Goal: Obtain resource: Download file/media

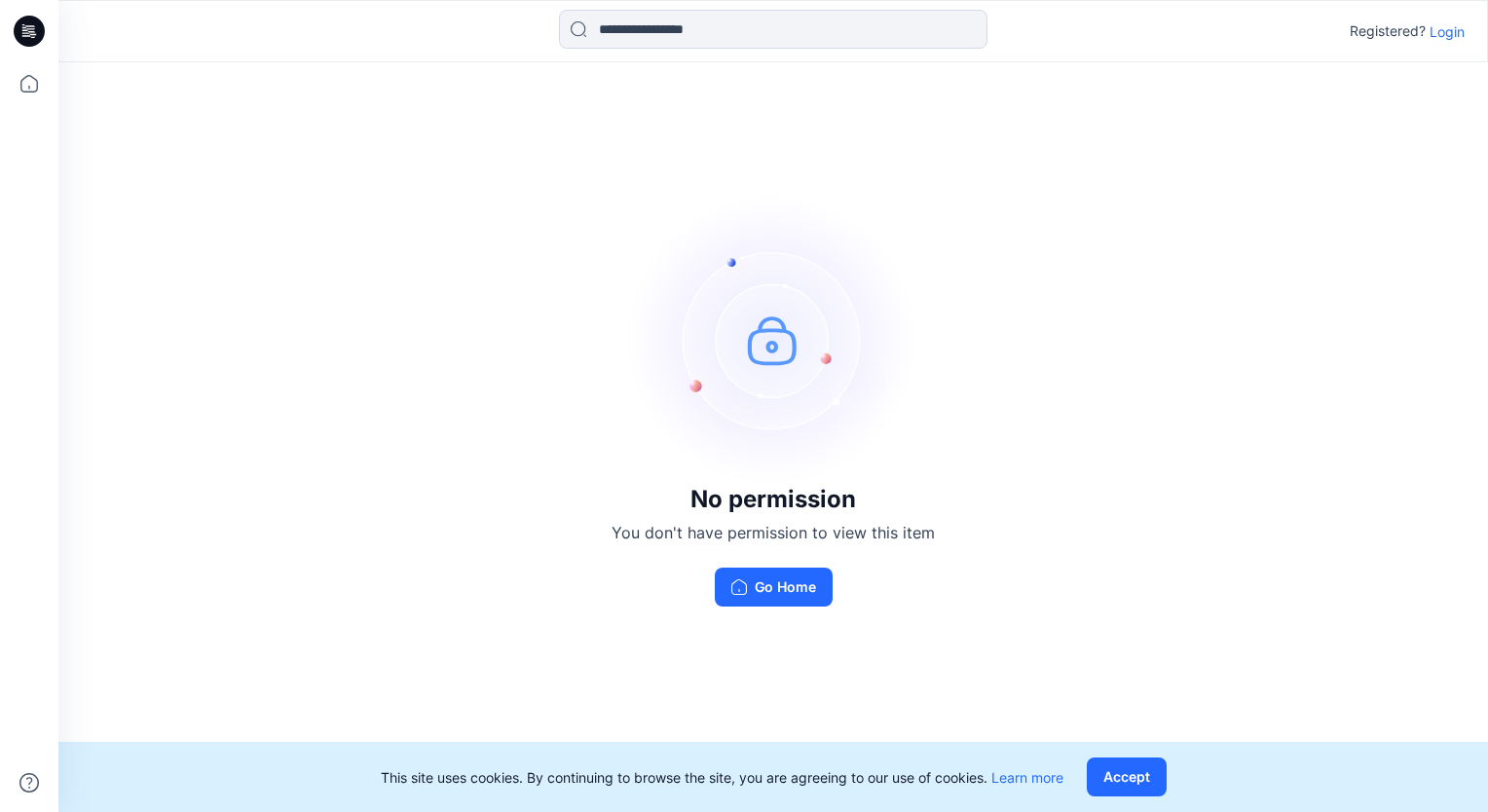
click at [1111, 26] on p "Login" at bounding box center [1446, 31] width 35 height 20
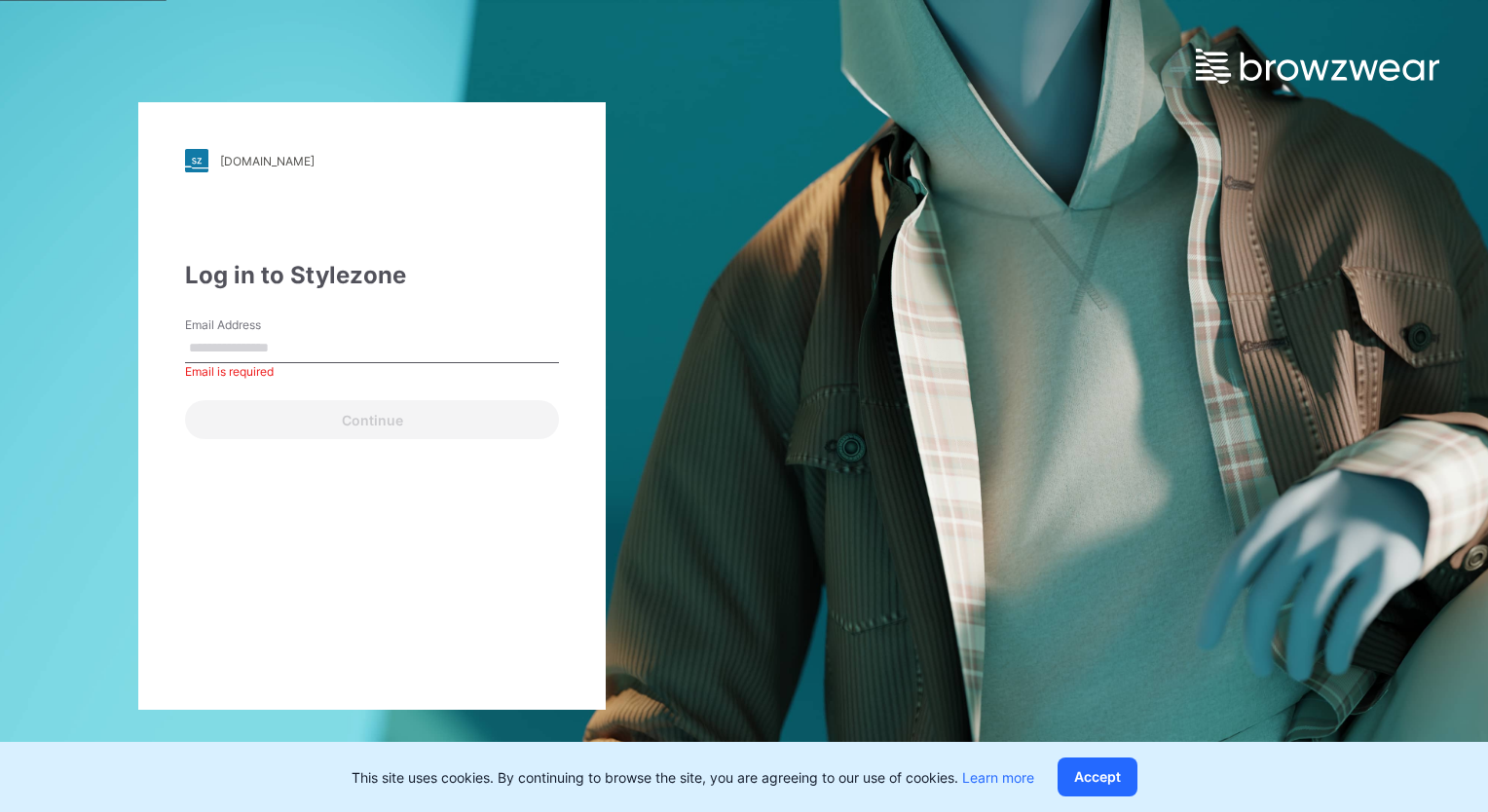
paste input "**********"
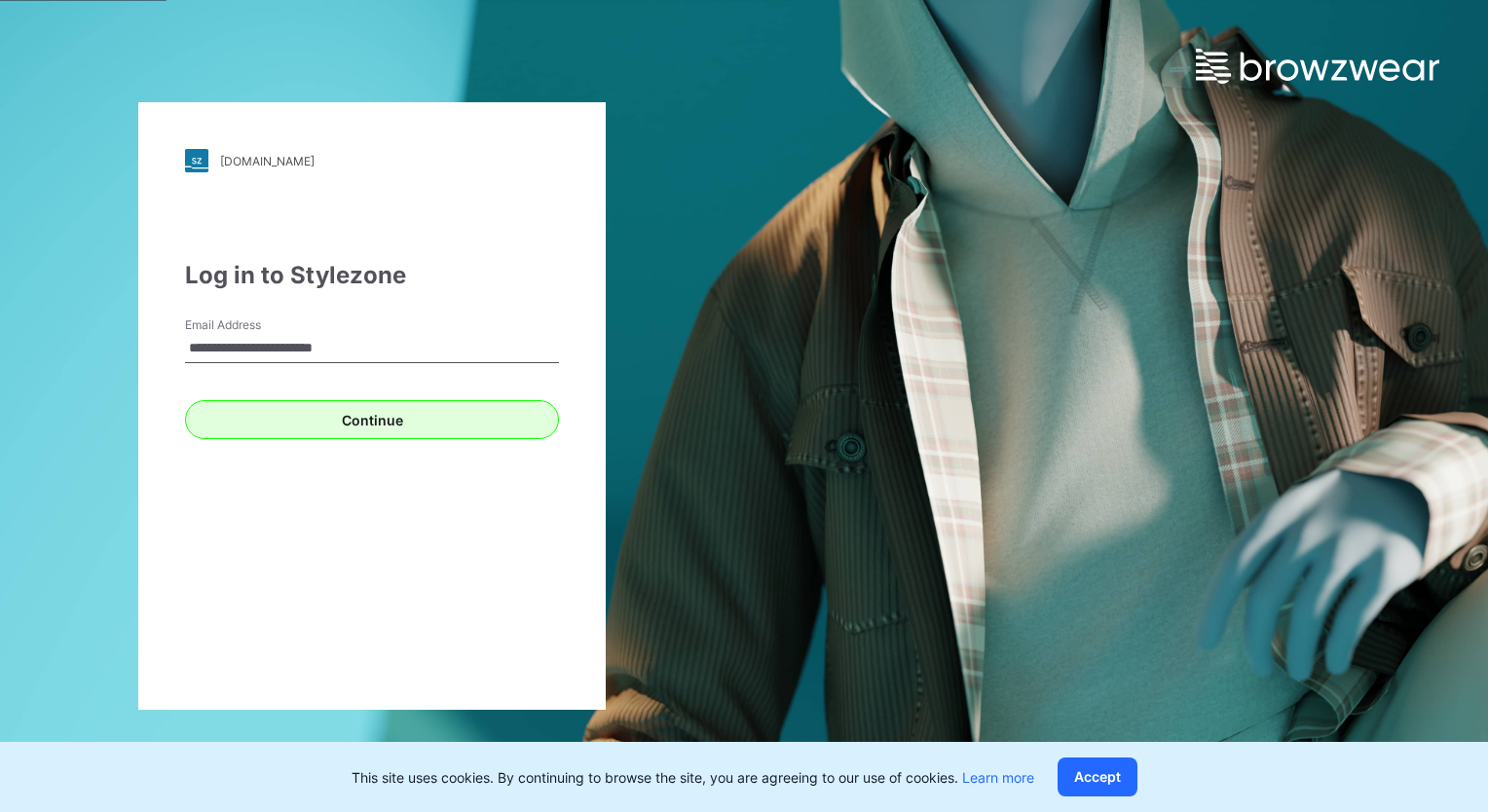
type input "**********"
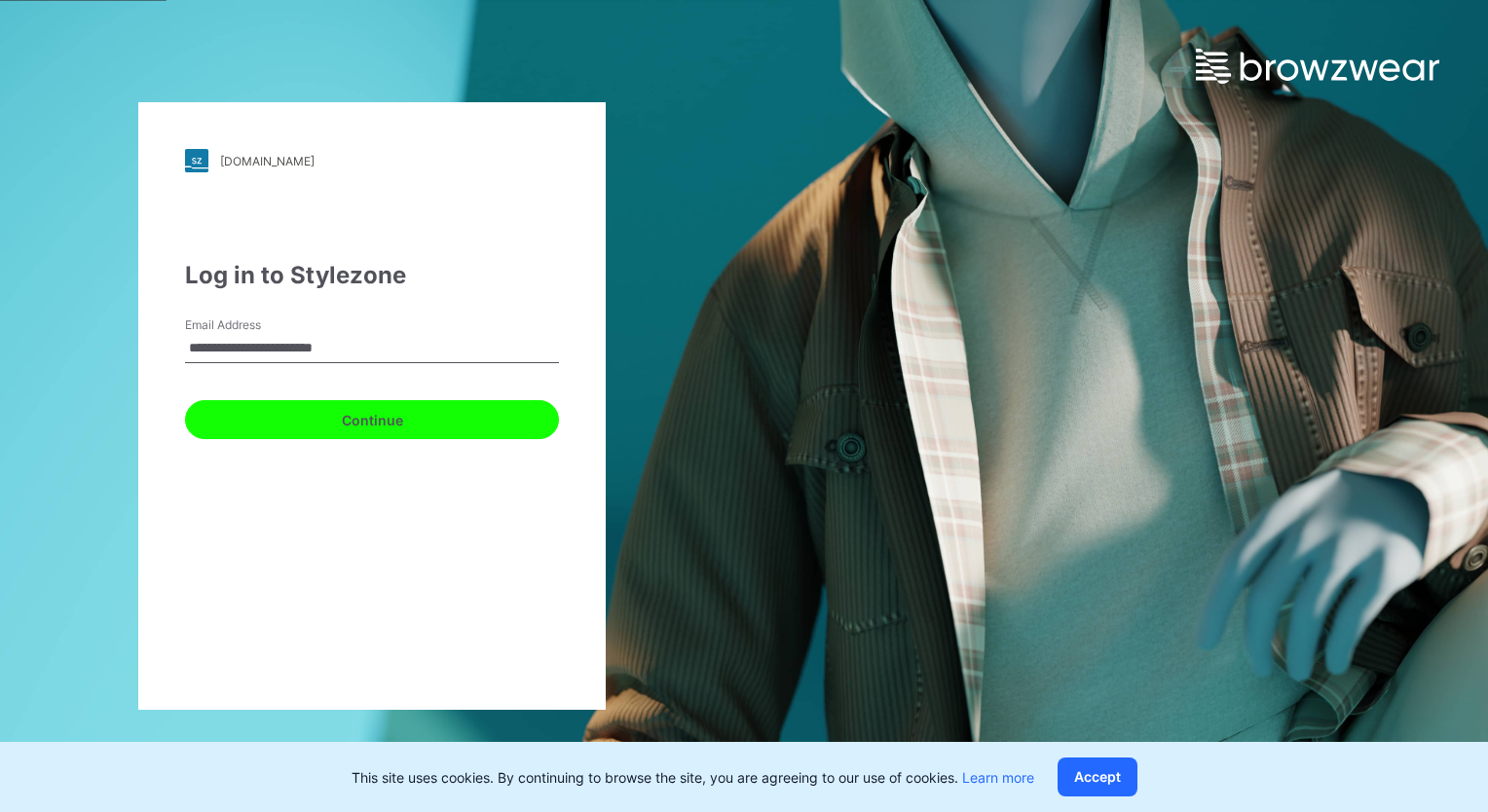
click at [323, 419] on button "Continue" at bounding box center [372, 419] width 374 height 39
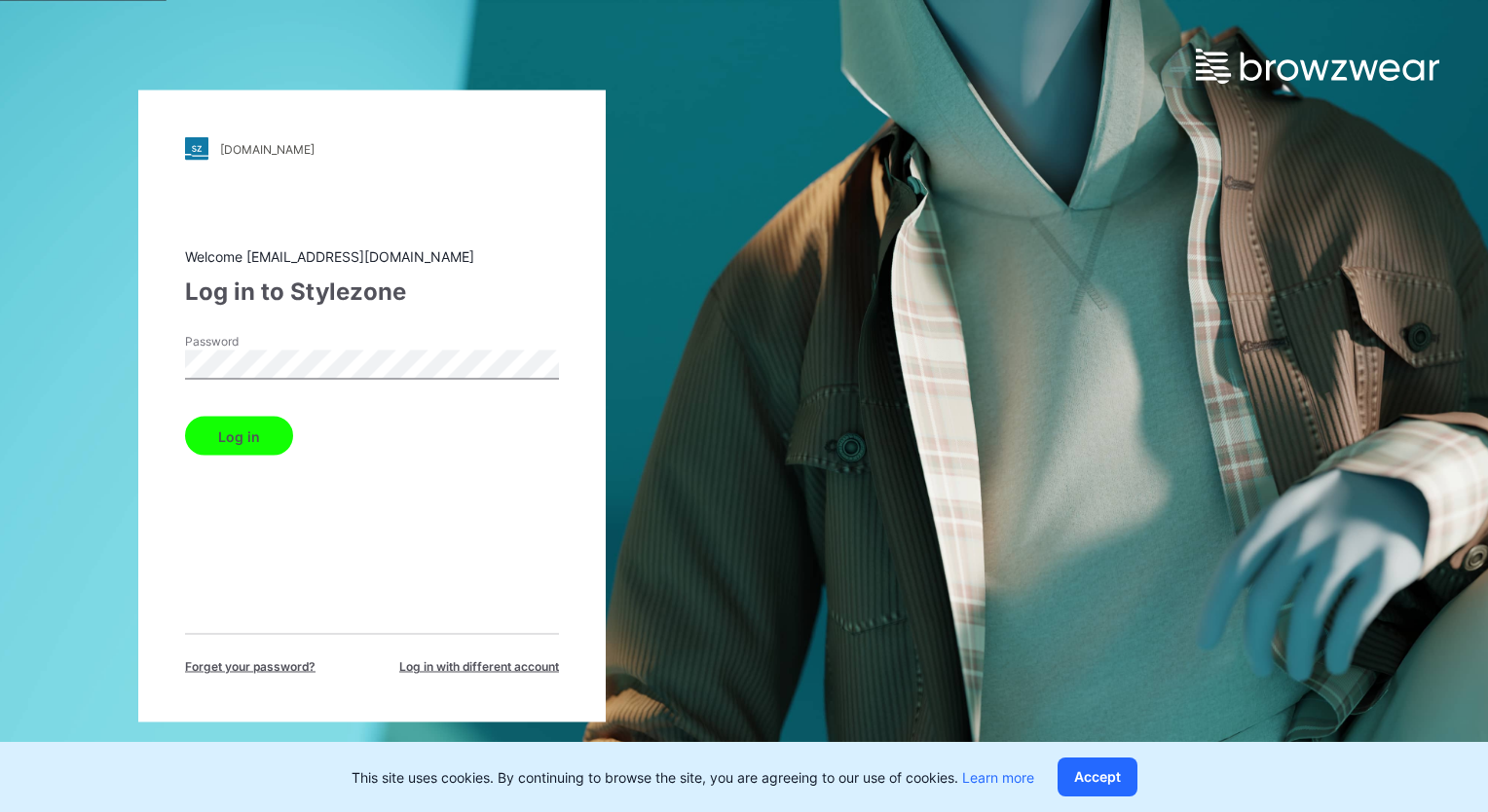
click at [237, 433] on button "Log in" at bounding box center [239, 436] width 108 height 39
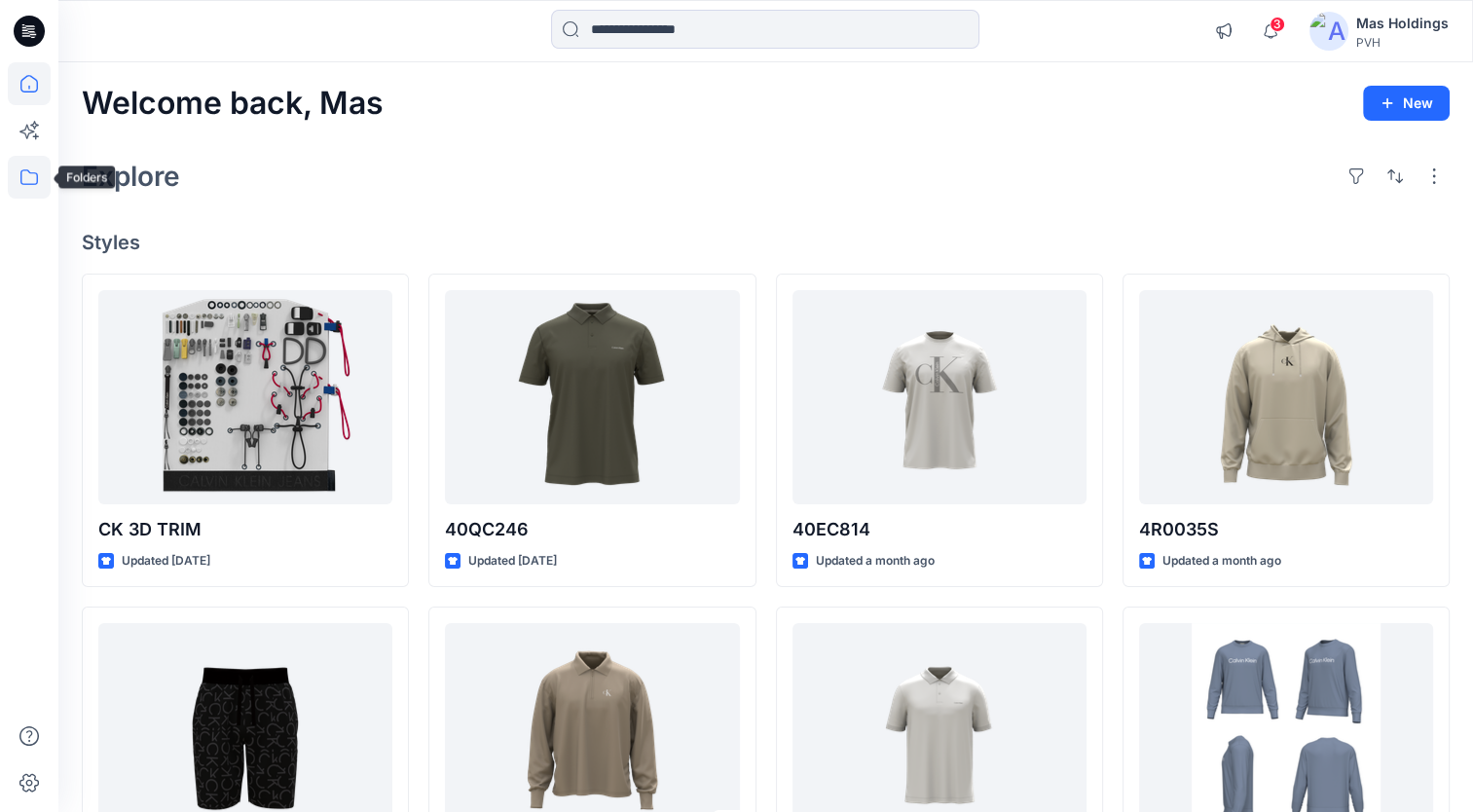
click at [39, 180] on icon at bounding box center [29, 177] width 43 height 43
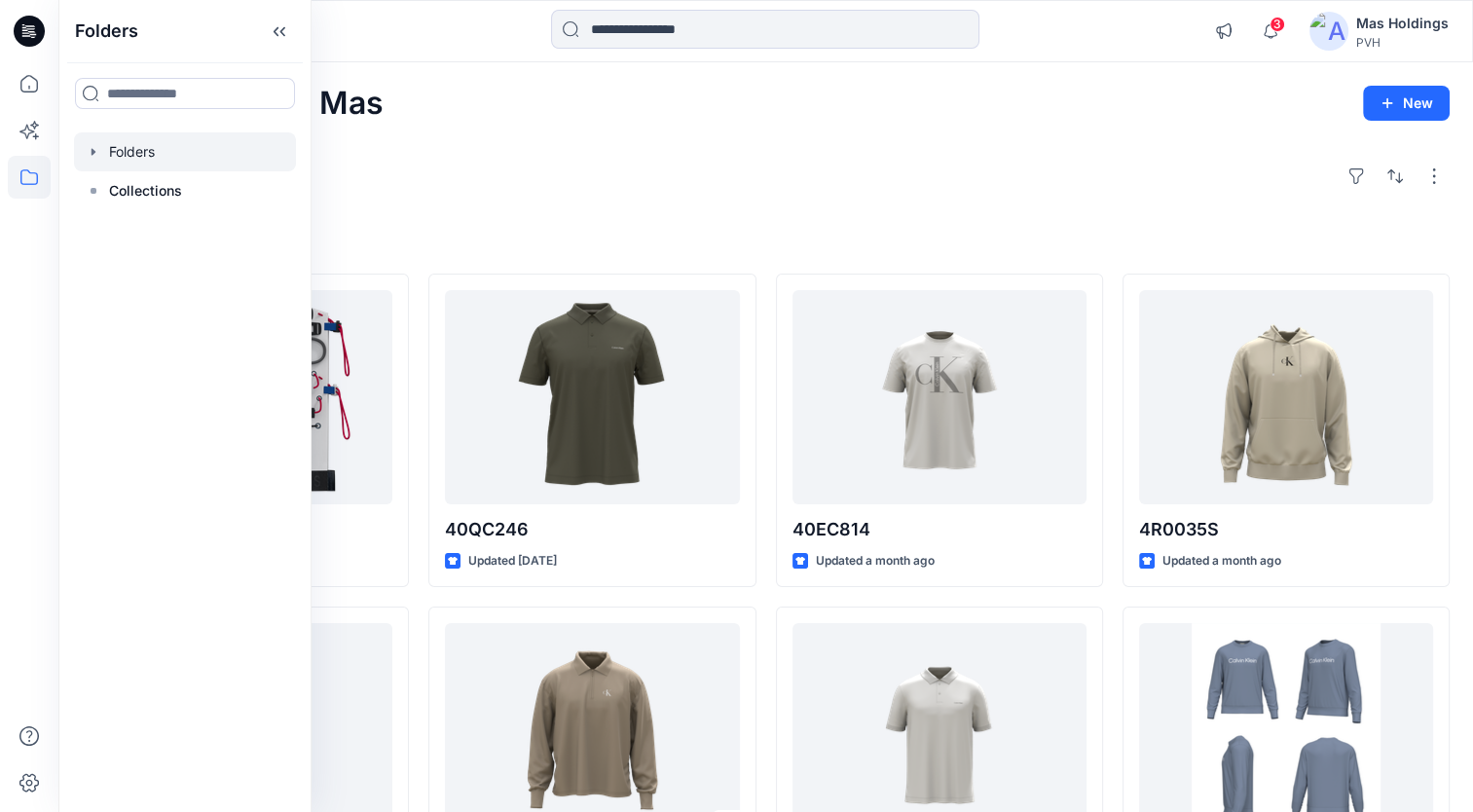
click at [150, 156] on div at bounding box center [185, 151] width 222 height 39
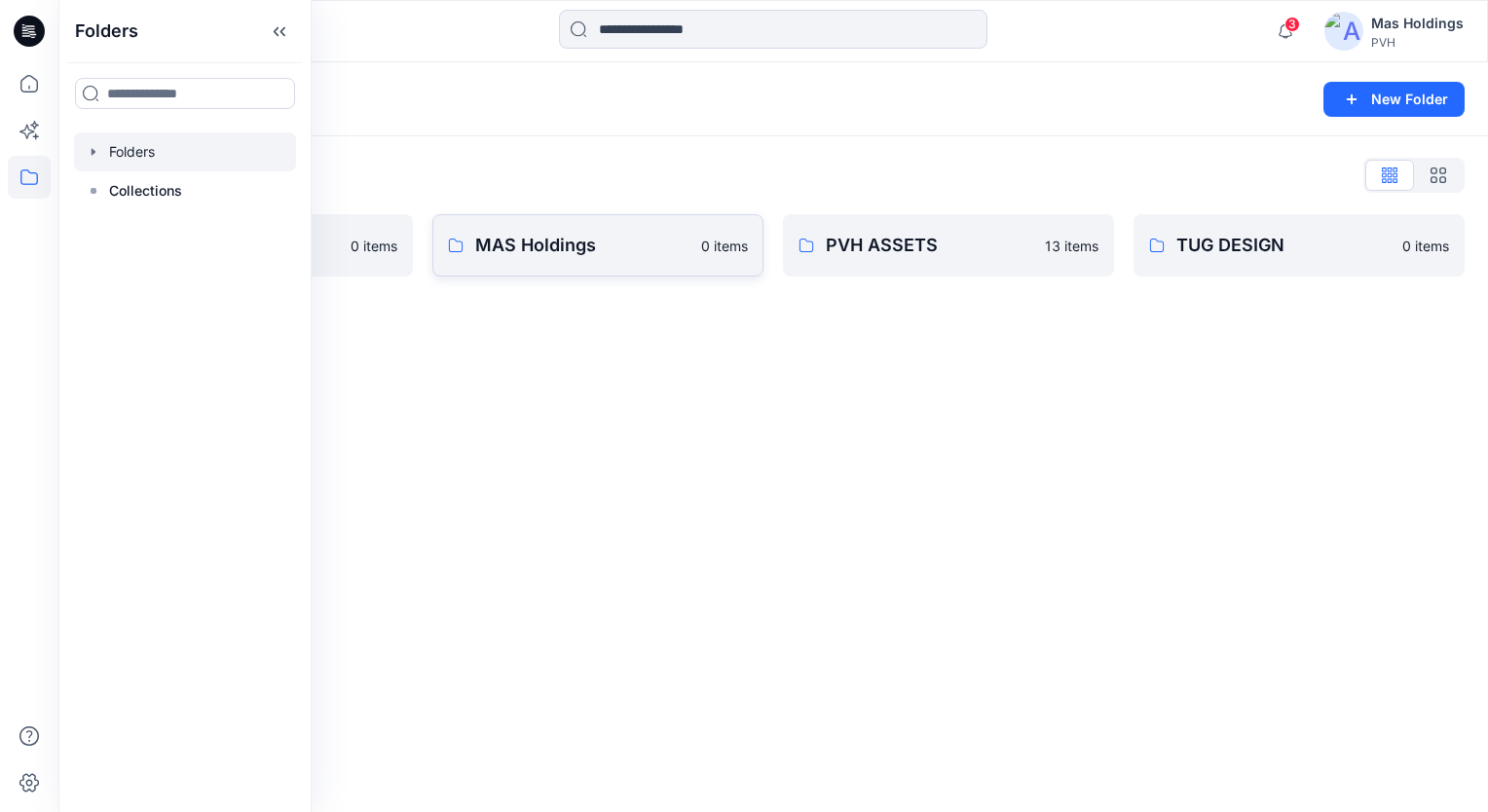
click at [545, 242] on p "MAS Holdings" at bounding box center [582, 245] width 214 height 27
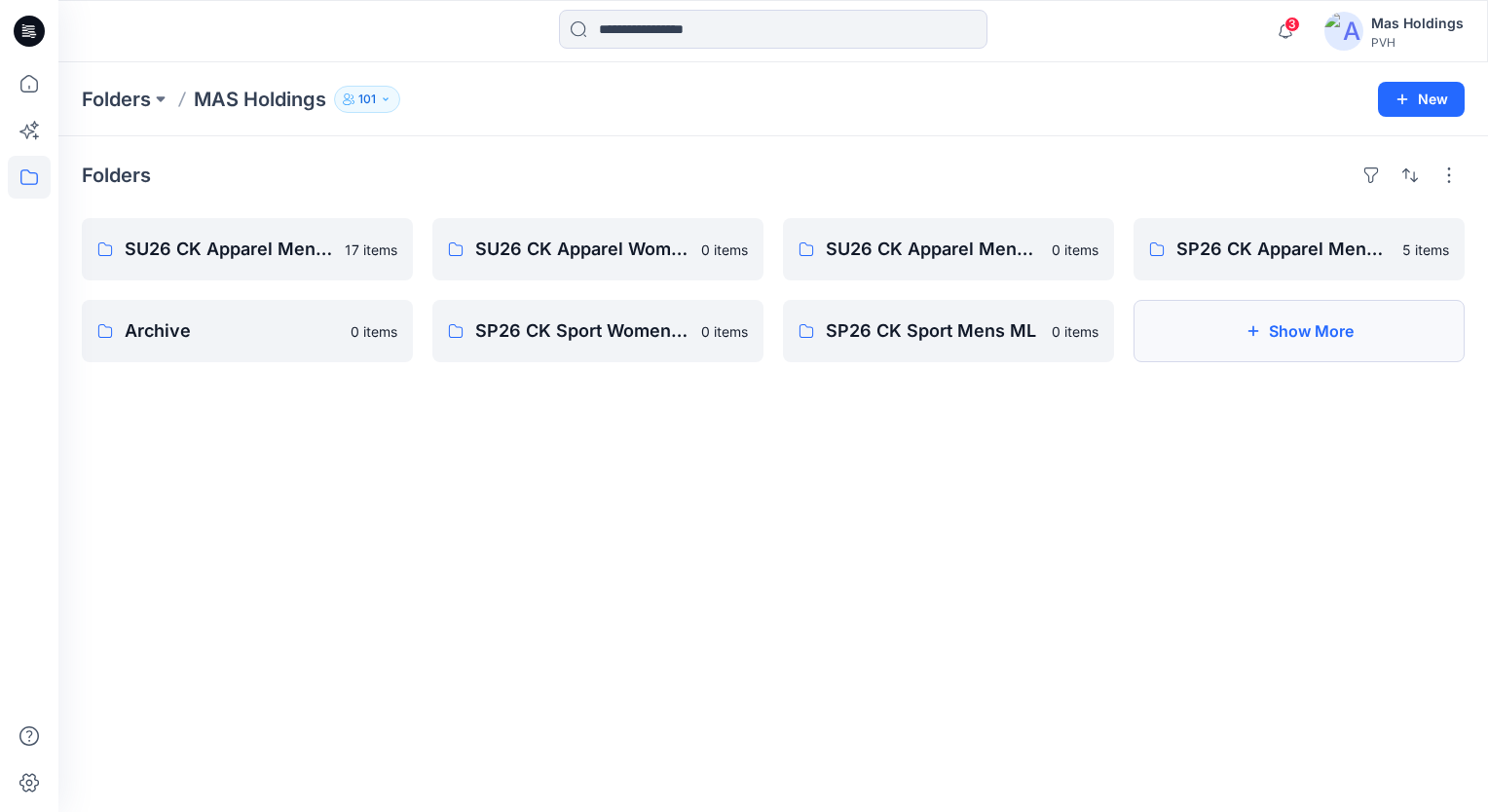
click at [1111, 335] on button "Show More" at bounding box center [1298, 331] width 331 height 62
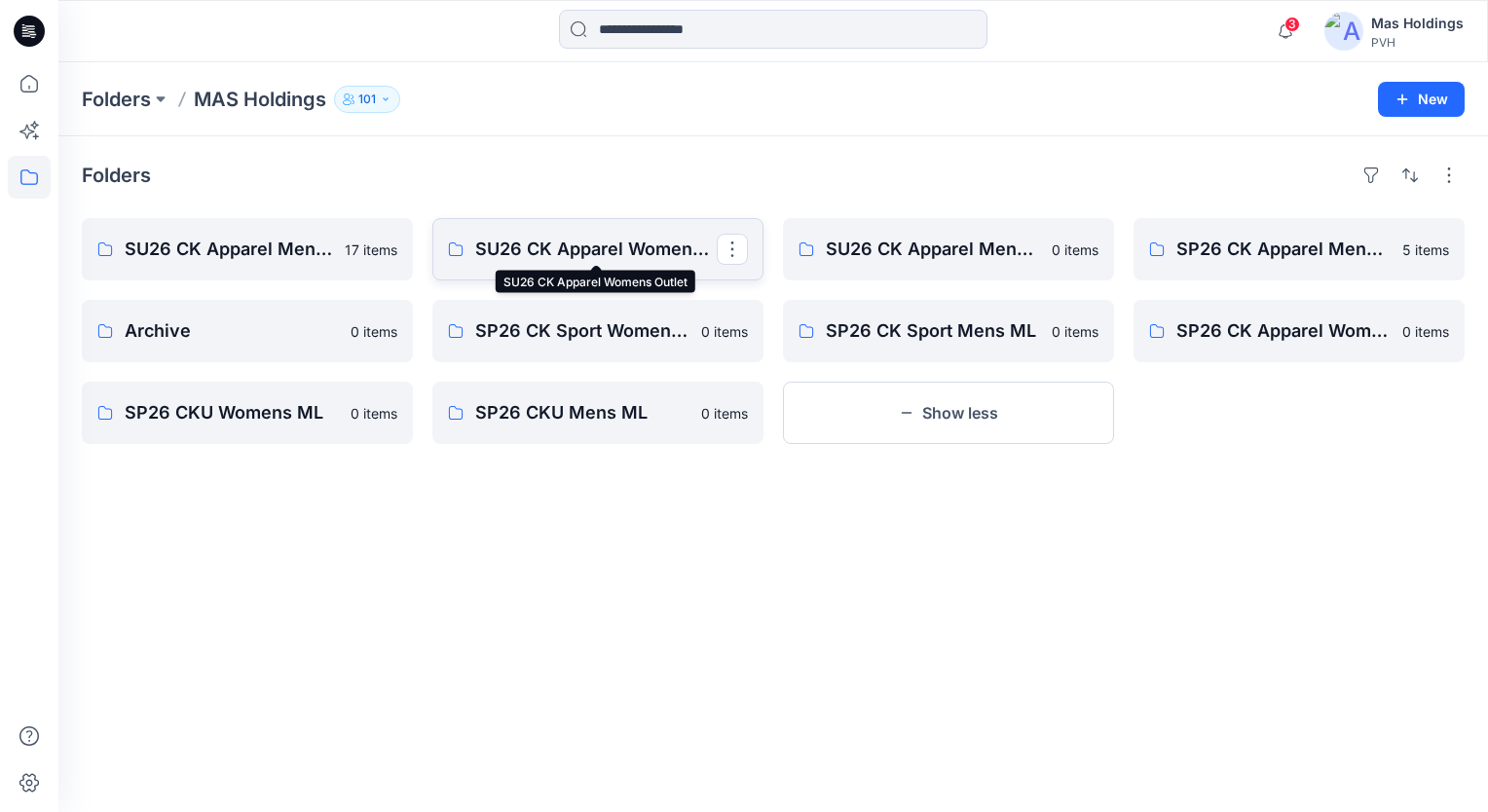
drag, startPoint x: 595, startPoint y: 246, endPoint x: 580, endPoint y: 252, distance: 15.7
click at [580, 252] on p "SU26 CK Apparel Womens Outlet" at bounding box center [595, 249] width 241 height 27
click at [983, 417] on button "Show less" at bounding box center [948, 413] width 331 height 62
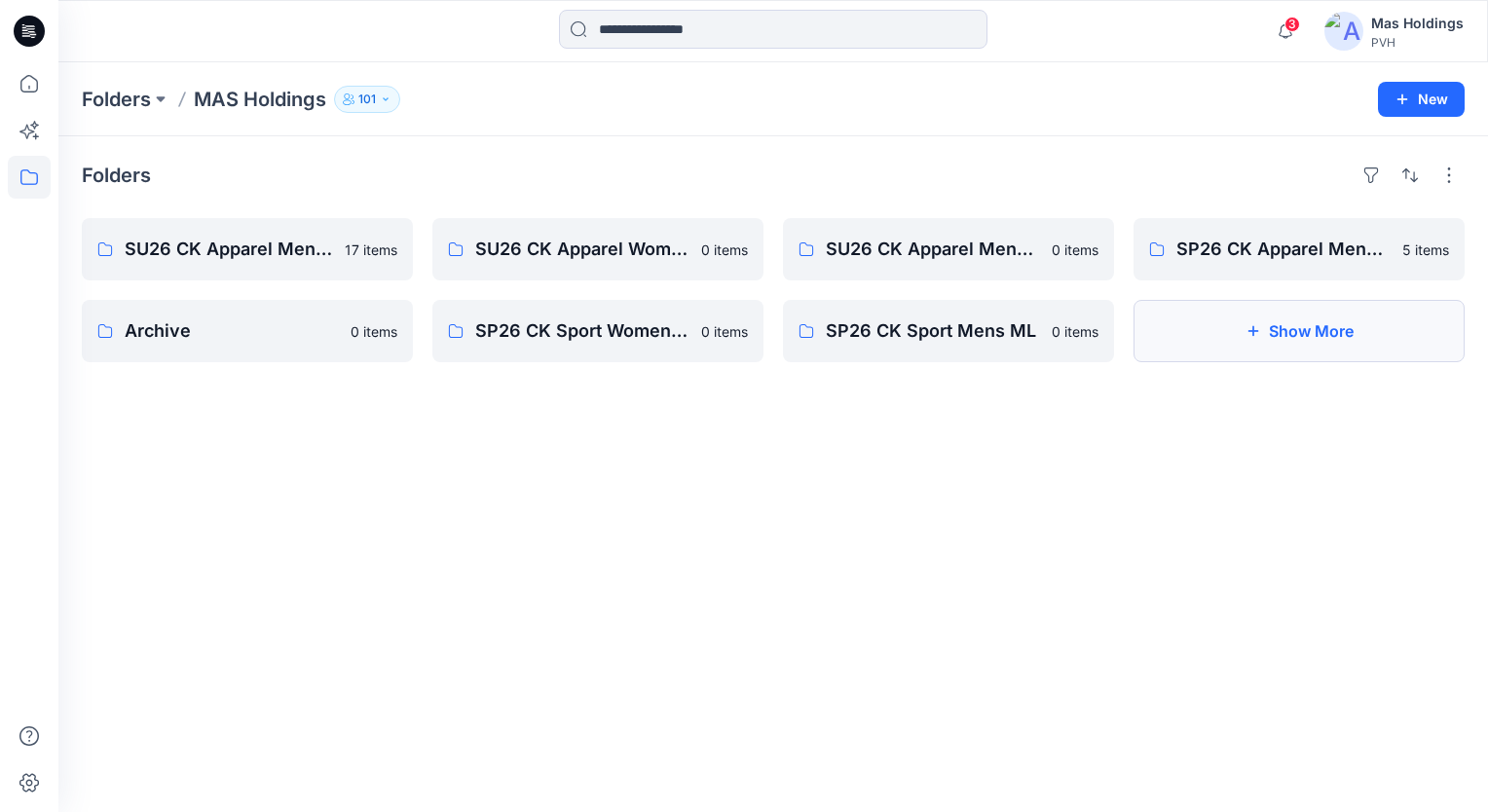
click at [1111, 325] on button "Show More" at bounding box center [1298, 331] width 331 height 62
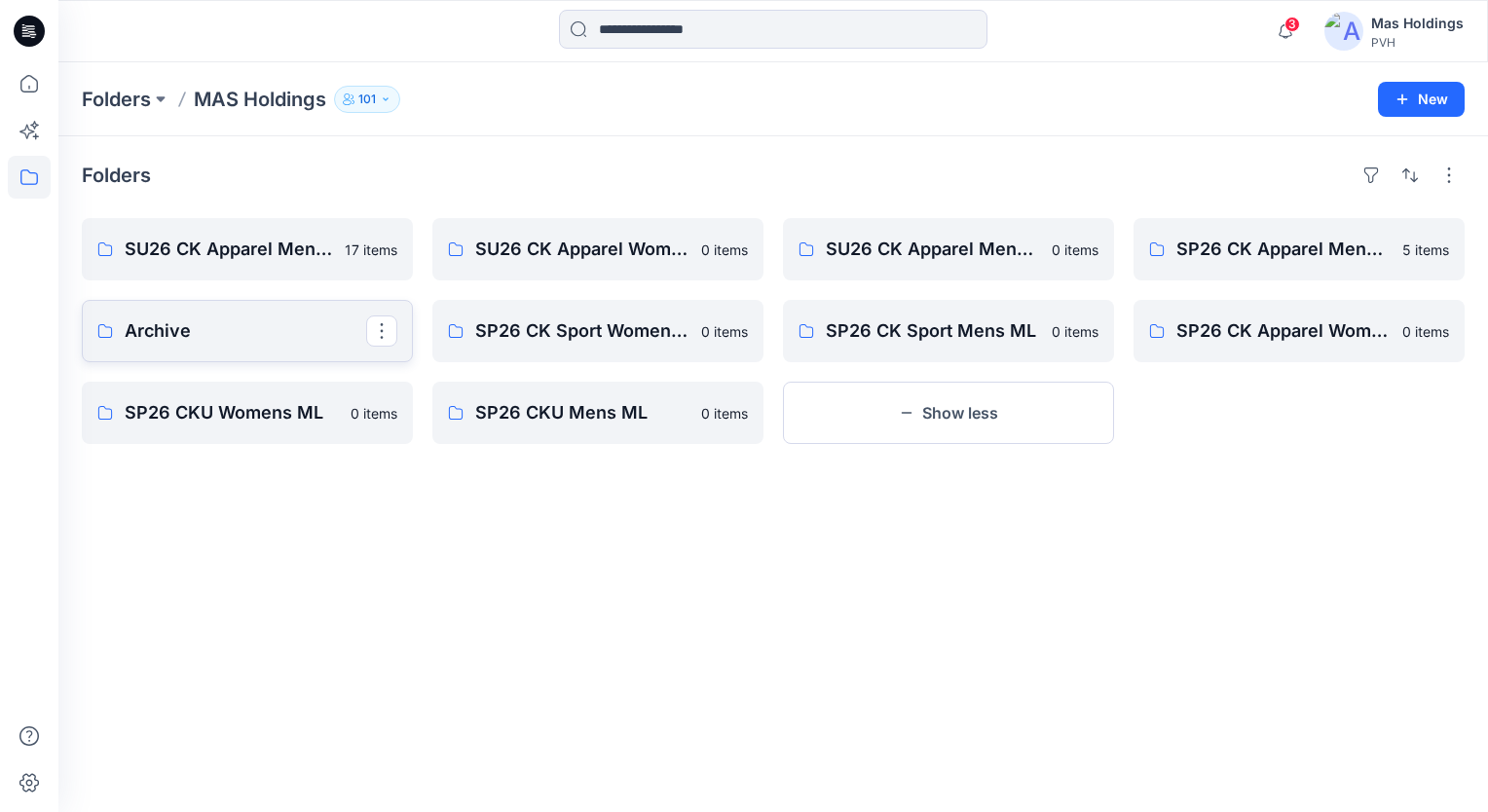
click at [213, 328] on p "Archive" at bounding box center [245, 330] width 241 height 27
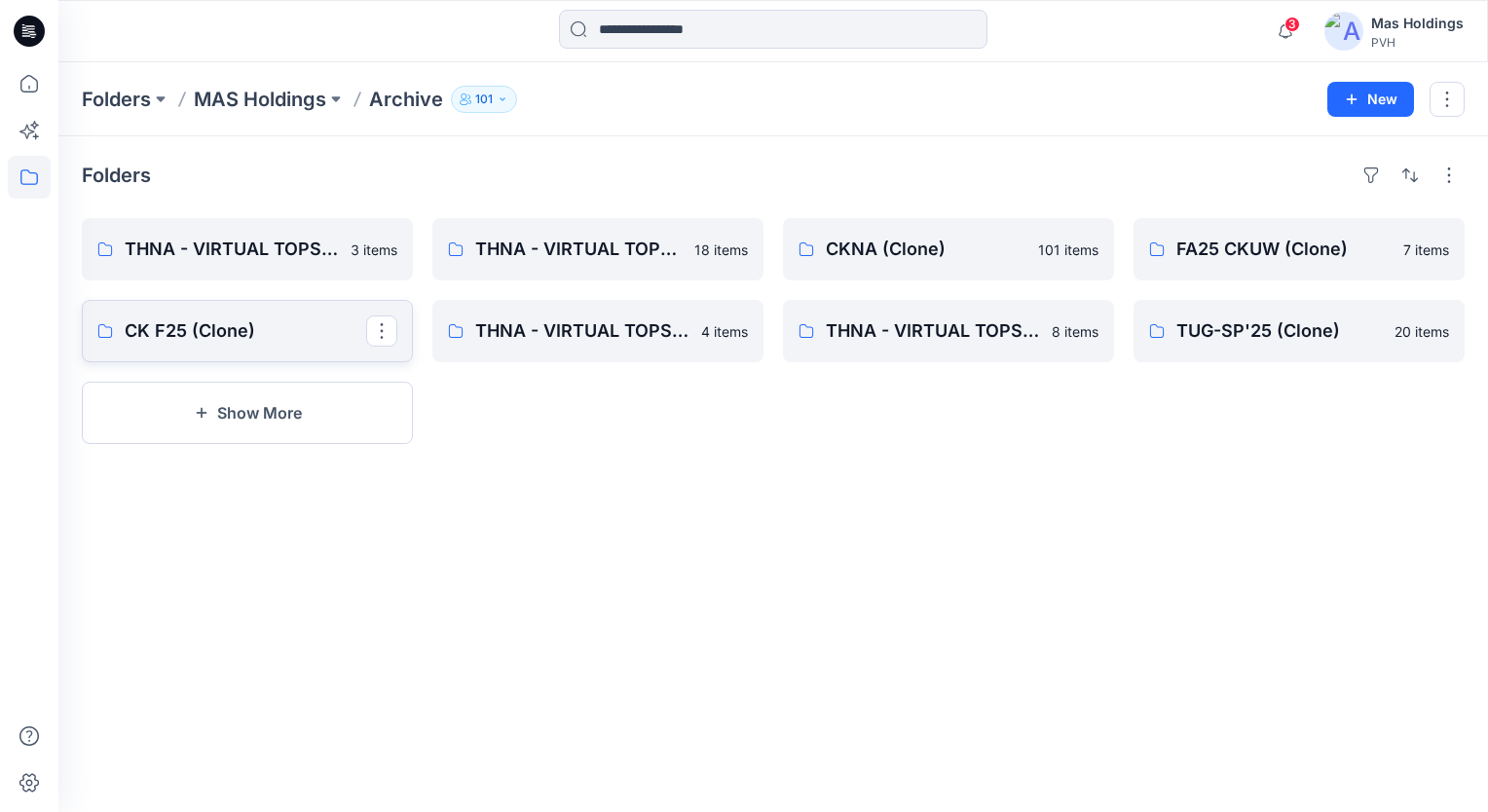
click at [240, 333] on p "CK F25 (Clone)" at bounding box center [245, 330] width 241 height 27
click at [1111, 326] on p "TUG-SP'25 (Clone)" at bounding box center [1296, 330] width 241 height 27
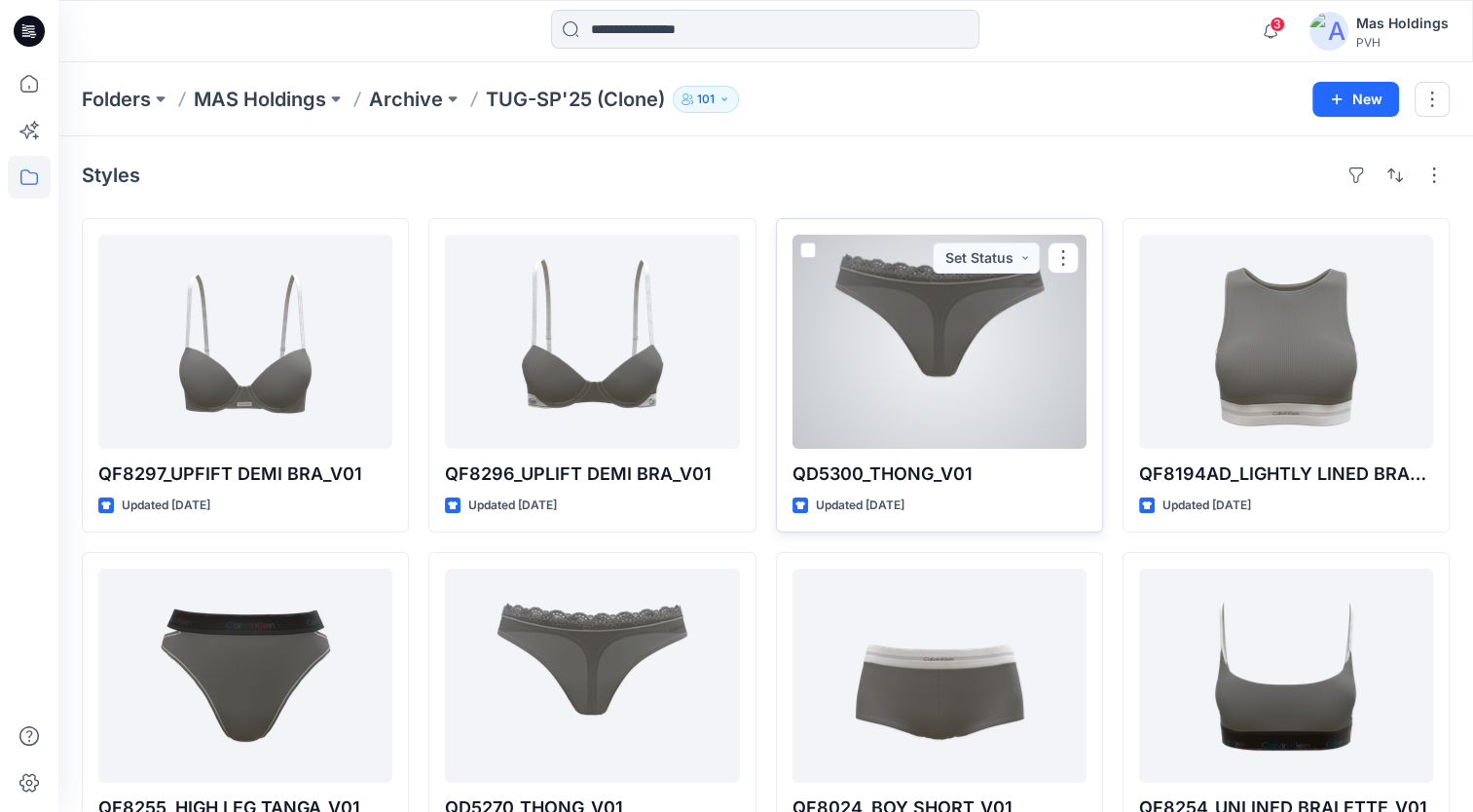
click at [949, 315] on div at bounding box center [940, 342] width 294 height 214
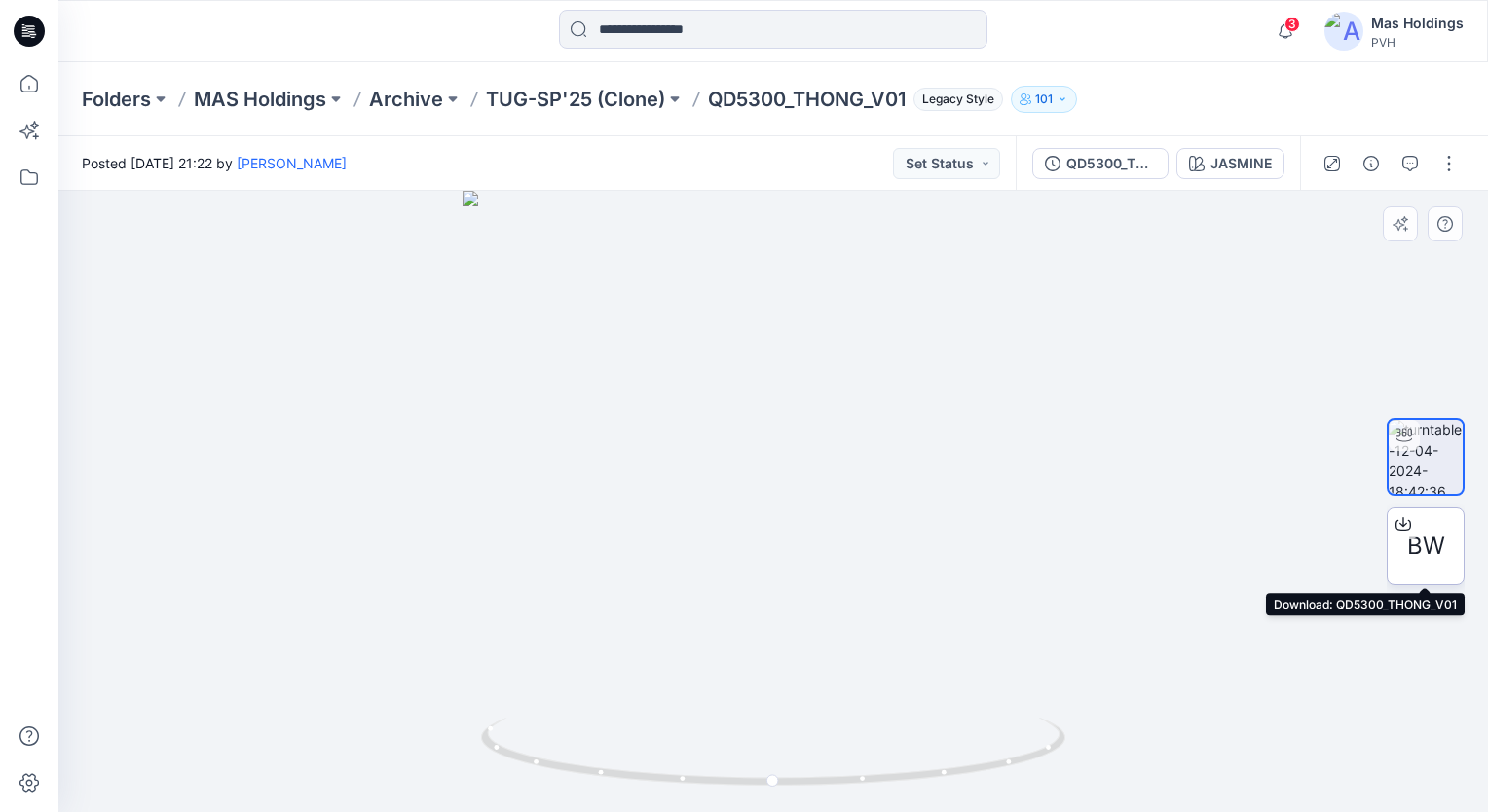
click at [1111, 515] on div at bounding box center [1403, 523] width 31 height 31
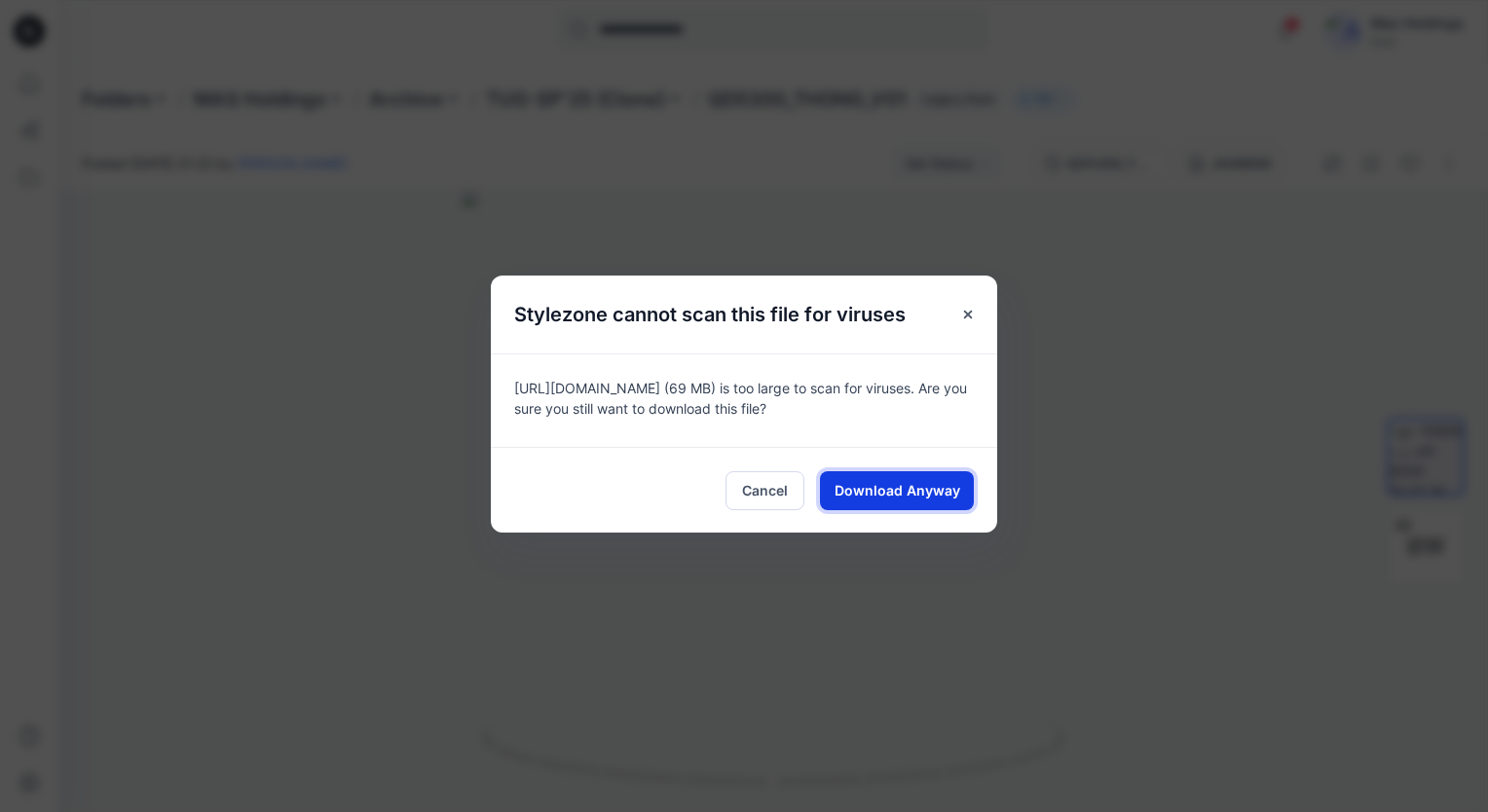
click at [935, 495] on span "Download Anyway" at bounding box center [897, 490] width 126 height 20
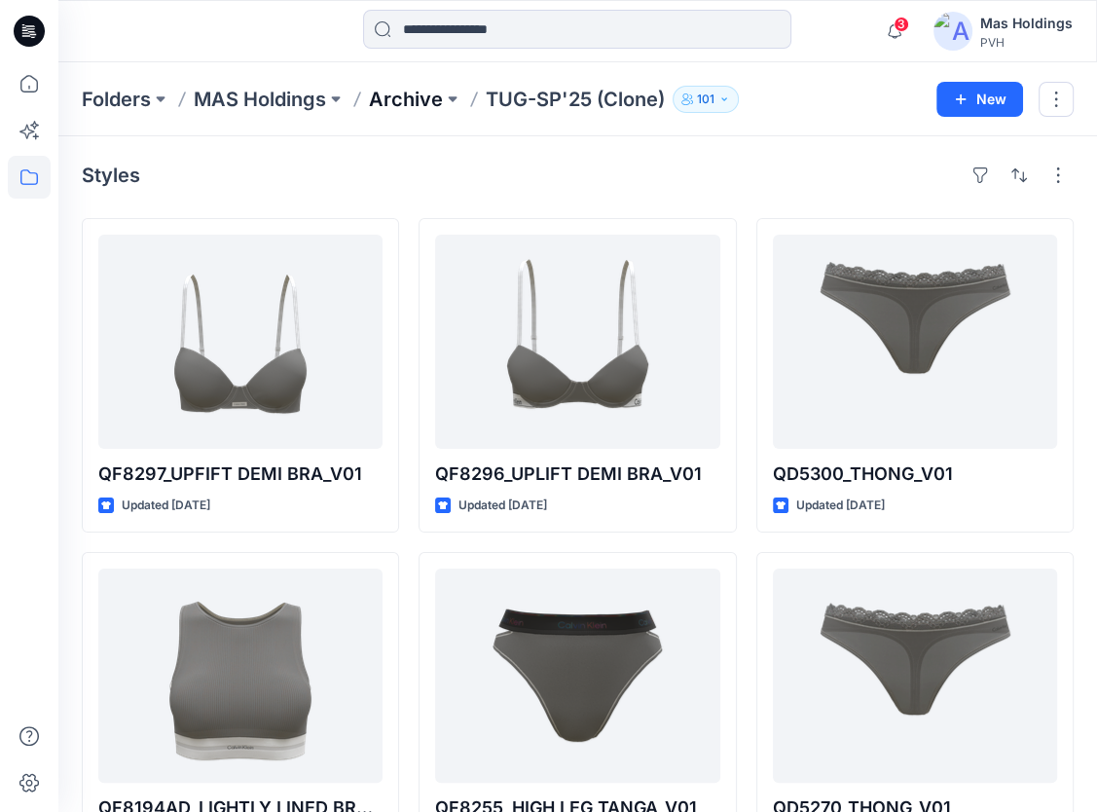
click at [416, 105] on p "Archive" at bounding box center [406, 99] width 74 height 27
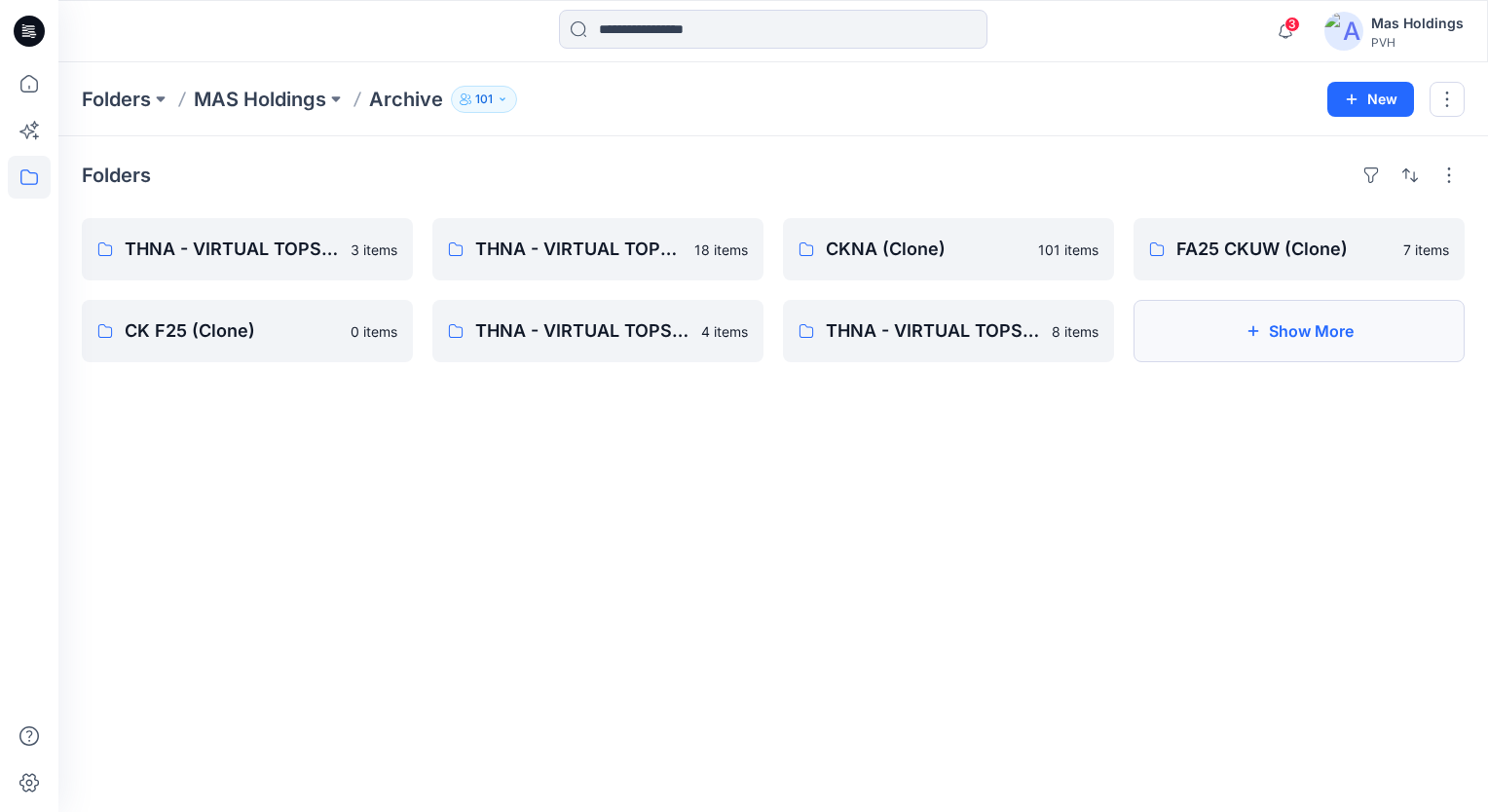
click at [1111, 316] on button "Show More" at bounding box center [1298, 331] width 331 height 62
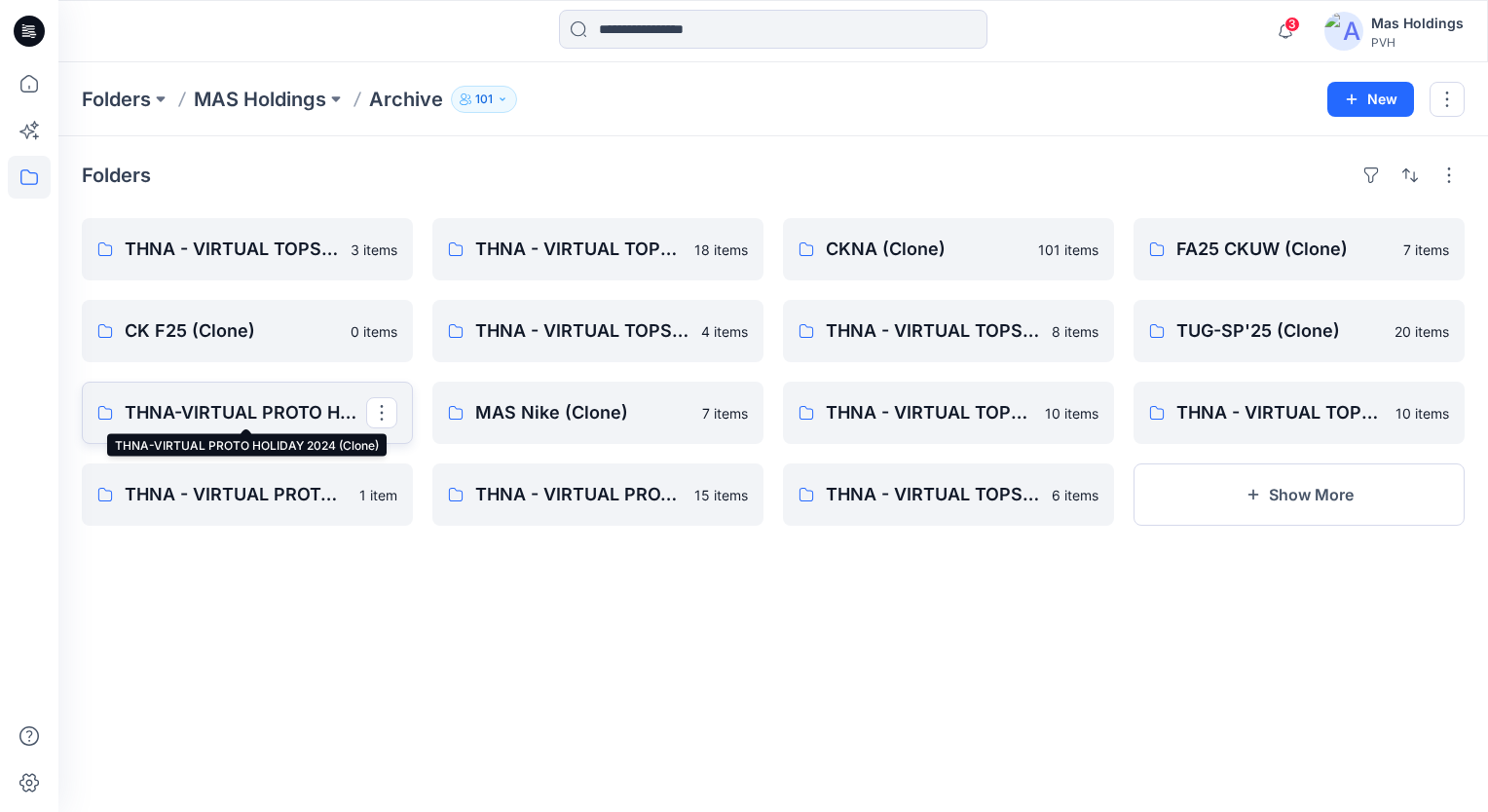
click at [218, 411] on p "THNA-VIRTUAL PROTO HOLIDAY 2024 (Clone)" at bounding box center [245, 412] width 241 height 27
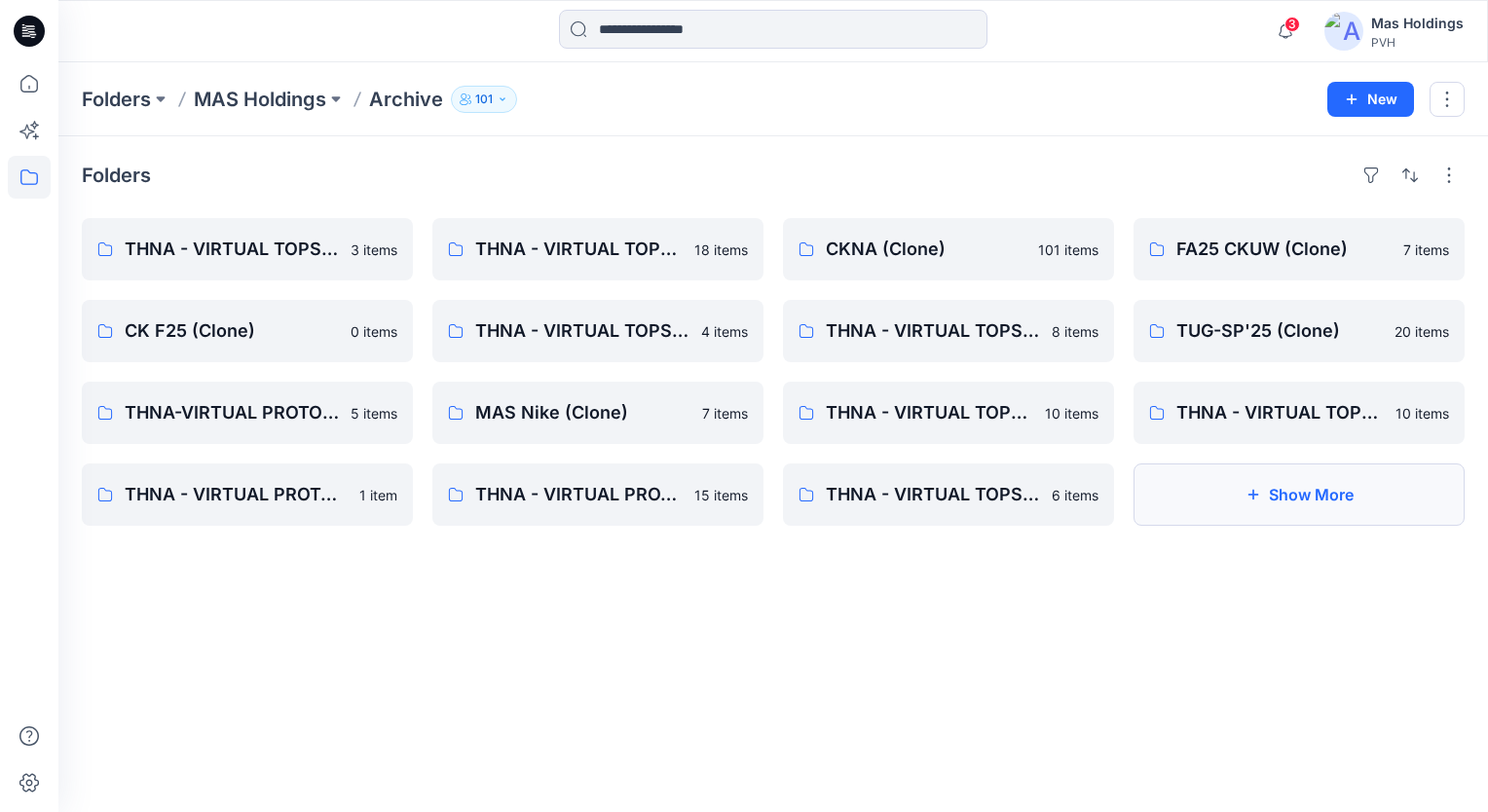
click at [1111, 499] on button "Show More" at bounding box center [1298, 494] width 331 height 62
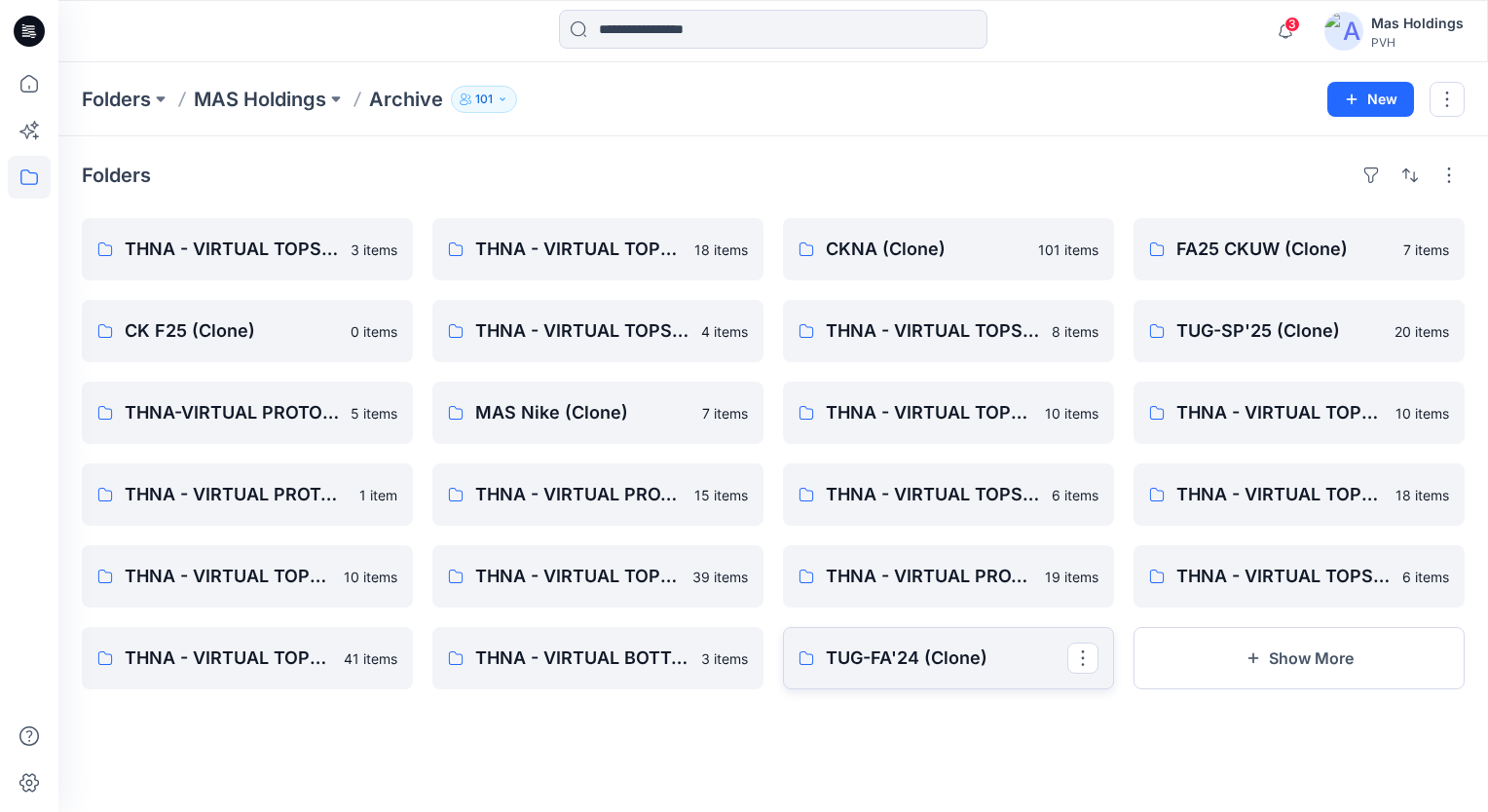
click at [927, 661] on p "TUG-FA'24 (Clone)" at bounding box center [946, 658] width 241 height 27
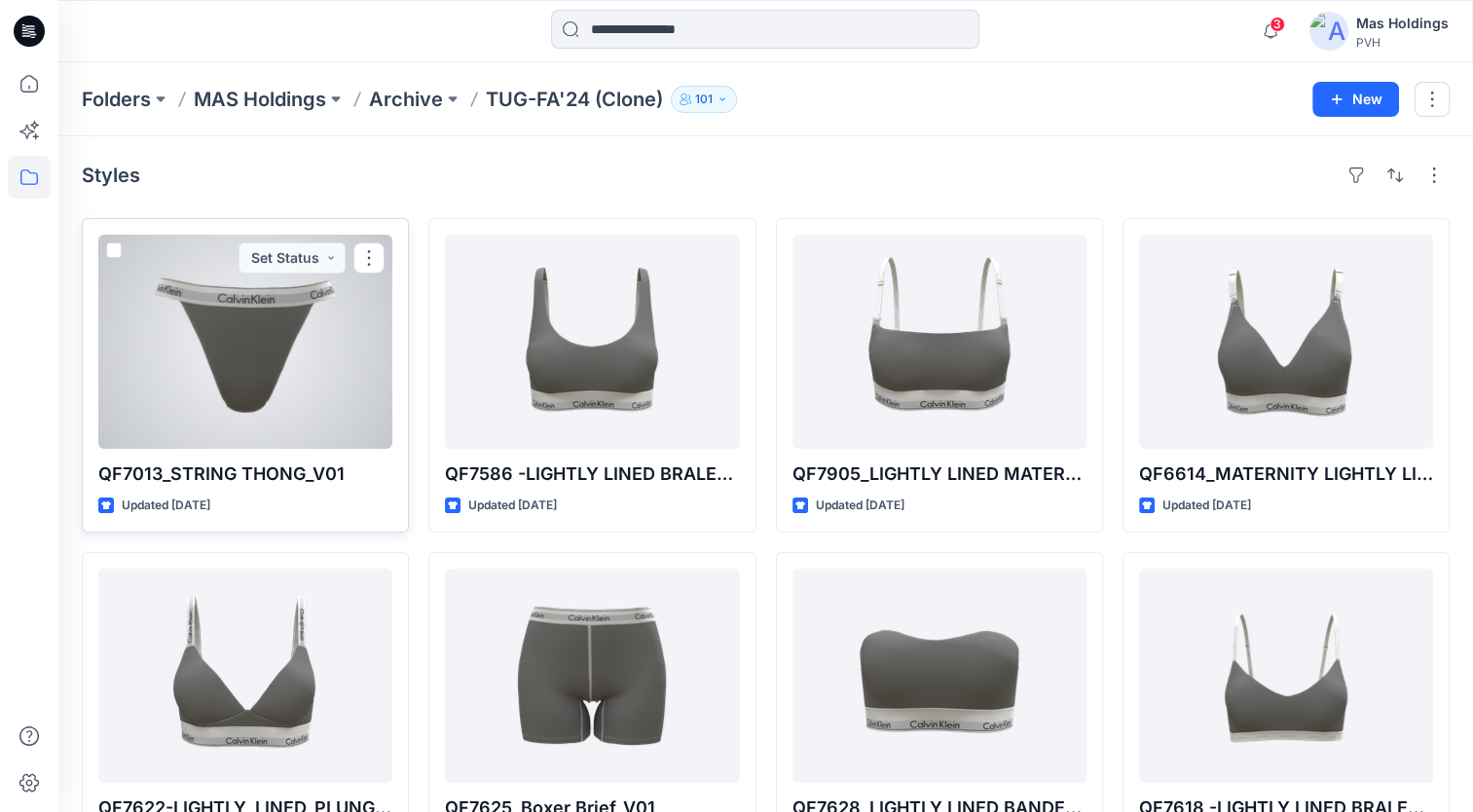
click at [256, 359] on div at bounding box center [245, 342] width 294 height 214
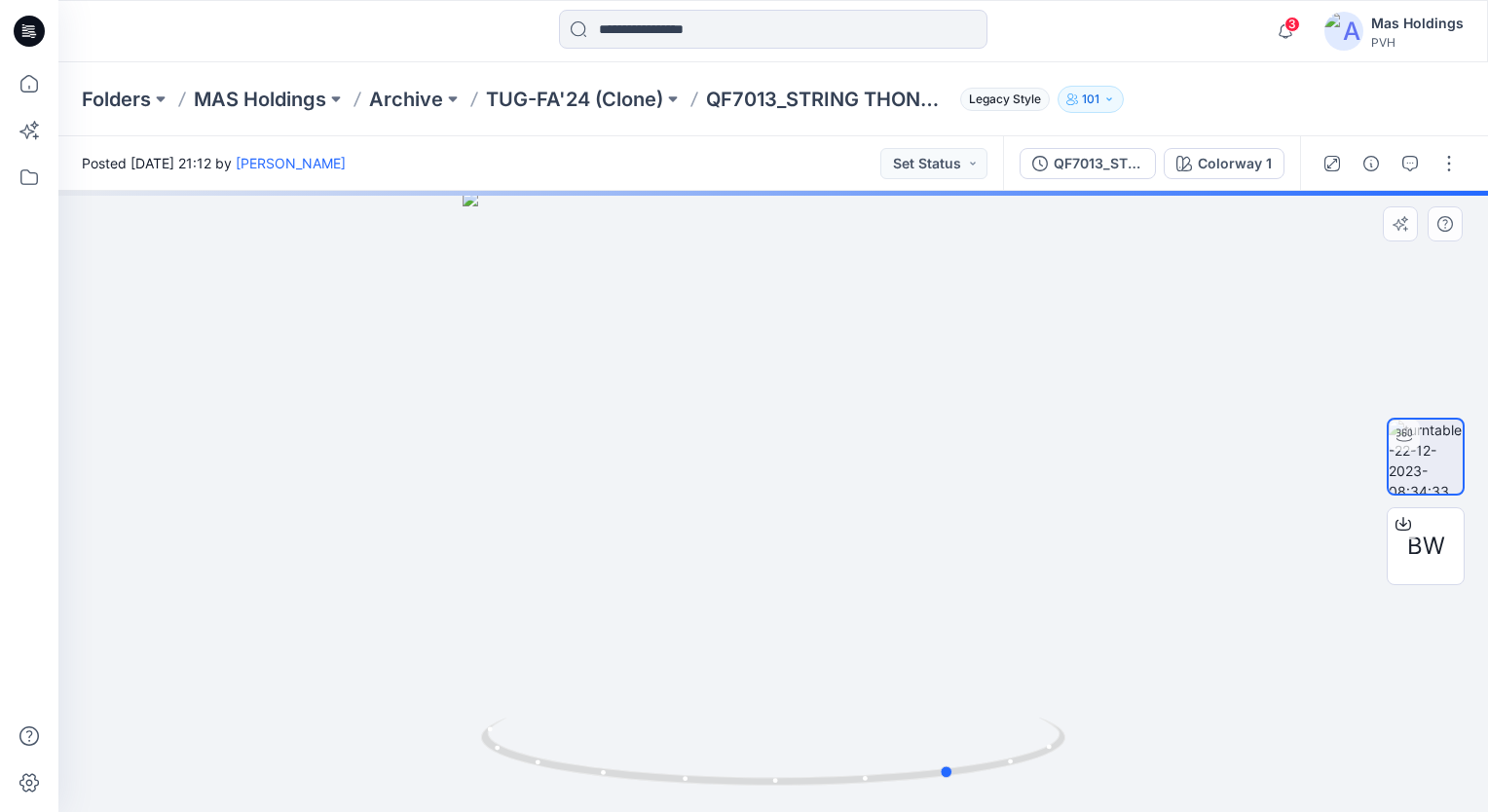
drag, startPoint x: 905, startPoint y: 591, endPoint x: 690, endPoint y: 535, distance: 221.5
click at [526, 518] on div at bounding box center [772, 501] width 1429 height 621
drag, startPoint x: 766, startPoint y: 528, endPoint x: 877, endPoint y: 543, distance: 112.1
click at [877, 543] on div at bounding box center [772, 501] width 1429 height 621
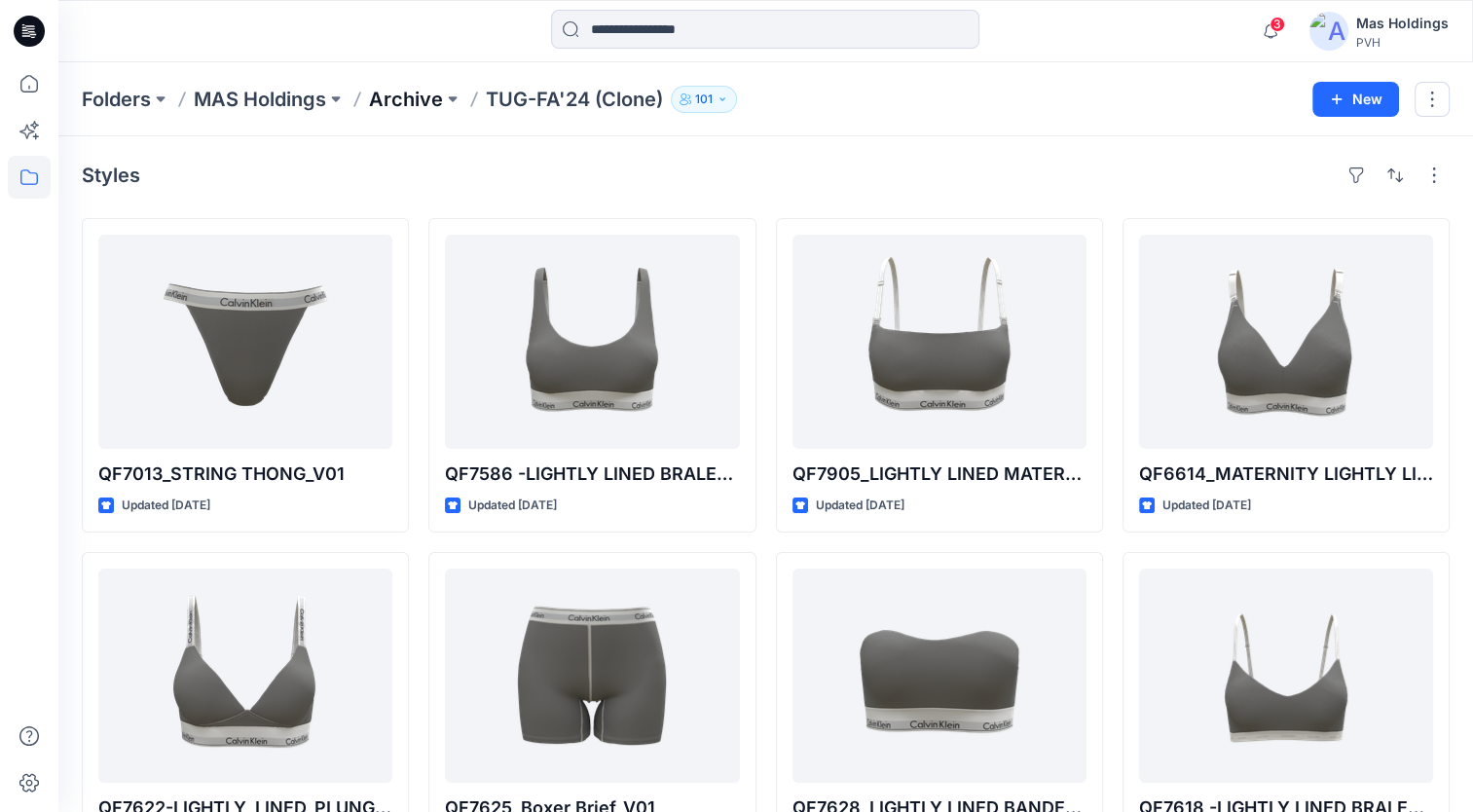
click at [400, 93] on p "Archive" at bounding box center [406, 99] width 74 height 27
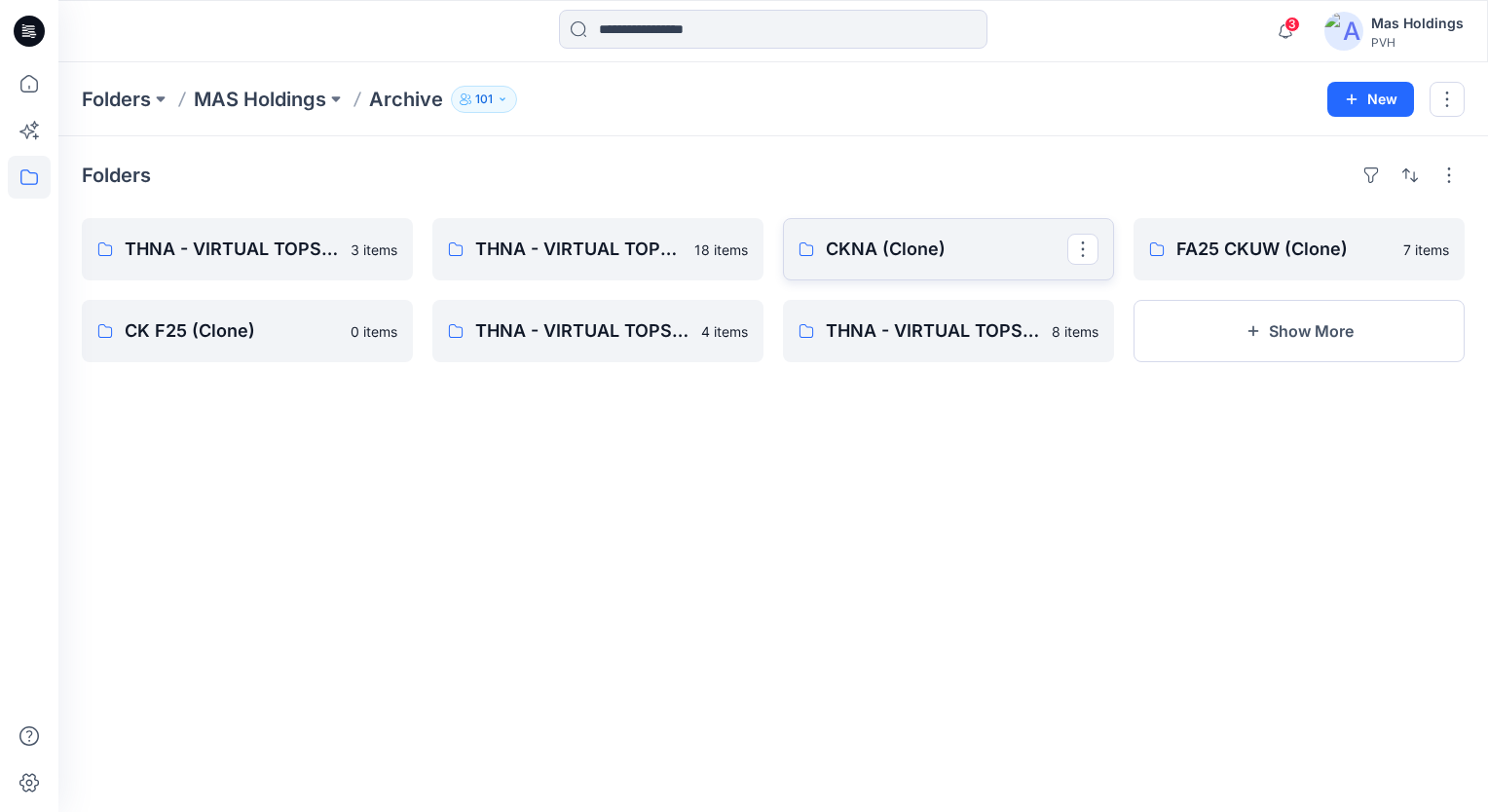
click at [906, 249] on p "CKNA (Clone)" at bounding box center [946, 249] width 241 height 27
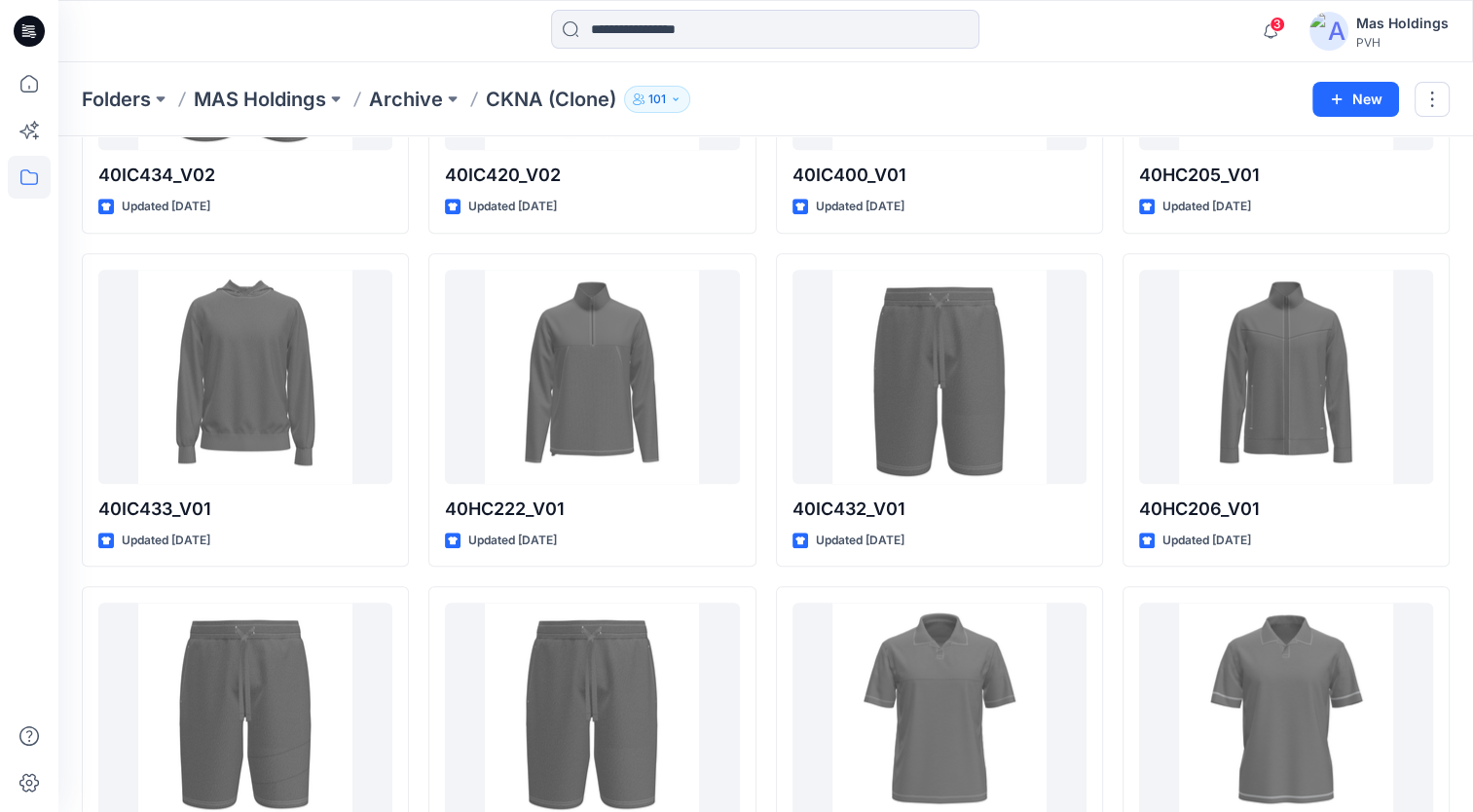
scroll to position [1602, 0]
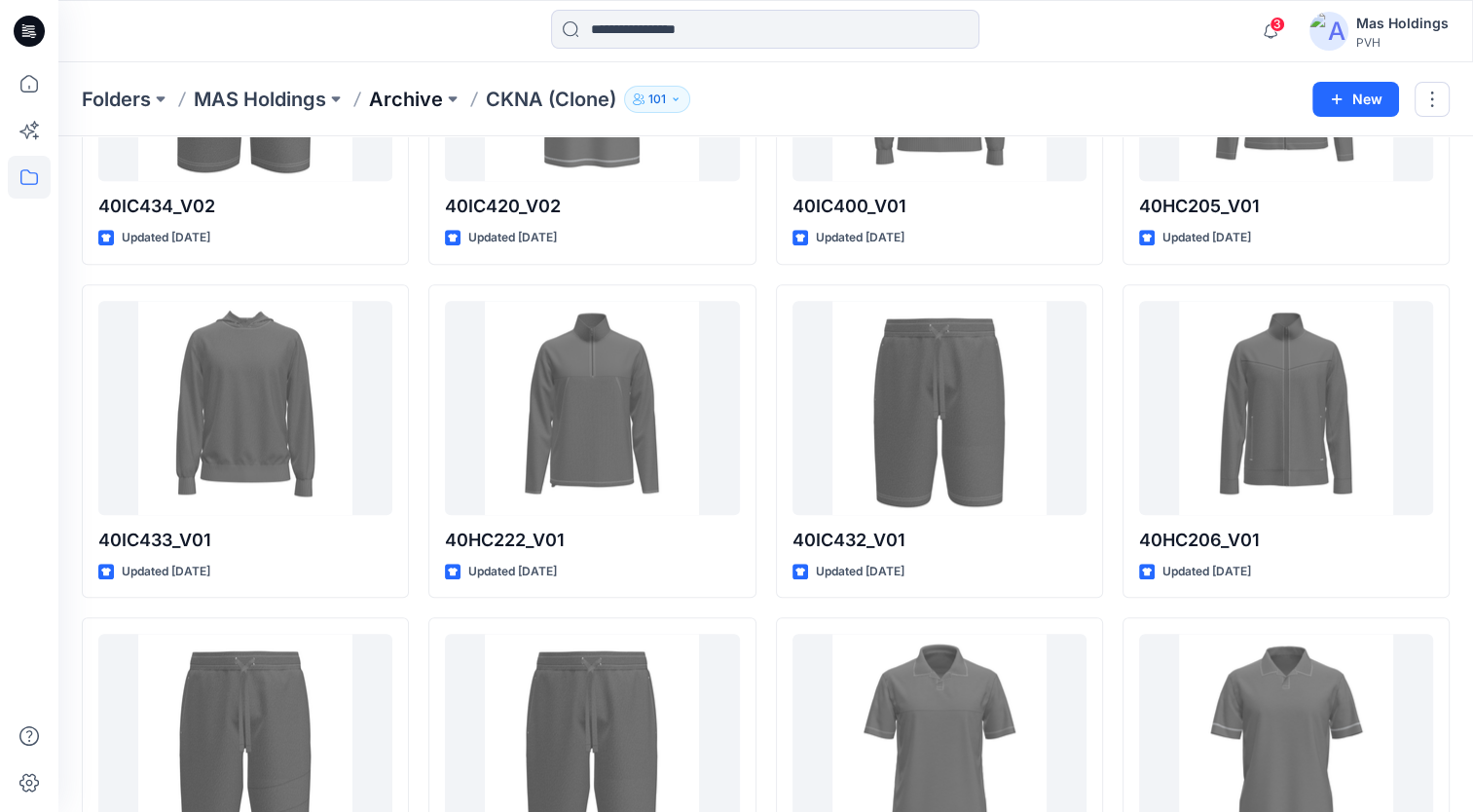
click at [396, 97] on p "Archive" at bounding box center [406, 99] width 74 height 27
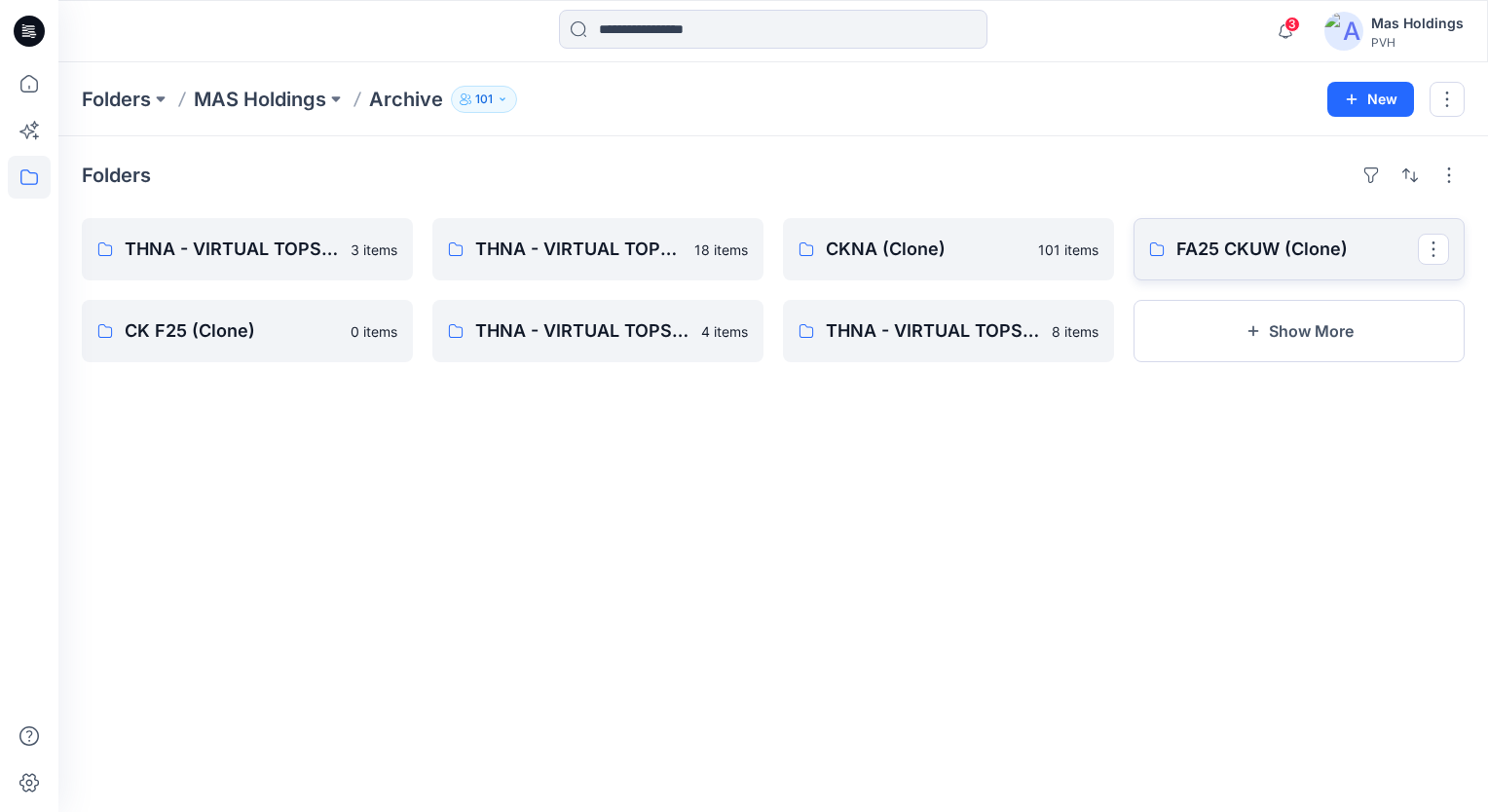
click at [1111, 240] on p "FA25 CKUW (Clone)" at bounding box center [1296, 249] width 241 height 27
click at [1111, 336] on button "Show More" at bounding box center [1298, 331] width 331 height 62
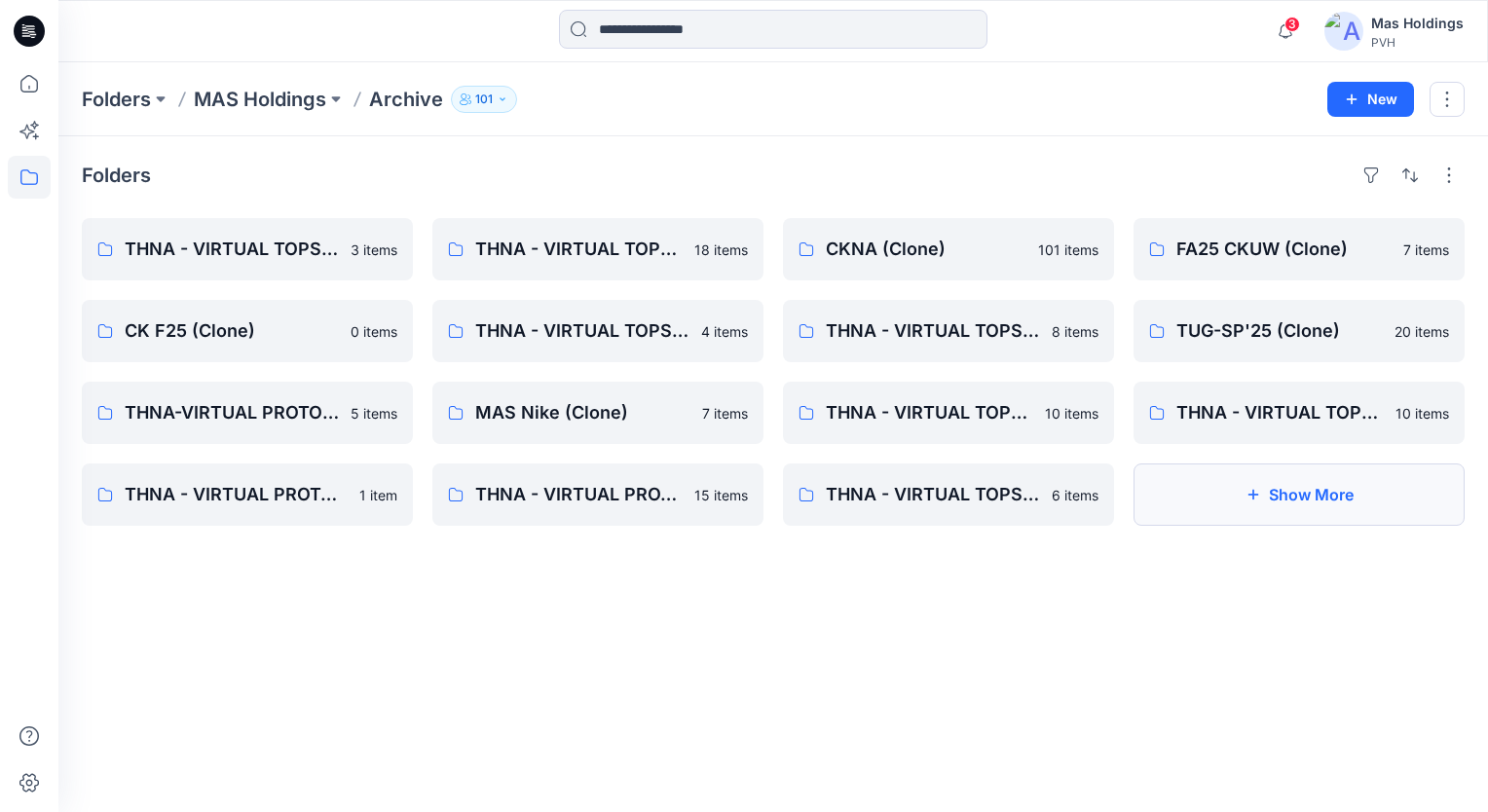
click at [1111, 503] on button "Show More" at bounding box center [1298, 494] width 331 height 62
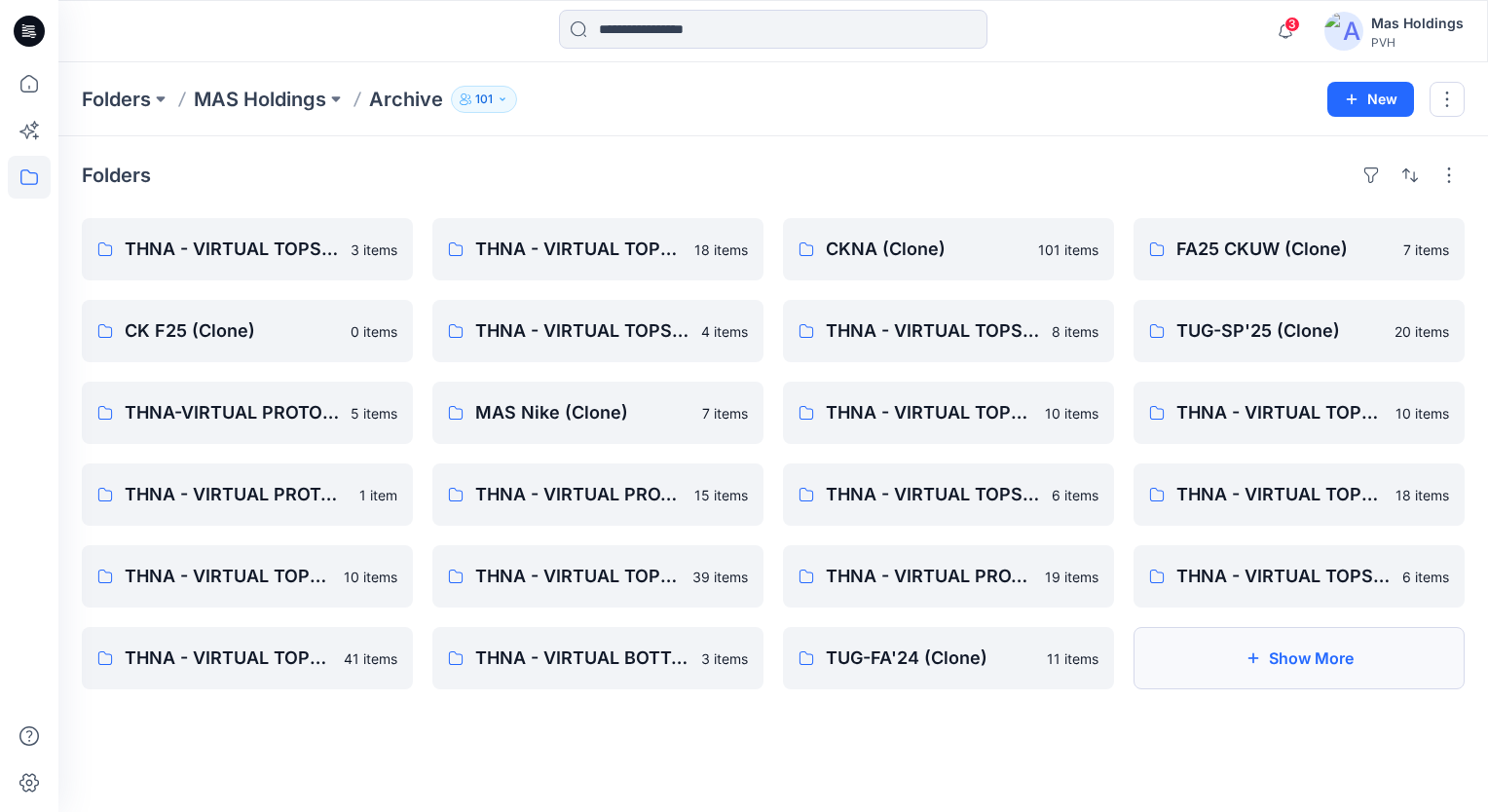
click at [1111, 646] on button "Show More" at bounding box center [1298, 658] width 331 height 62
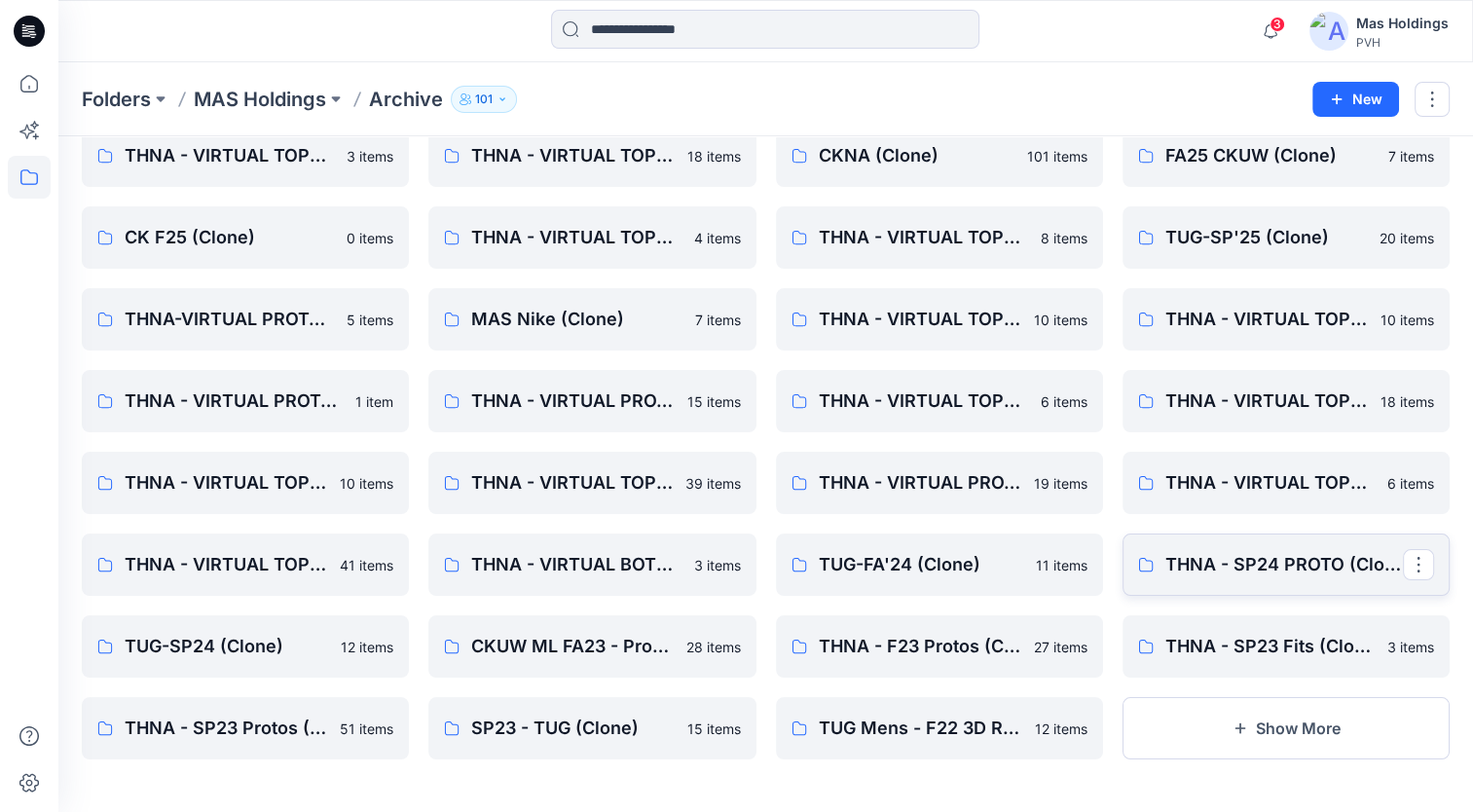
scroll to position [94, 0]
click at [1111, 547] on link "THNA - SP24 PROTO (Clone)" at bounding box center [1286, 564] width 327 height 62
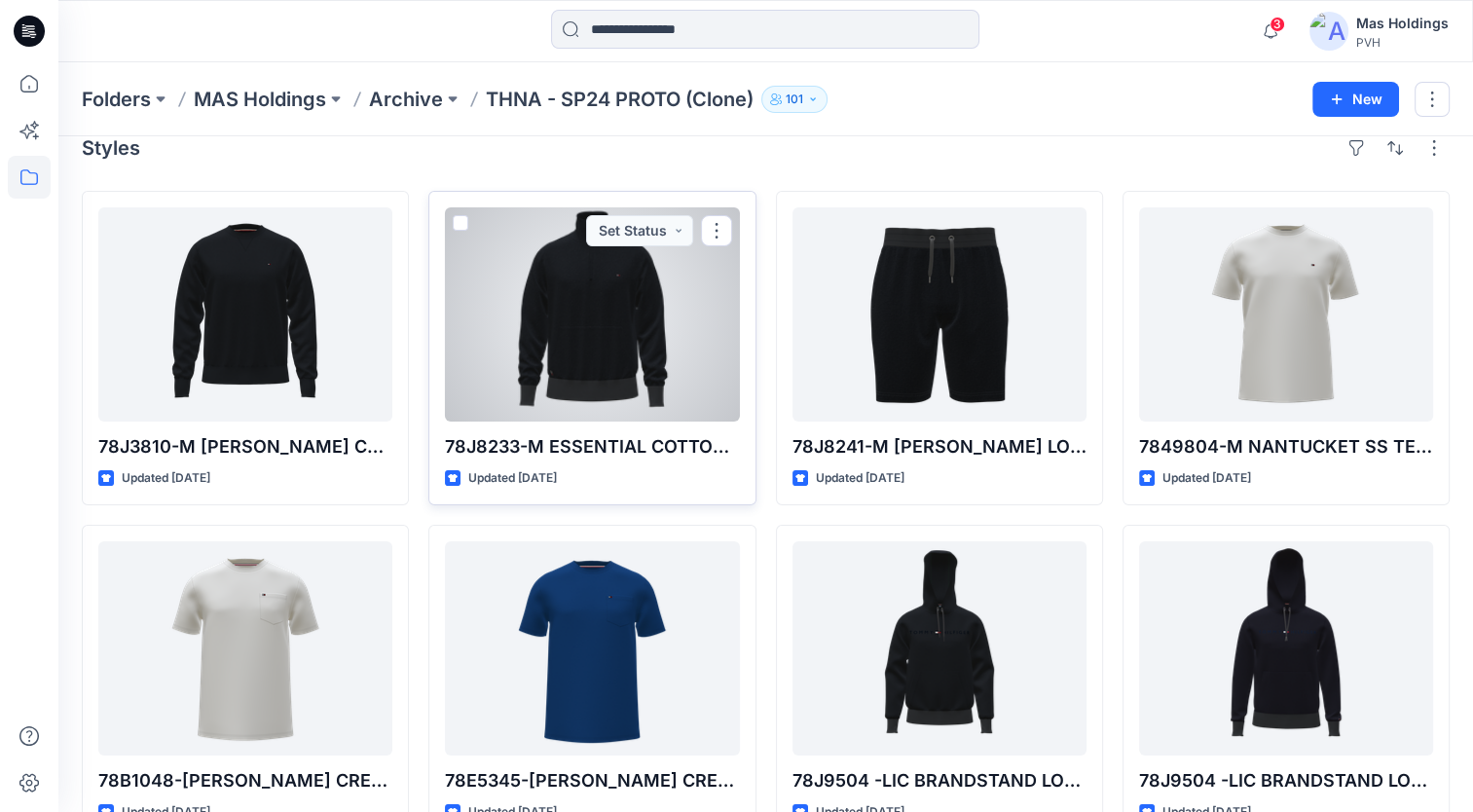
scroll to position [76, 0]
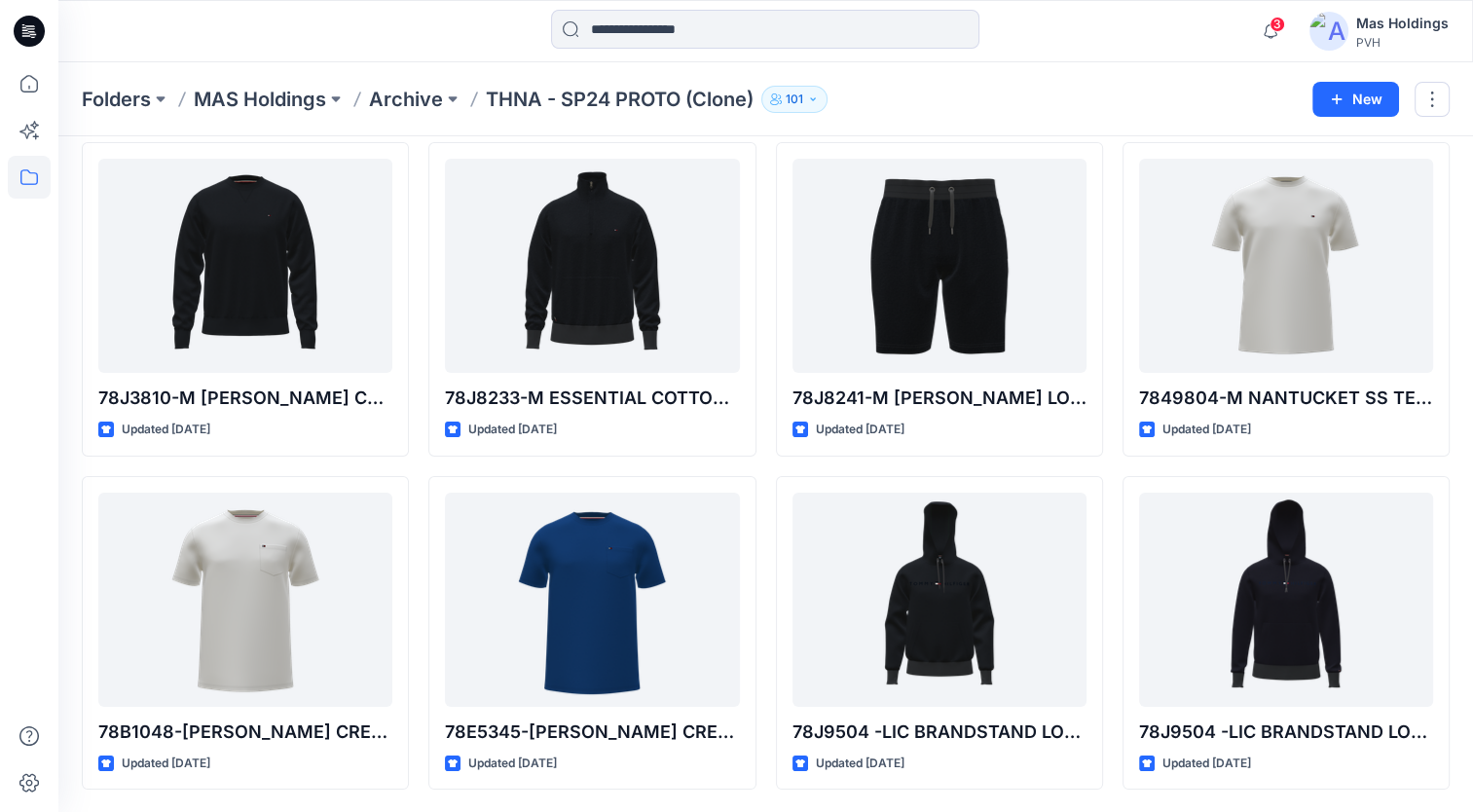
scroll to position [94, 0]
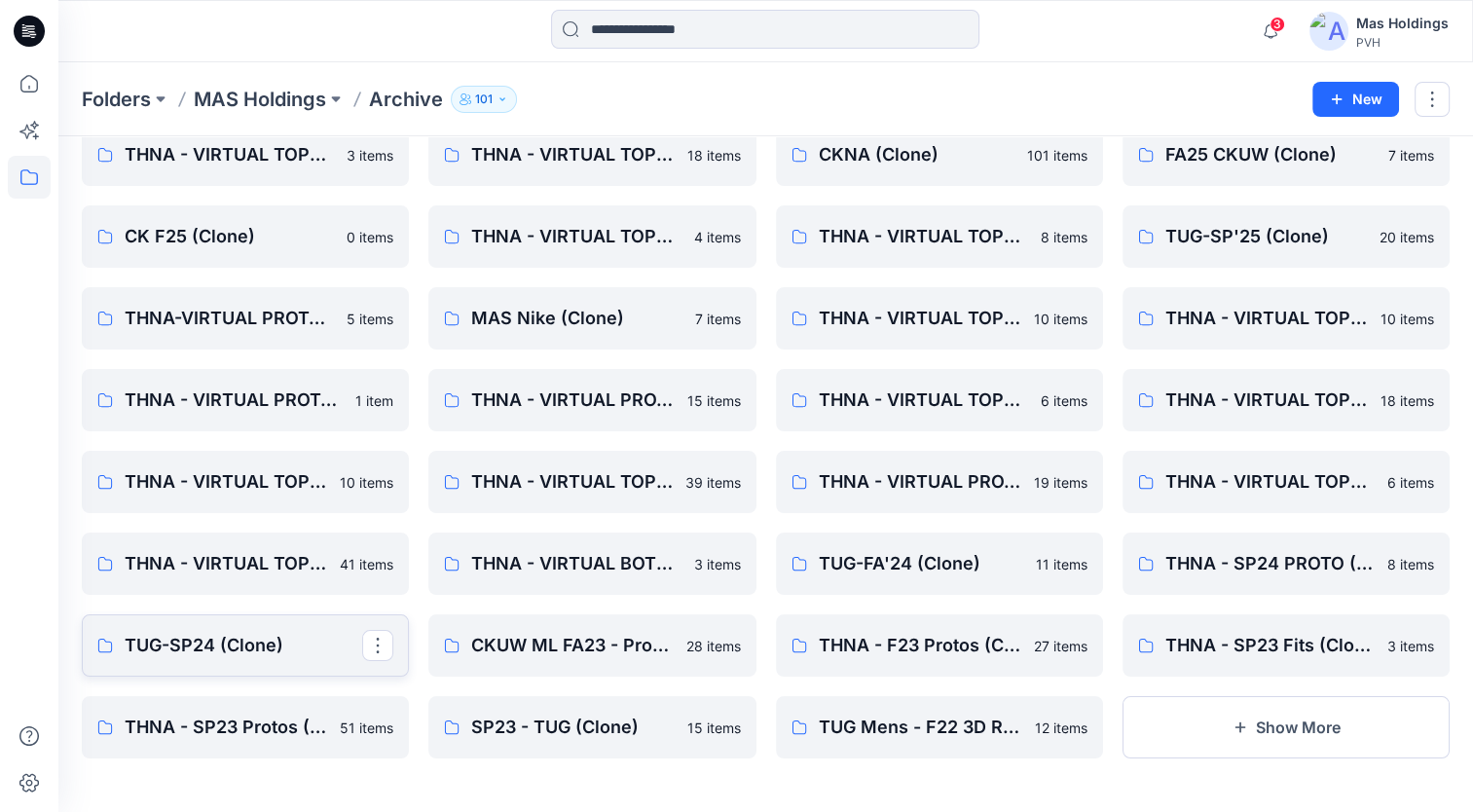
click at [205, 646] on p "TUG-SP24 (Clone)" at bounding box center [244, 645] width 238 height 27
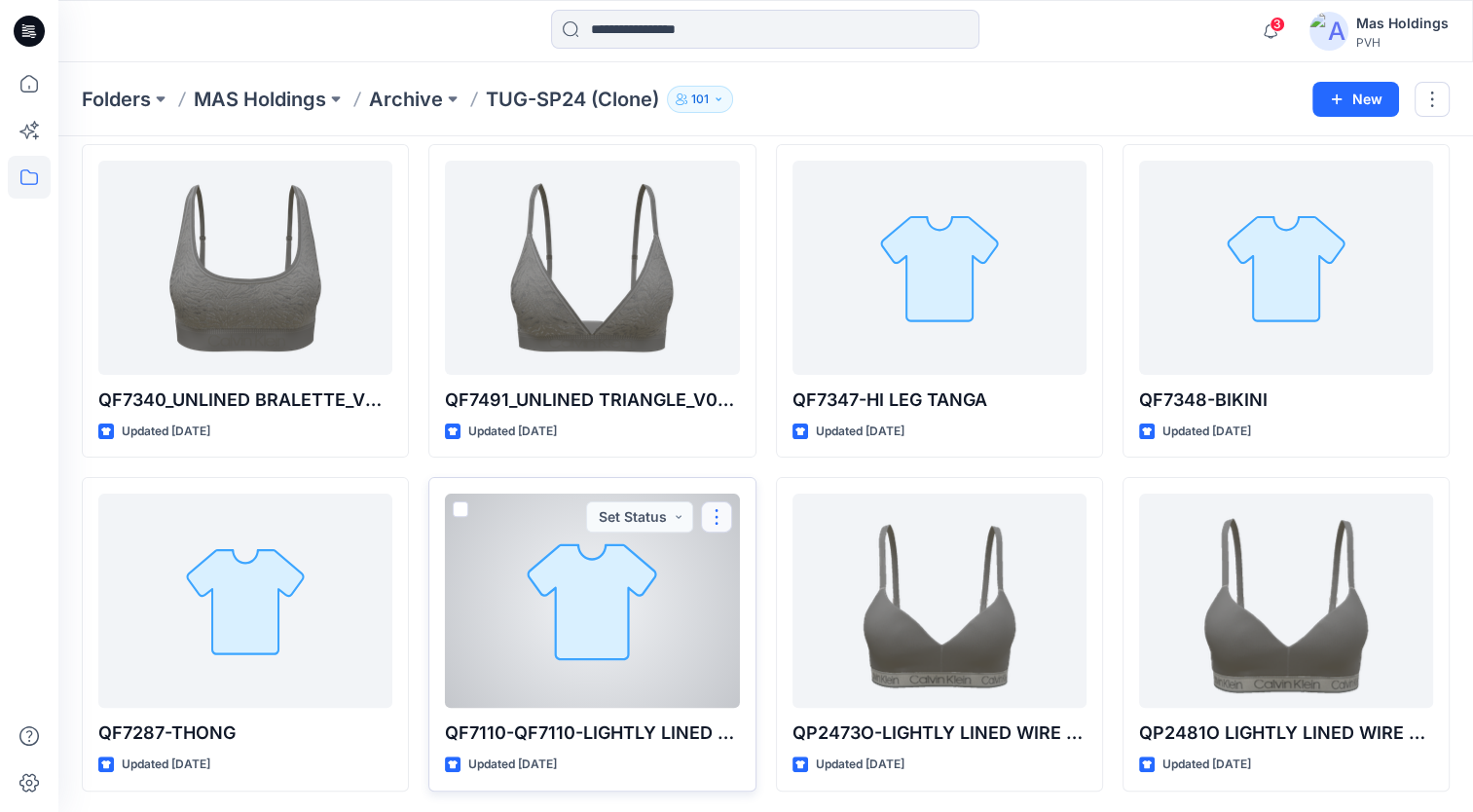
scroll to position [409, 0]
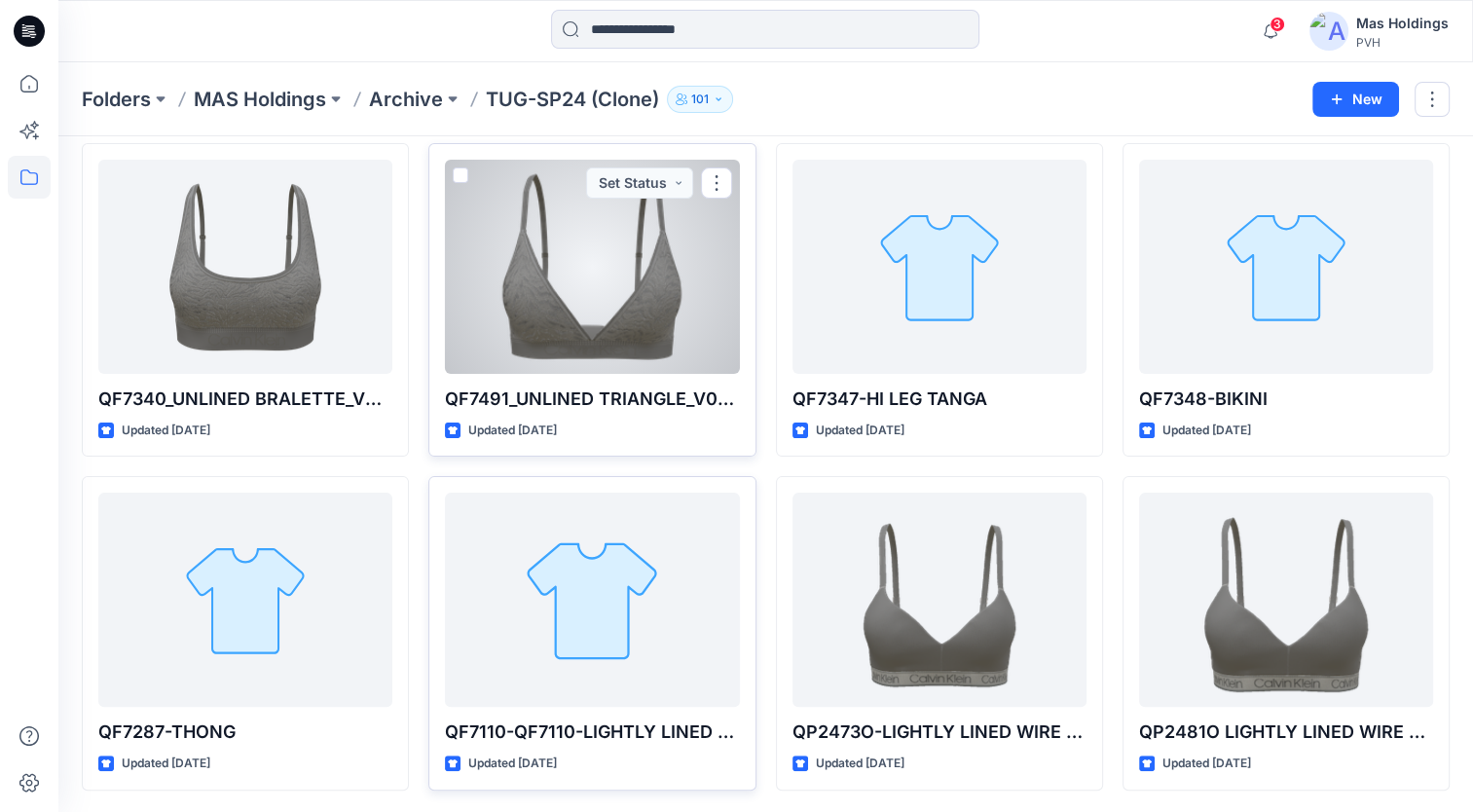
click at [601, 279] on div at bounding box center [592, 267] width 294 height 214
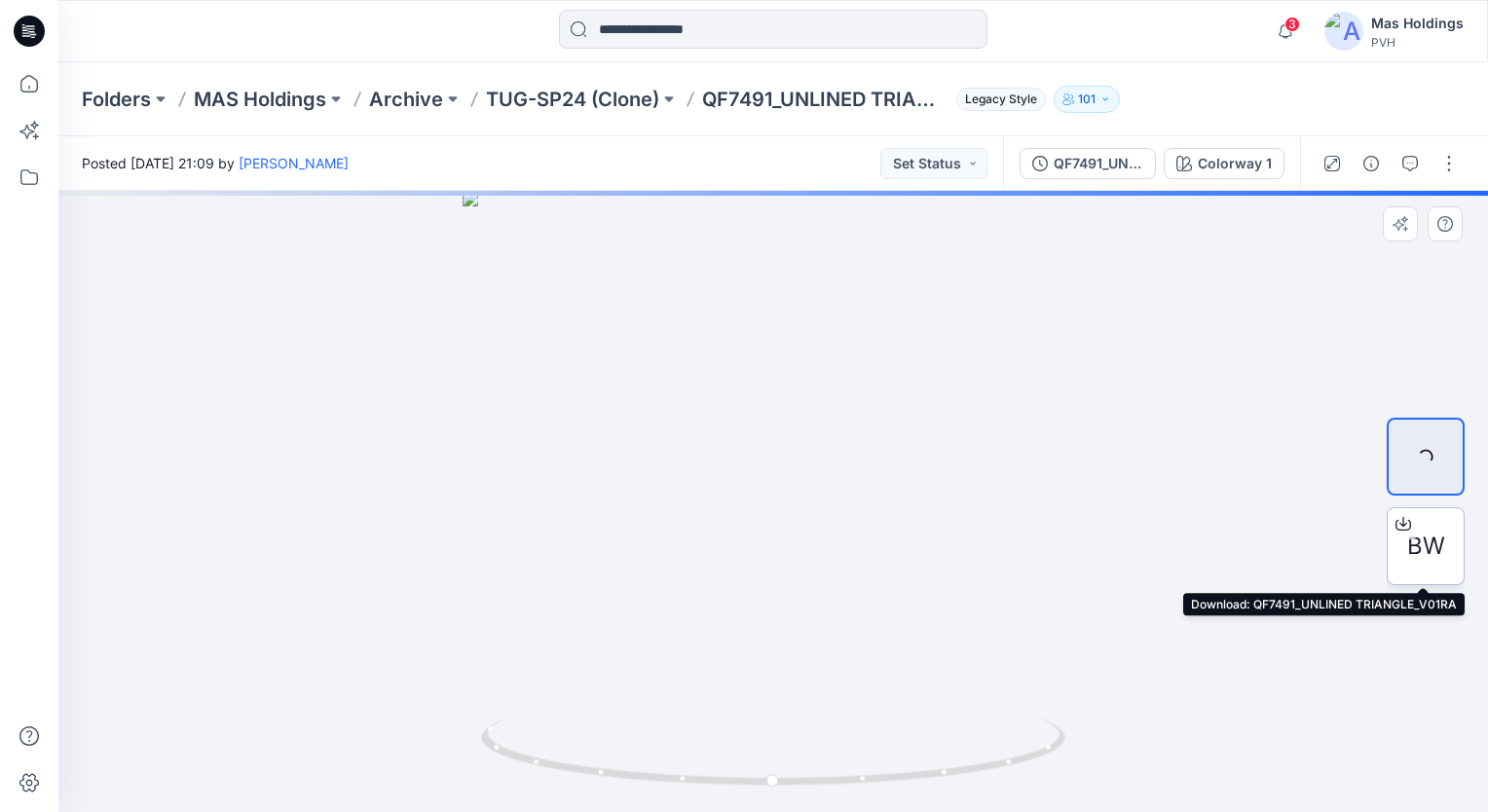
click at [1111, 518] on icon at bounding box center [1403, 522] width 8 height 10
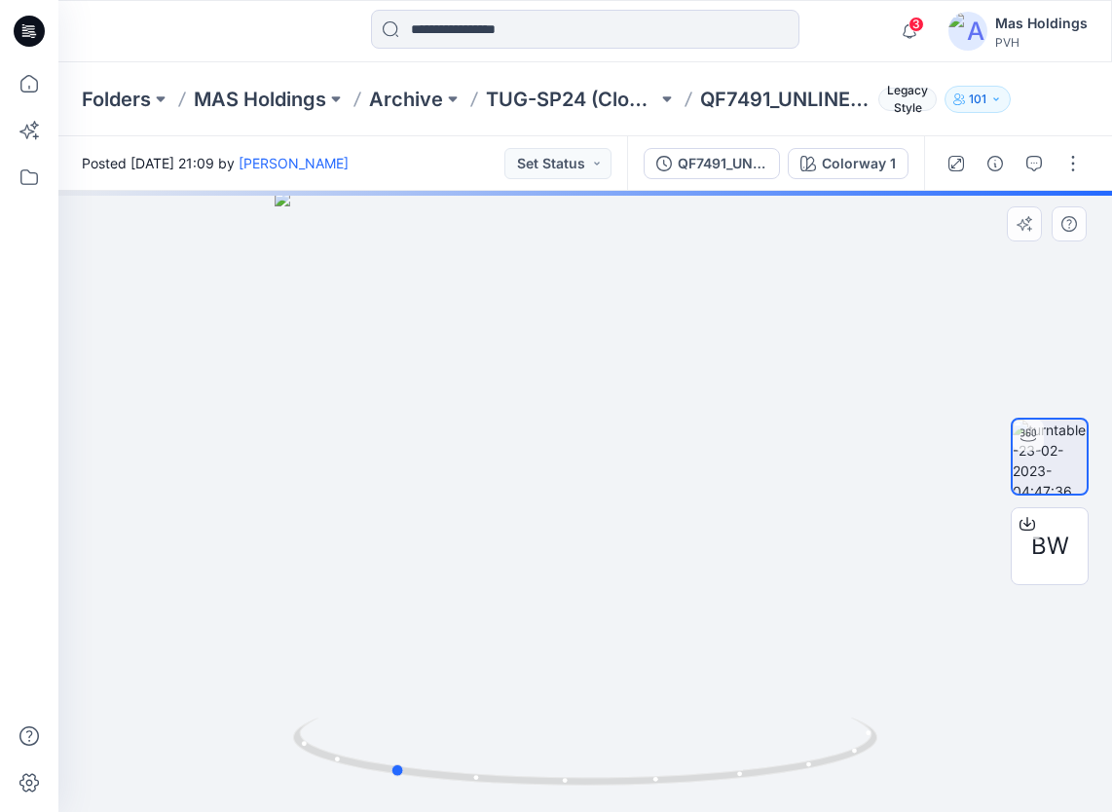
drag, startPoint x: 839, startPoint y: 597, endPoint x: 651, endPoint y: 575, distance: 189.1
click at [651, 575] on div at bounding box center [585, 501] width 1054 height 621
drag, startPoint x: 801, startPoint y: 539, endPoint x: 673, endPoint y: 506, distance: 132.7
click at [673, 506] on div at bounding box center [585, 501] width 1054 height 621
click at [841, 632] on div at bounding box center [585, 501] width 1054 height 621
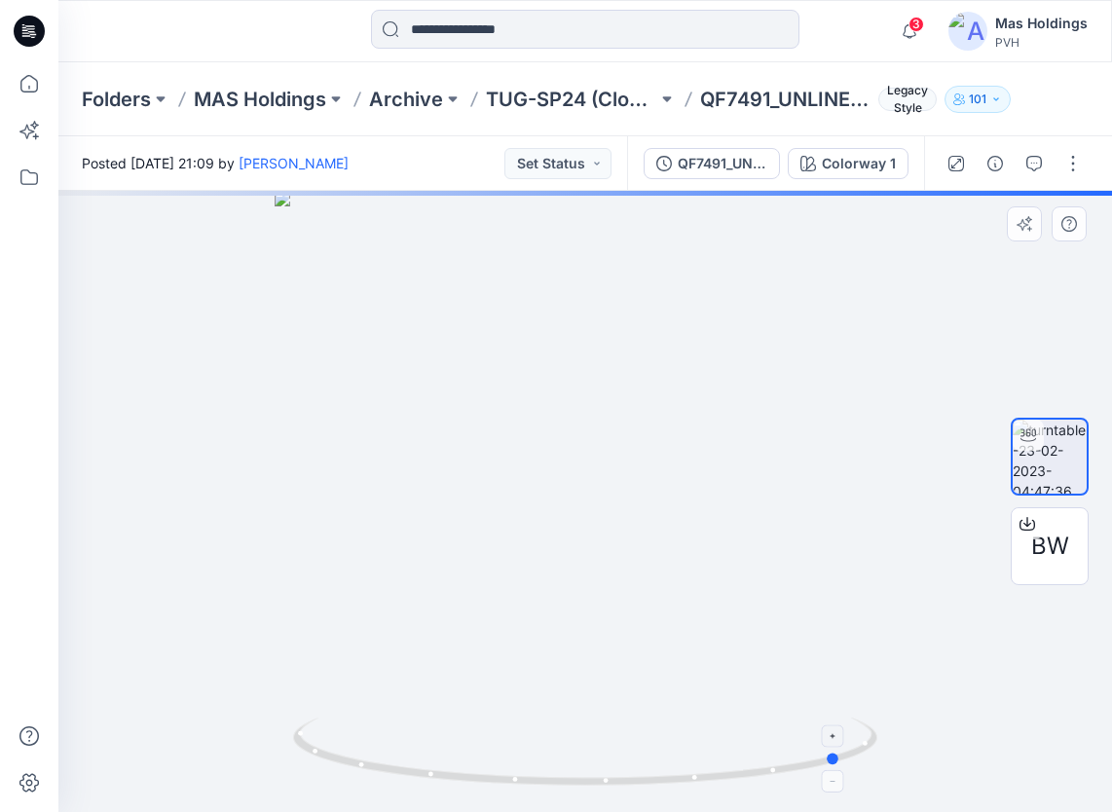
click at [838, 760] on circle at bounding box center [836, 759] width 12 height 12
drag, startPoint x: 765, startPoint y: 655, endPoint x: 830, endPoint y: 685, distance: 71.0
click at [830, 685] on div at bounding box center [585, 501] width 1054 height 621
click at [783, 674] on div at bounding box center [585, 501] width 1054 height 621
click at [833, 656] on div at bounding box center [585, 501] width 1054 height 621
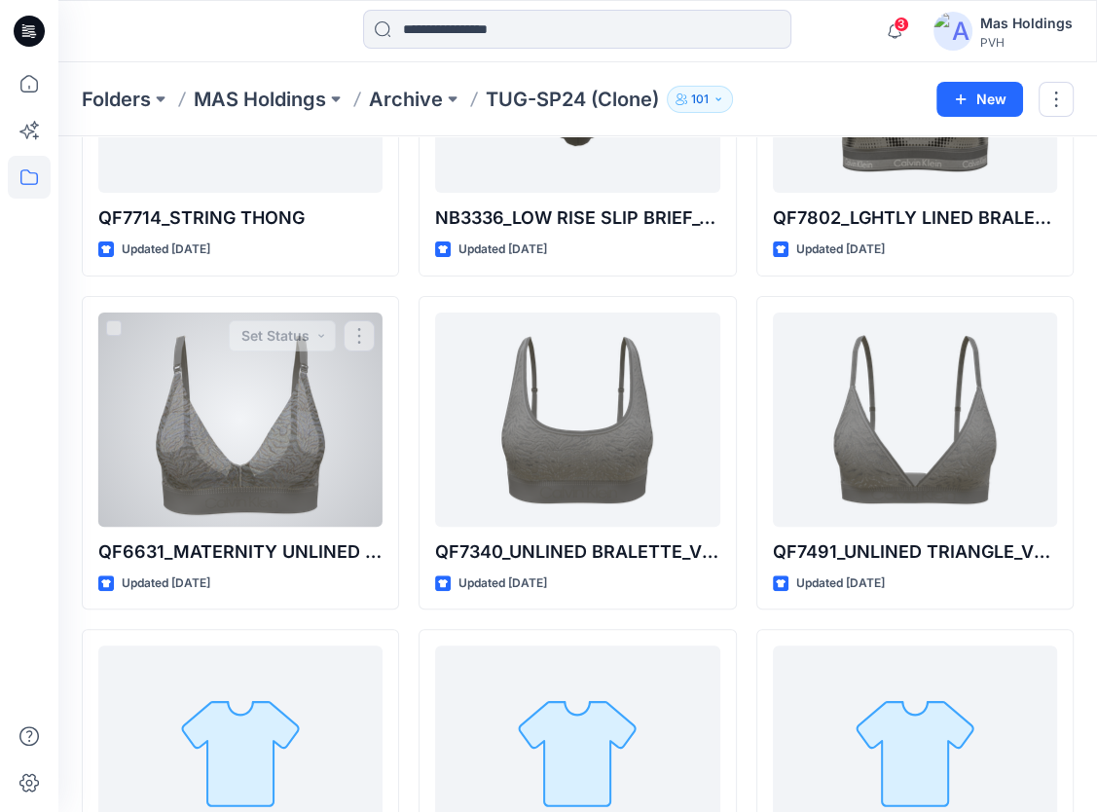
scroll to position [255, 0]
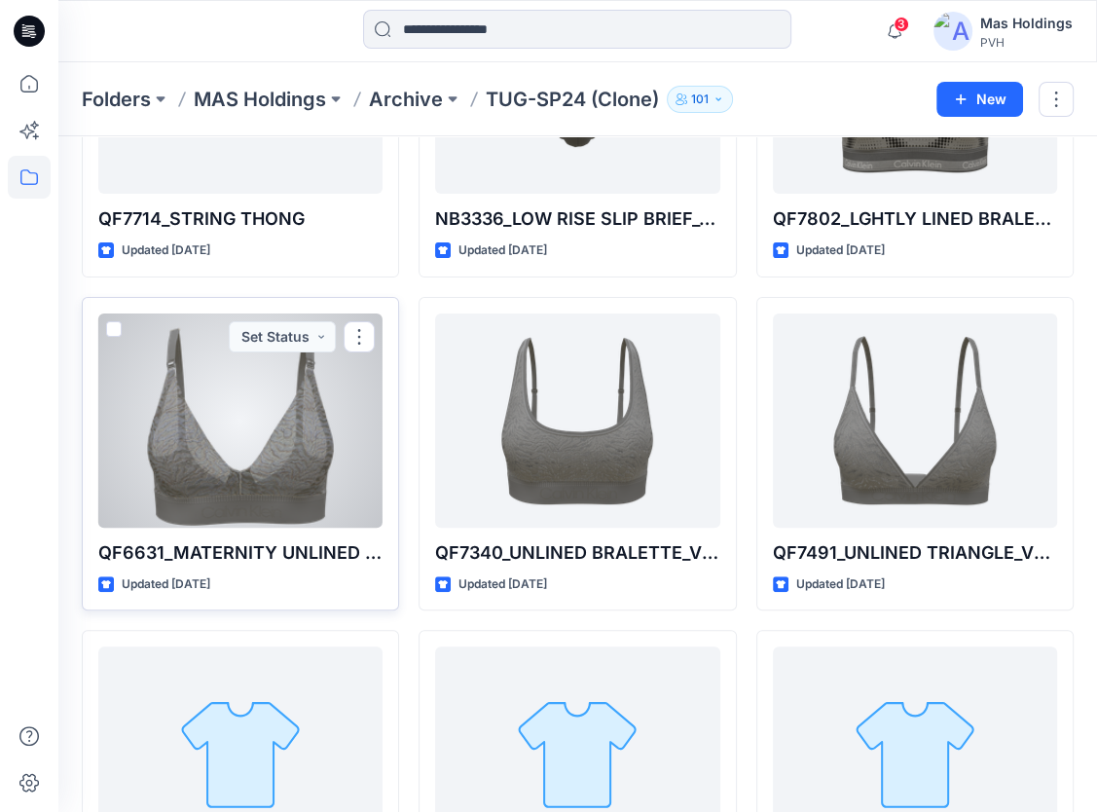
click at [284, 395] on div at bounding box center [240, 421] width 284 height 214
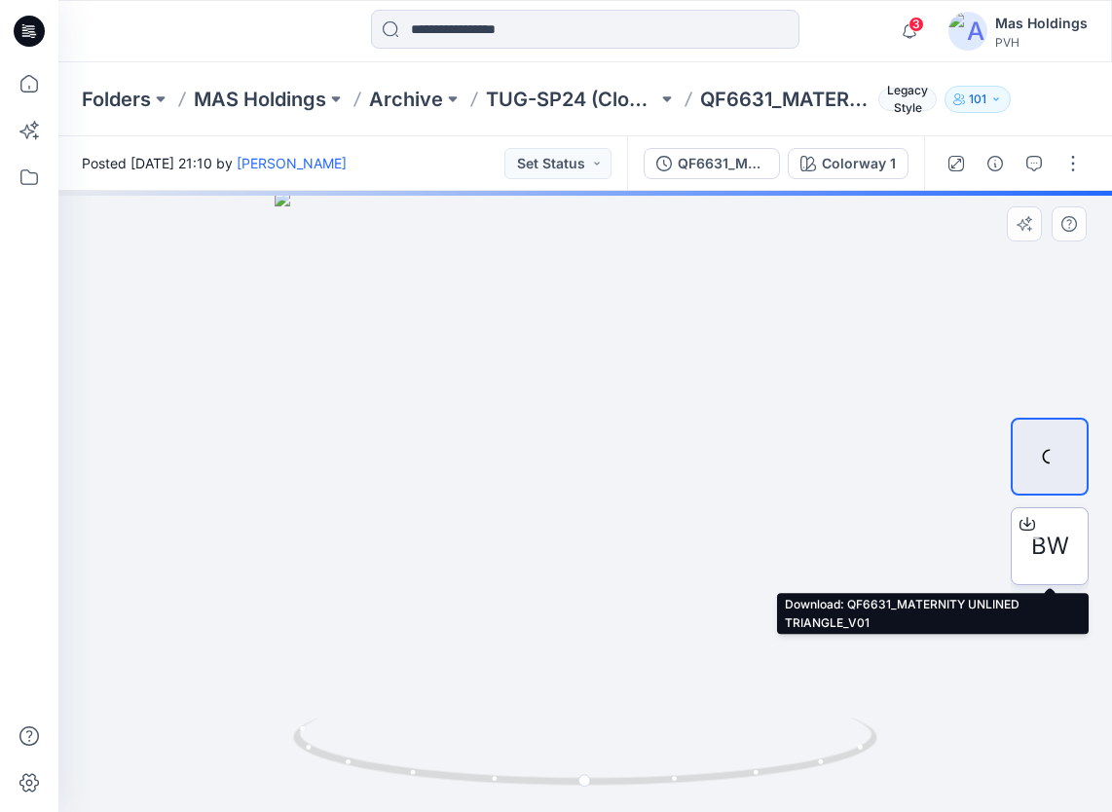
click at [1026, 517] on icon at bounding box center [1027, 522] width 8 height 10
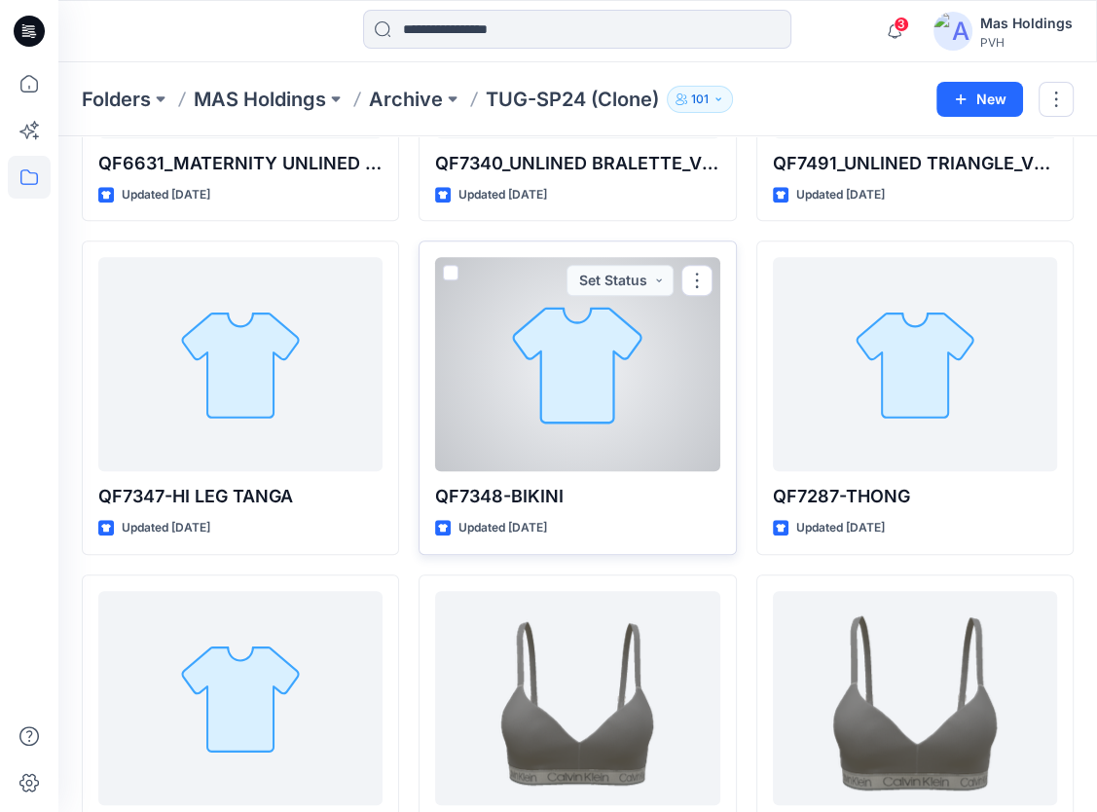
scroll to position [742, 0]
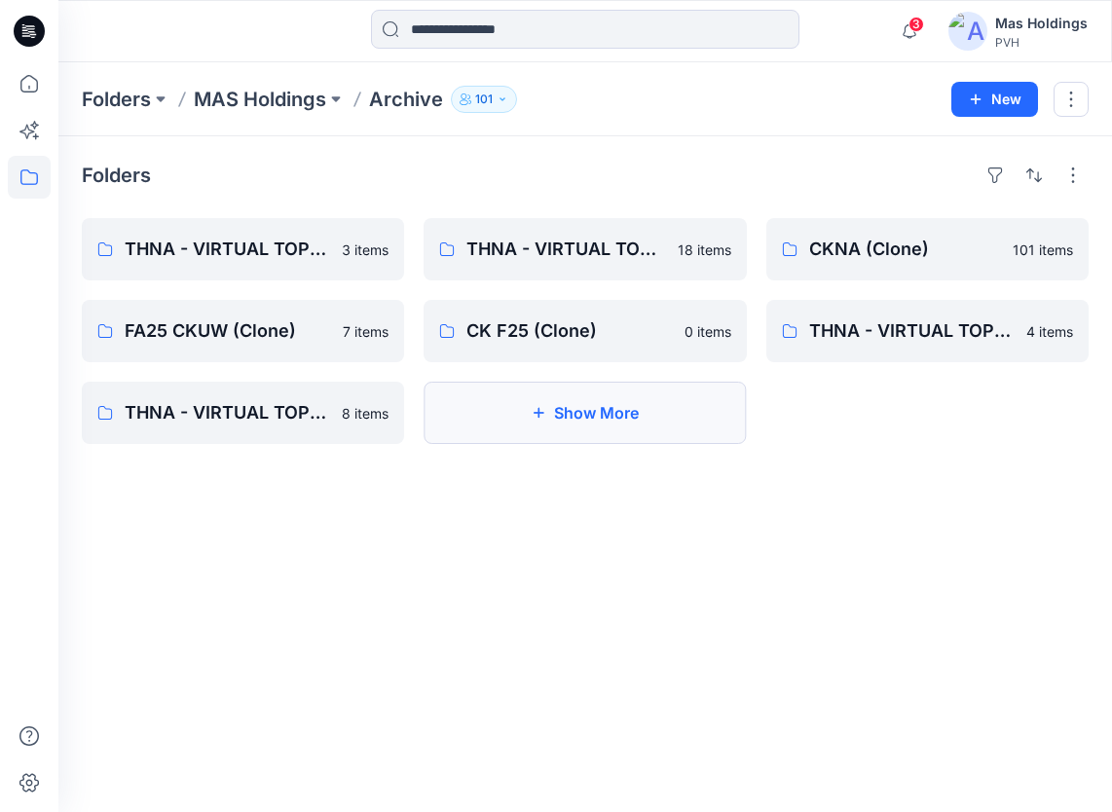
click at [532, 407] on icon "button" at bounding box center [539, 413] width 16 height 16
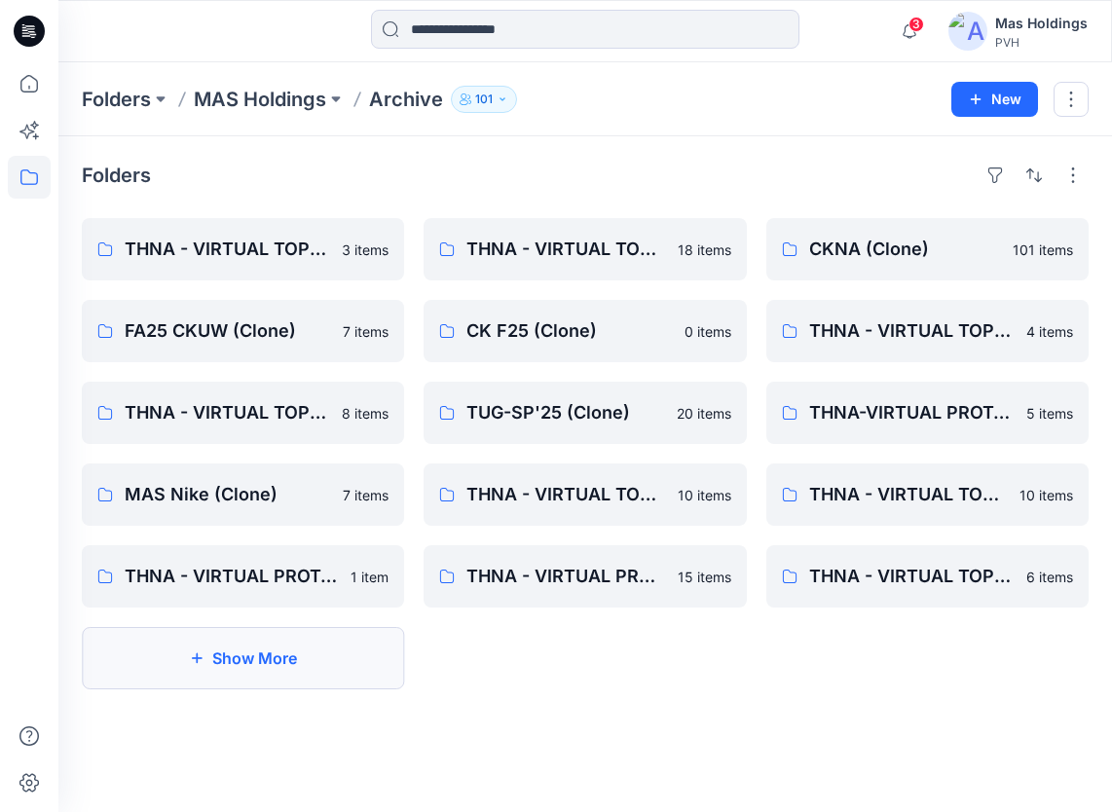
click at [291, 649] on button "Show More" at bounding box center [243, 658] width 322 height 62
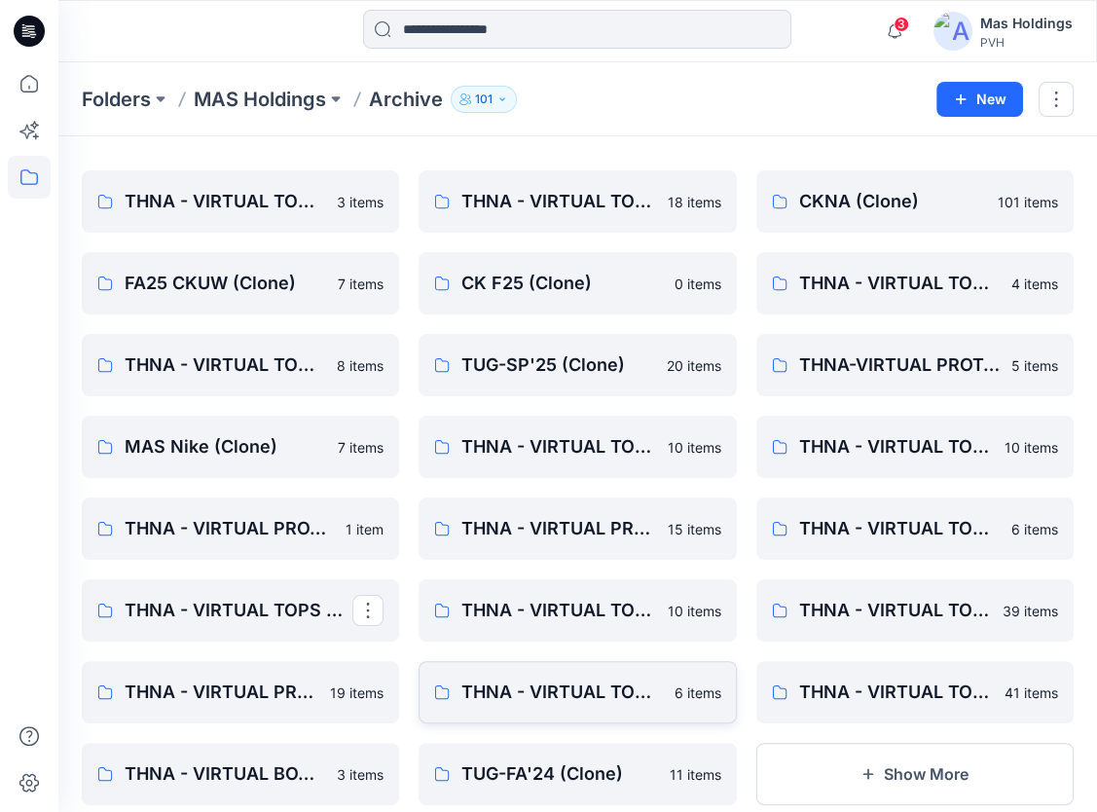
scroll to position [94, 0]
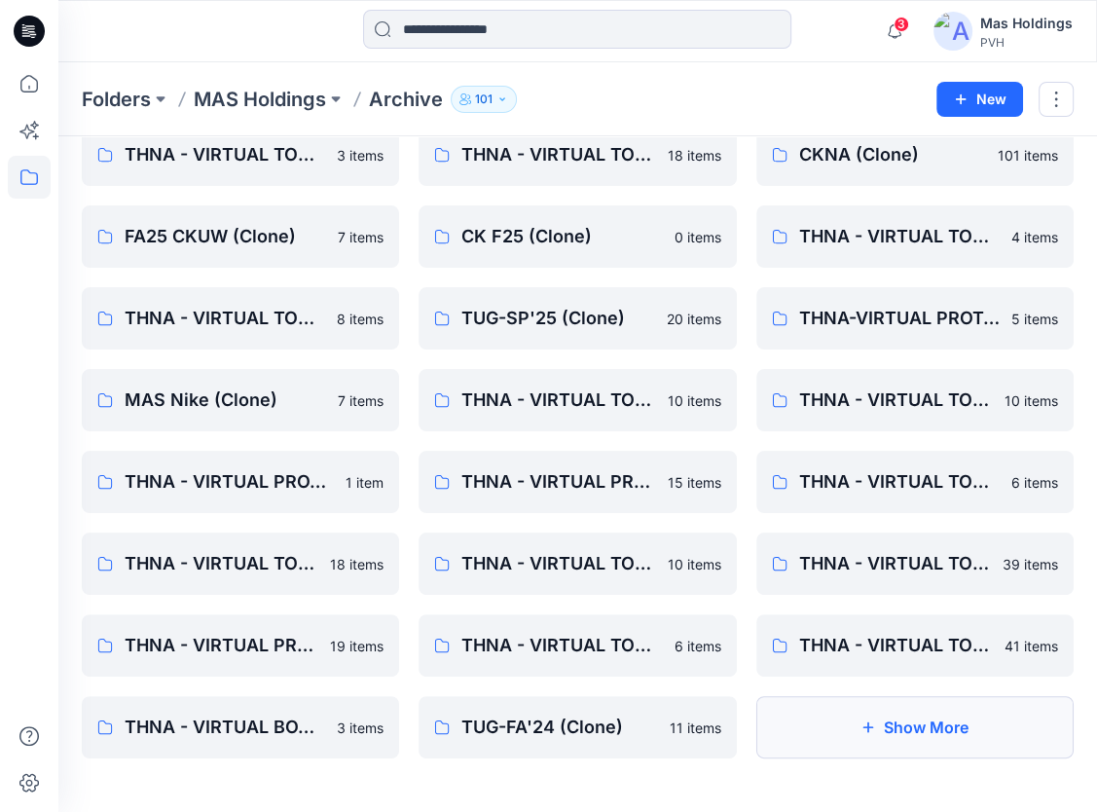
click at [884, 733] on button "Show More" at bounding box center [915, 727] width 317 height 62
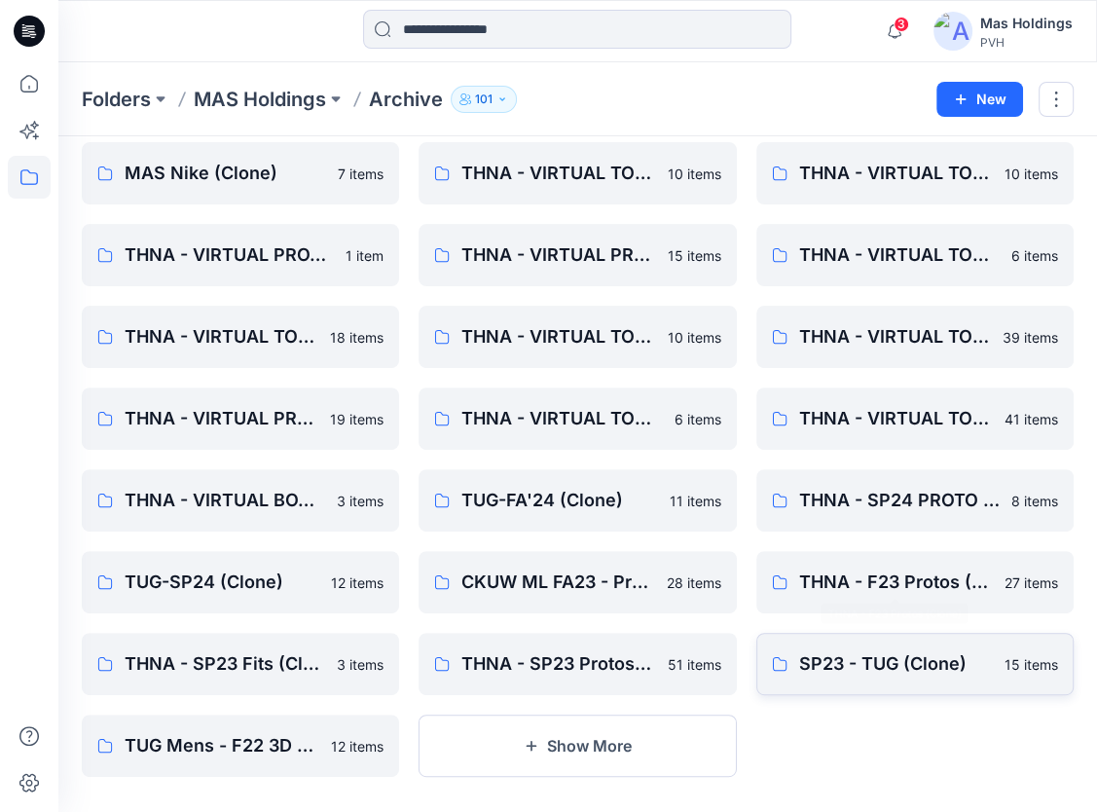
scroll to position [340, 0]
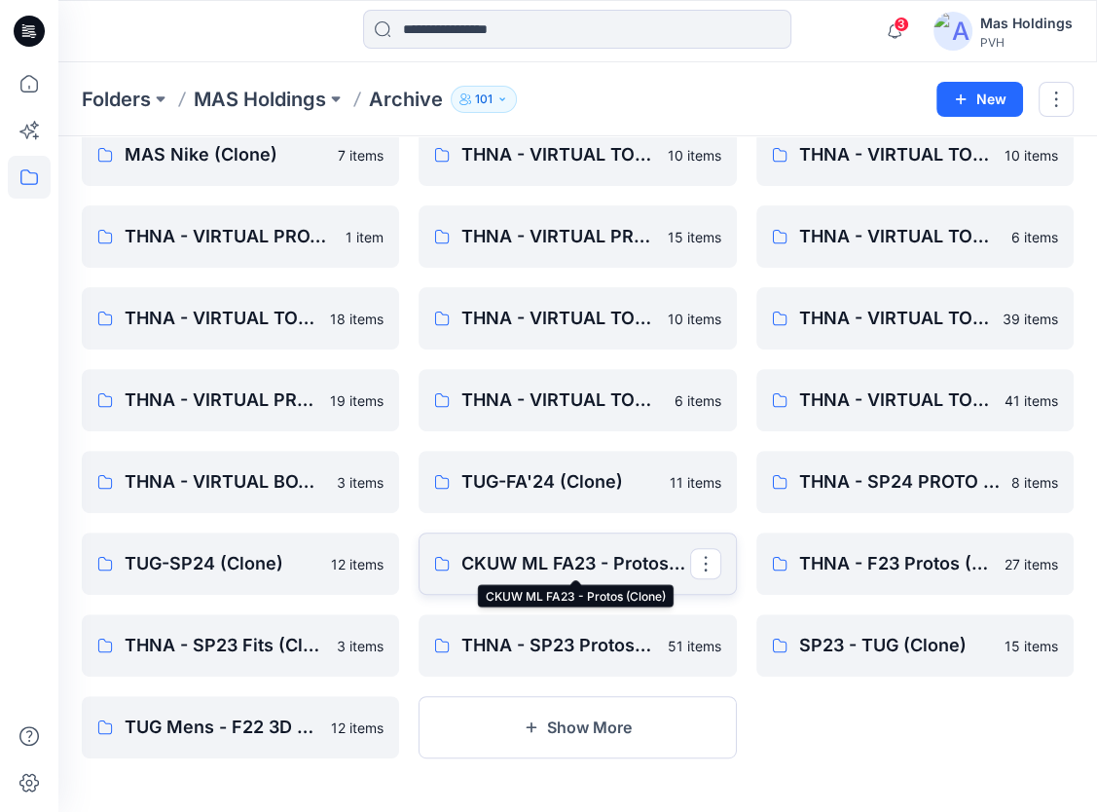
click at [554, 559] on p "CKUW ML FA23 - Protos (Clone)" at bounding box center [576, 563] width 228 height 27
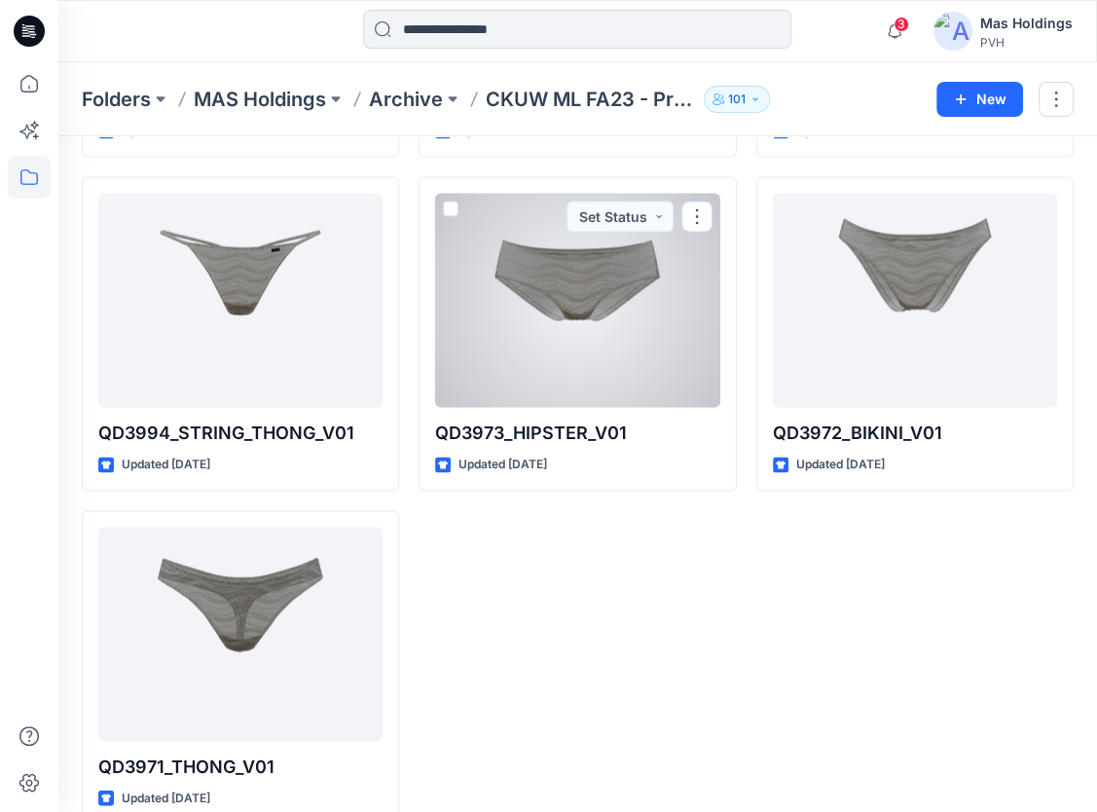
scroll to position [2741, 0]
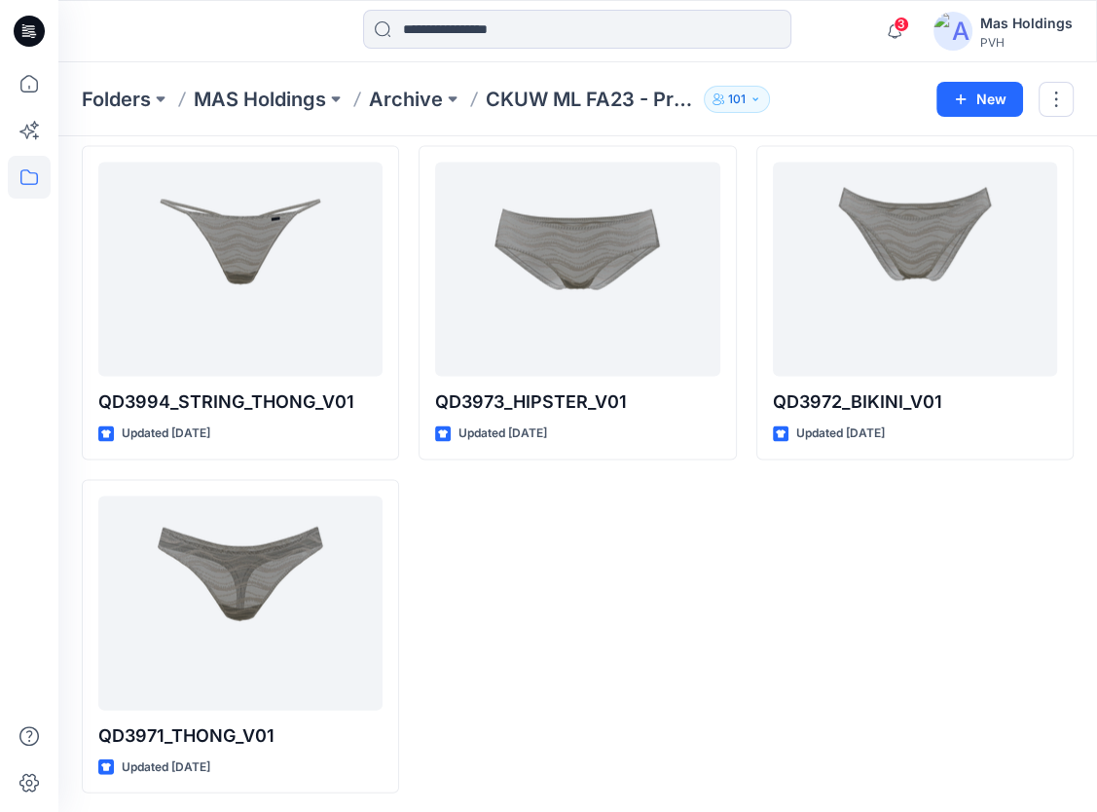
scroll to position [340, 0]
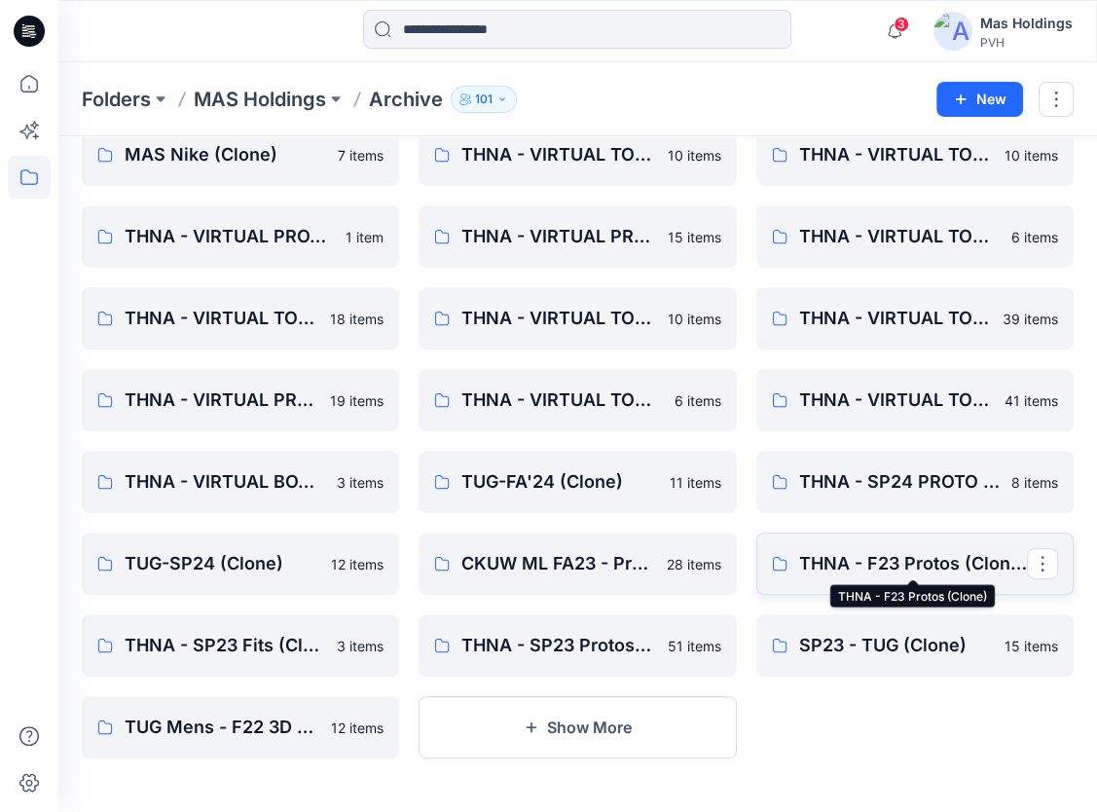
click at [880, 560] on p "THNA - F23 Protos (Clone)" at bounding box center [913, 563] width 228 height 27
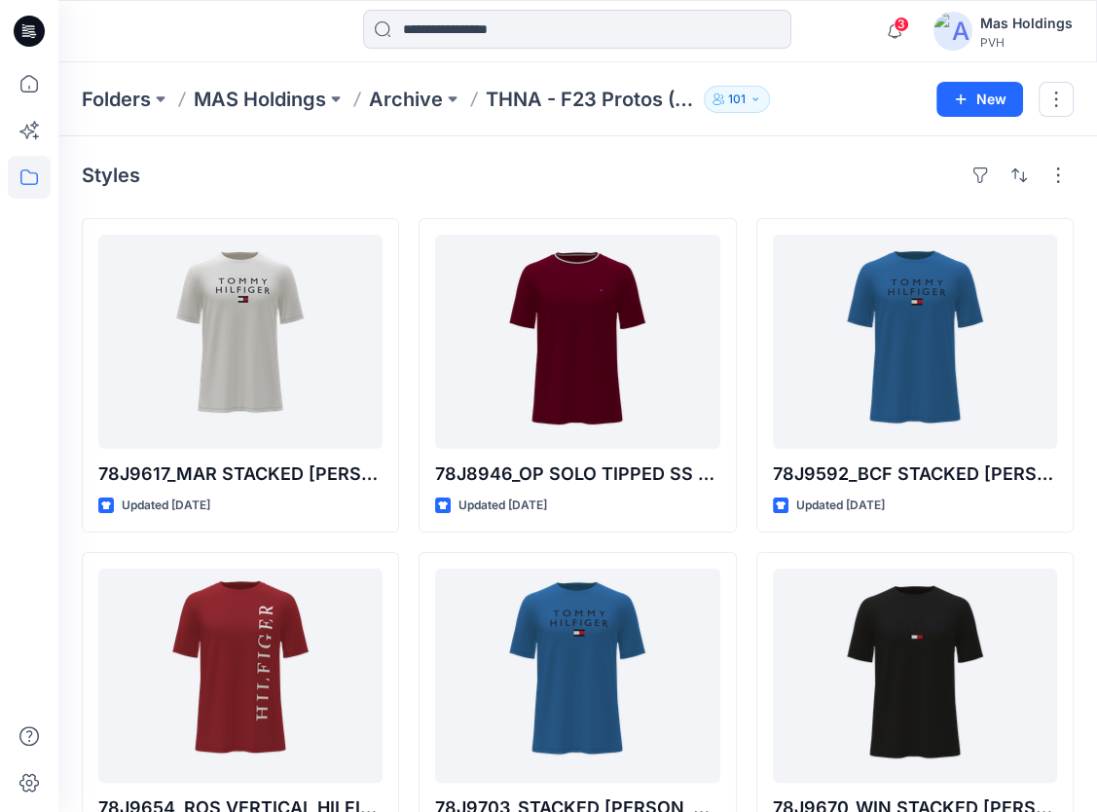
scroll to position [340, 0]
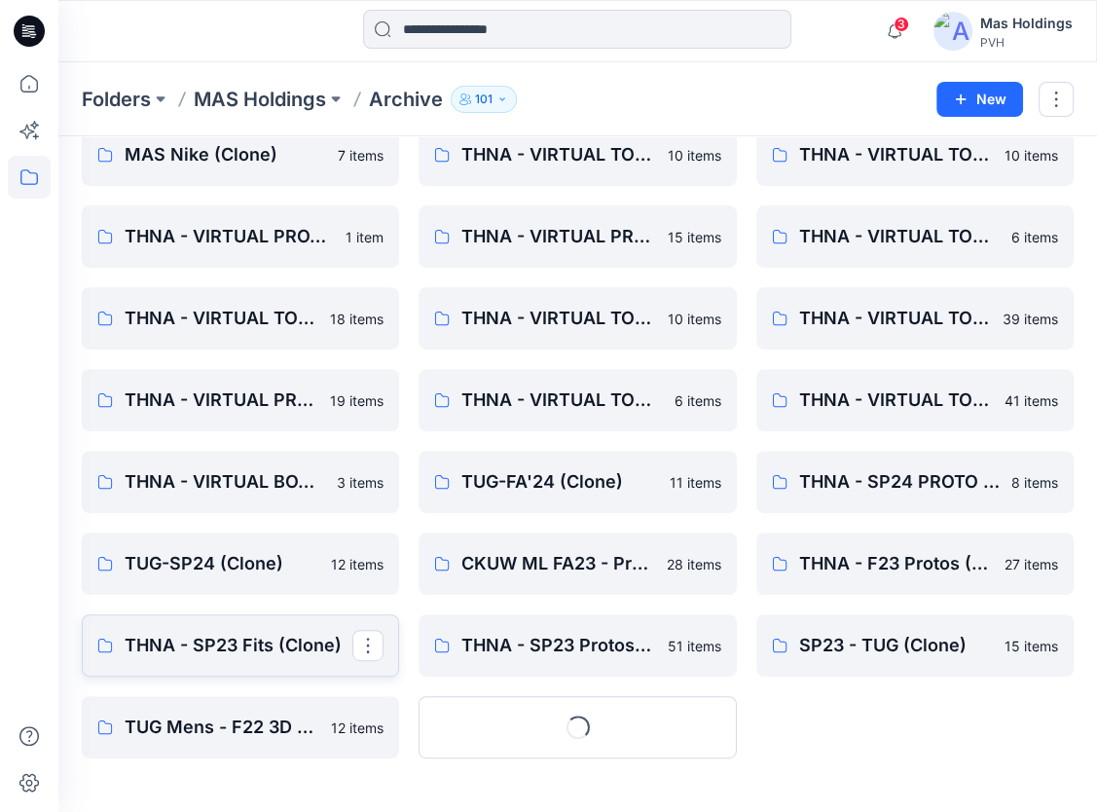
click at [223, 648] on p "THNA - SP23 Fits (Clone)" at bounding box center [239, 645] width 228 height 27
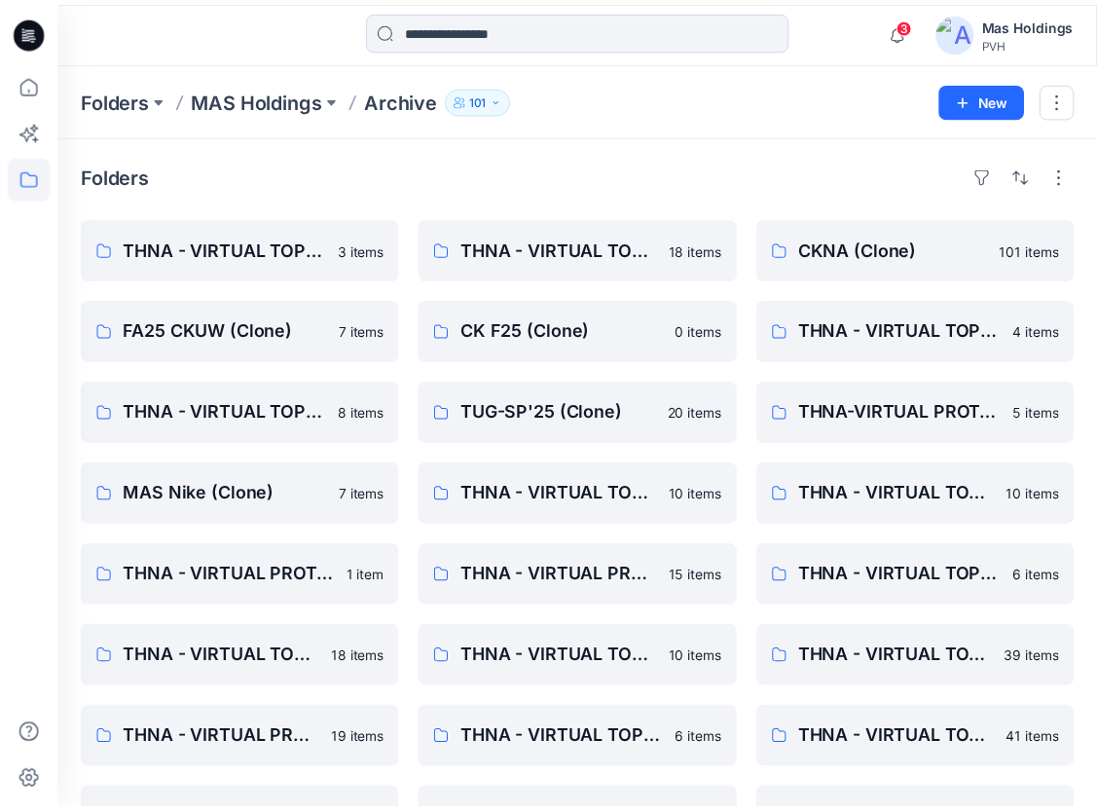
scroll to position [340, 0]
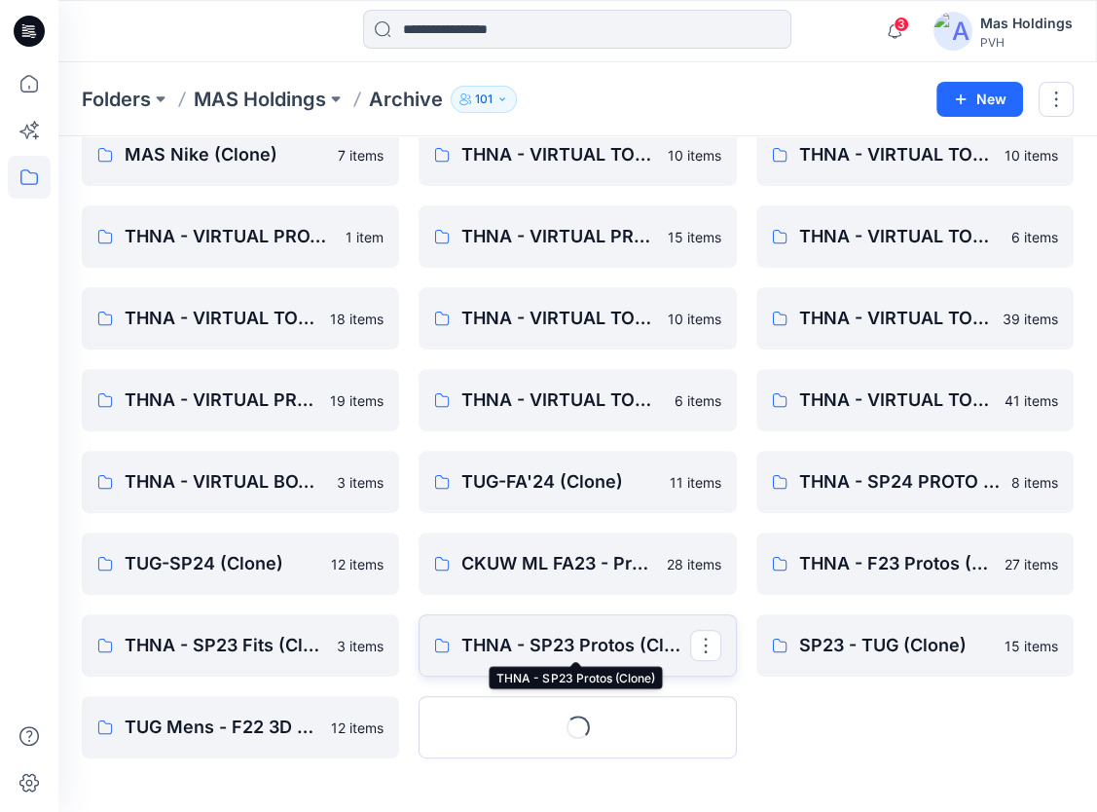
click at [559, 644] on p "THNA - SP23 Protos (Clone)" at bounding box center [576, 645] width 228 height 27
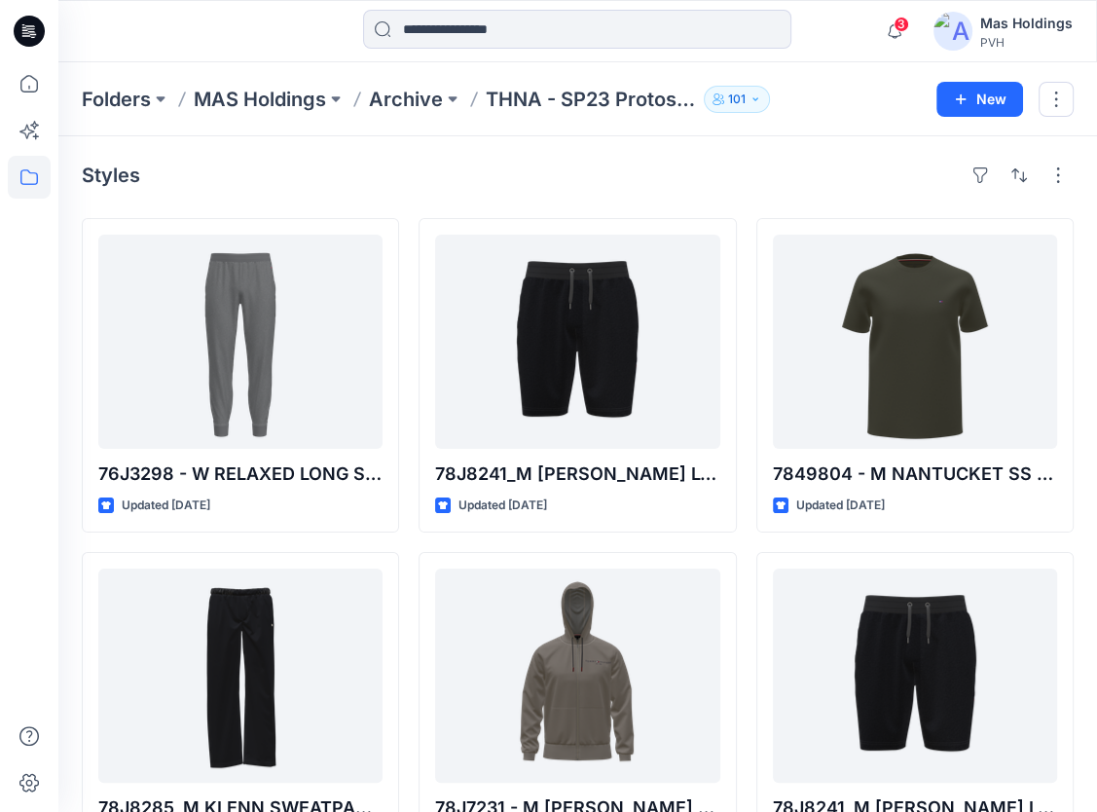
scroll to position [340, 0]
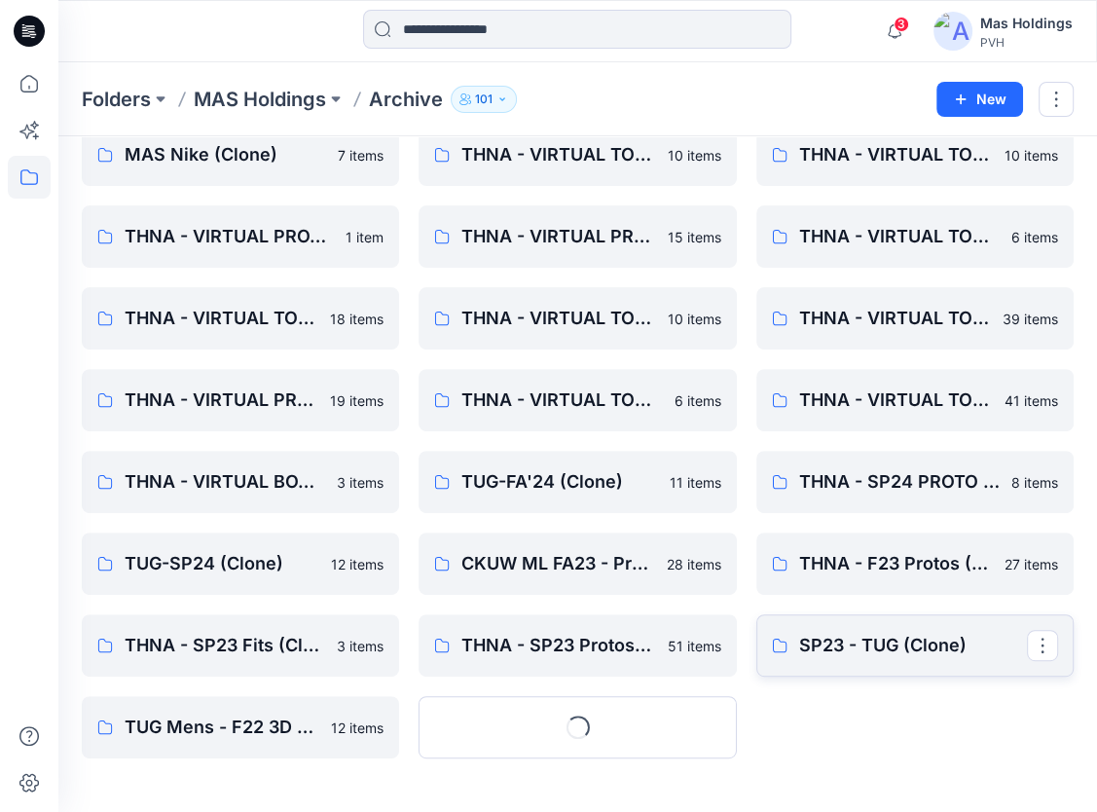
click at [915, 641] on p "SP23 - TUG (Clone)" at bounding box center [913, 645] width 228 height 27
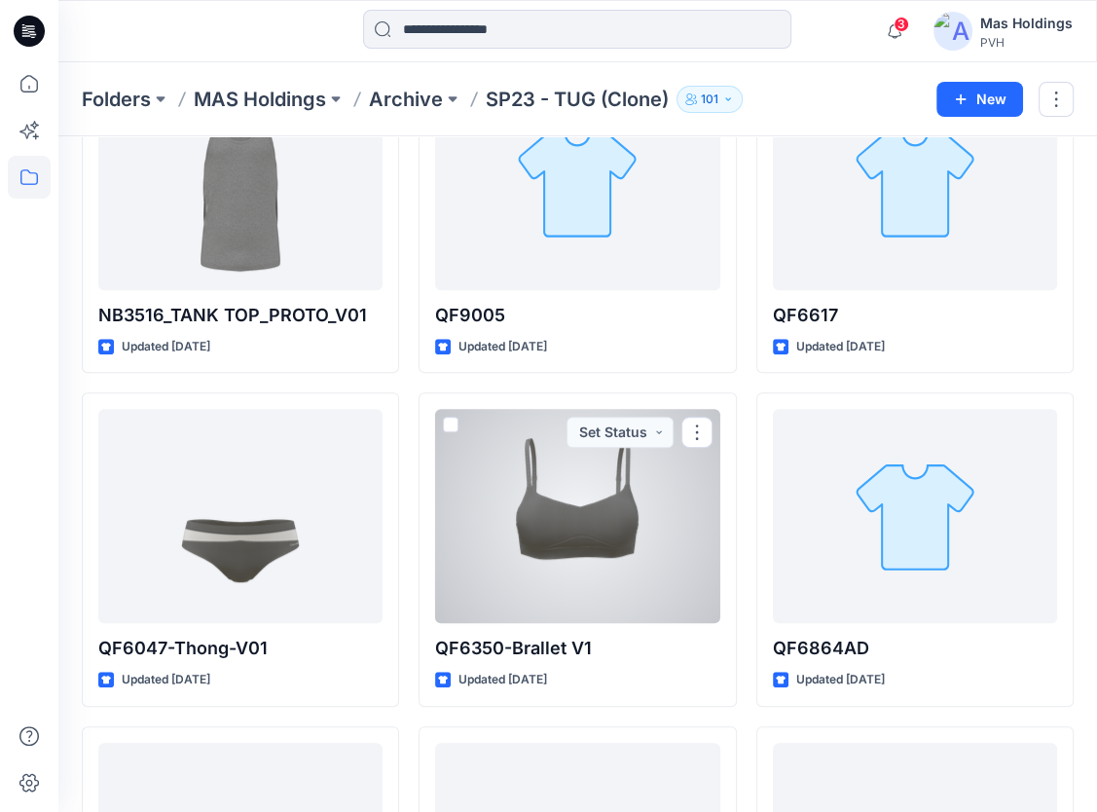
scroll to position [393, 0]
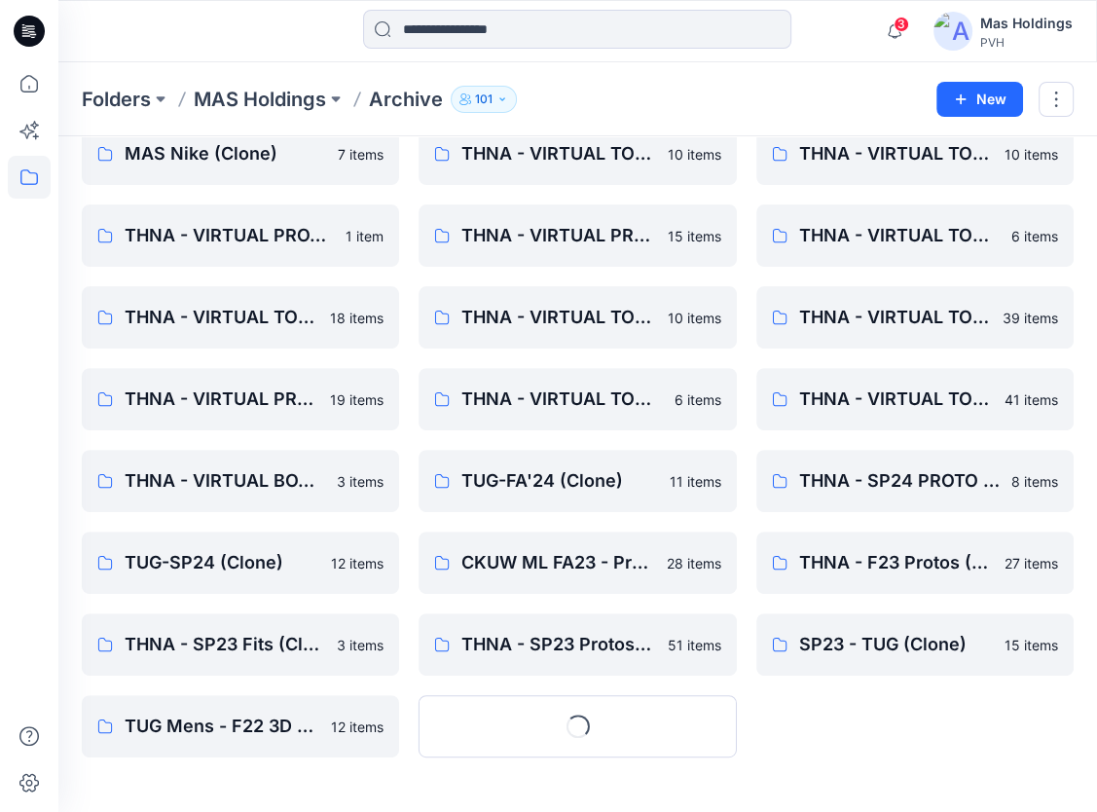
scroll to position [340, 0]
click at [584, 723] on button "Show More" at bounding box center [577, 727] width 317 height 62
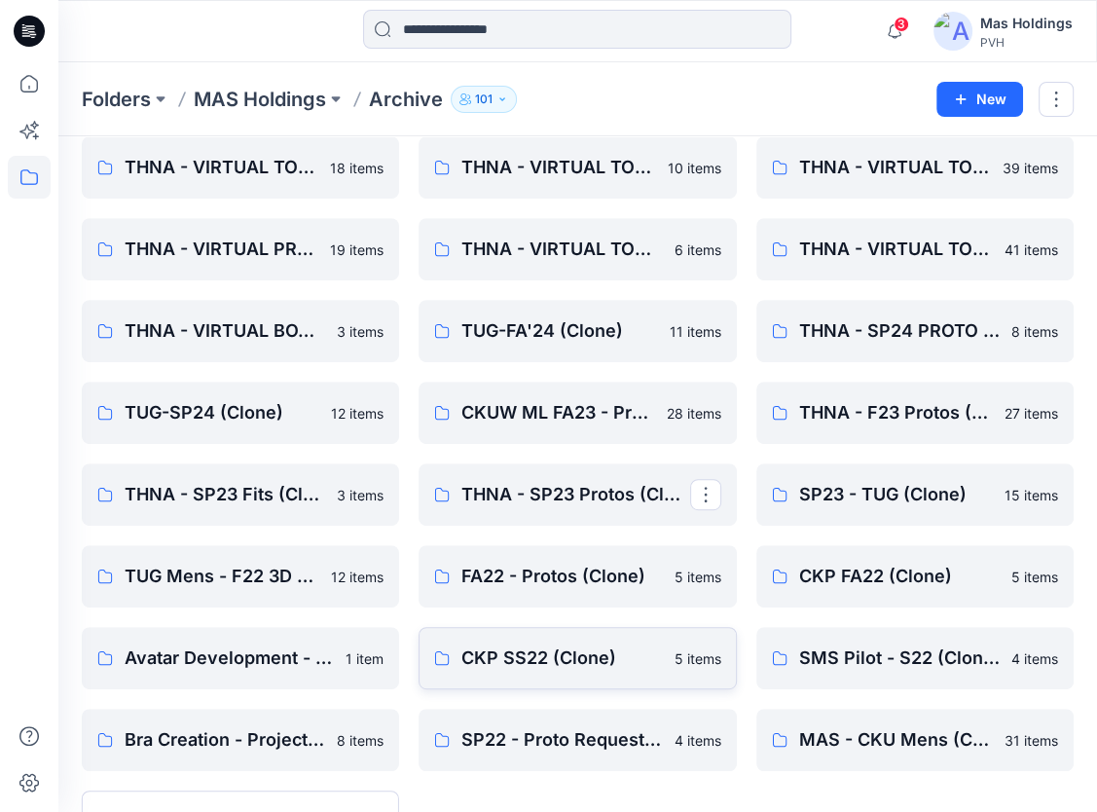
scroll to position [535, 0]
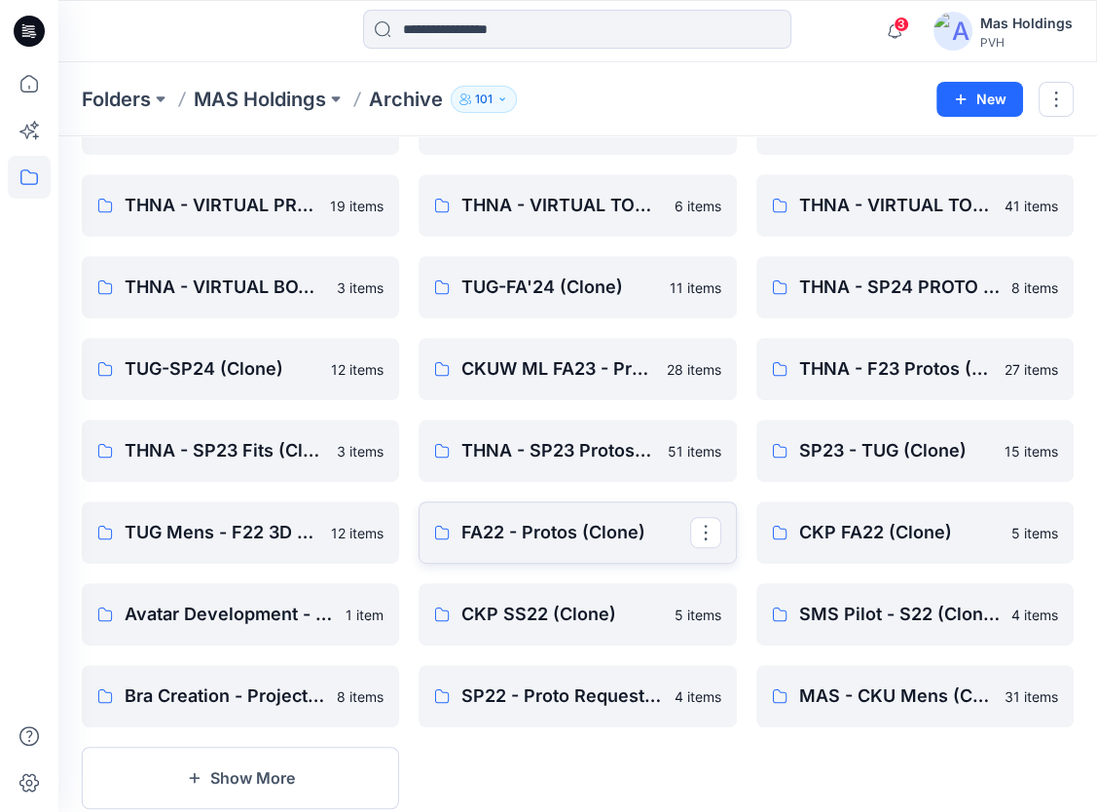
click at [545, 515] on link "FA22 - Protos (Clone)" at bounding box center [577, 532] width 317 height 62
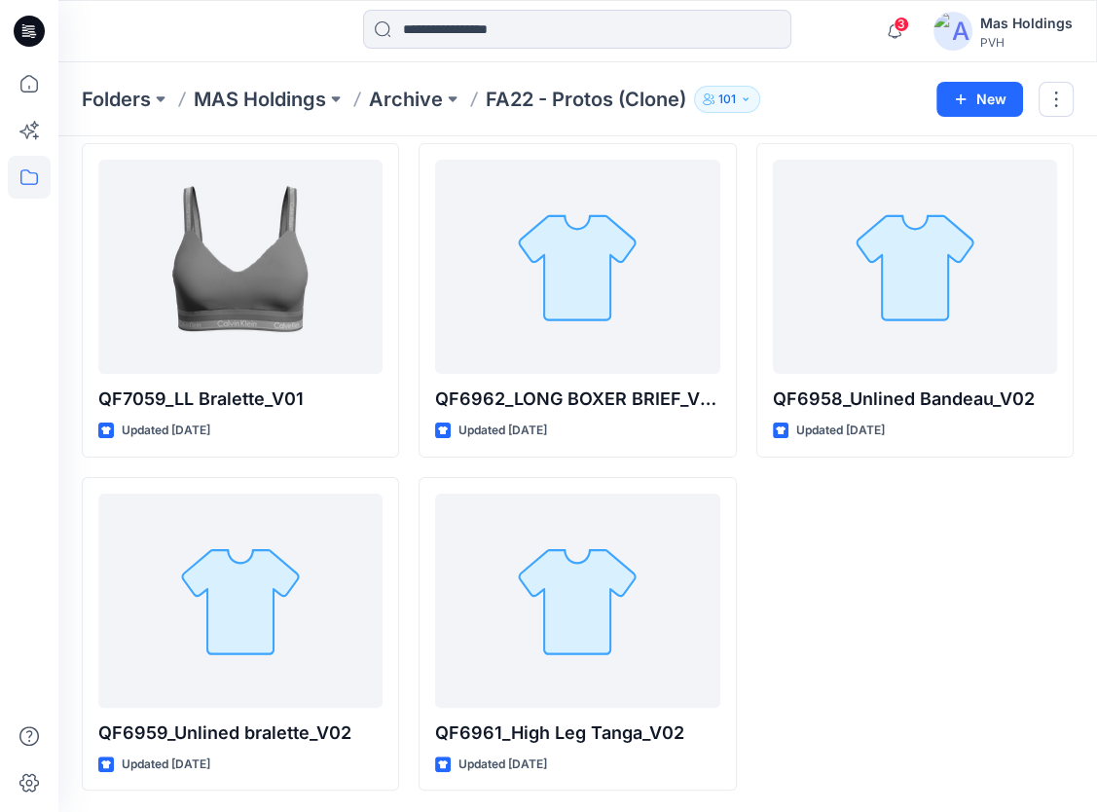
scroll to position [76, 0]
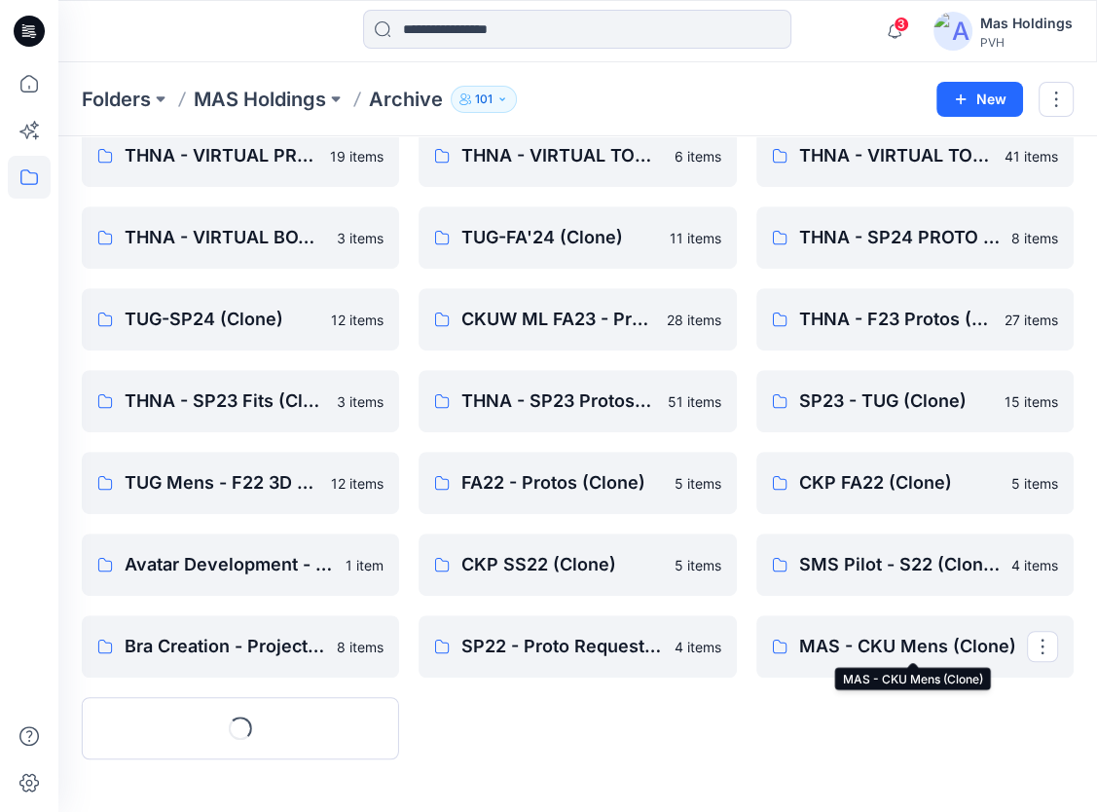
scroll to position [585, 0]
click at [899, 483] on p "CKP FA22 (Clone)" at bounding box center [913, 481] width 228 height 27
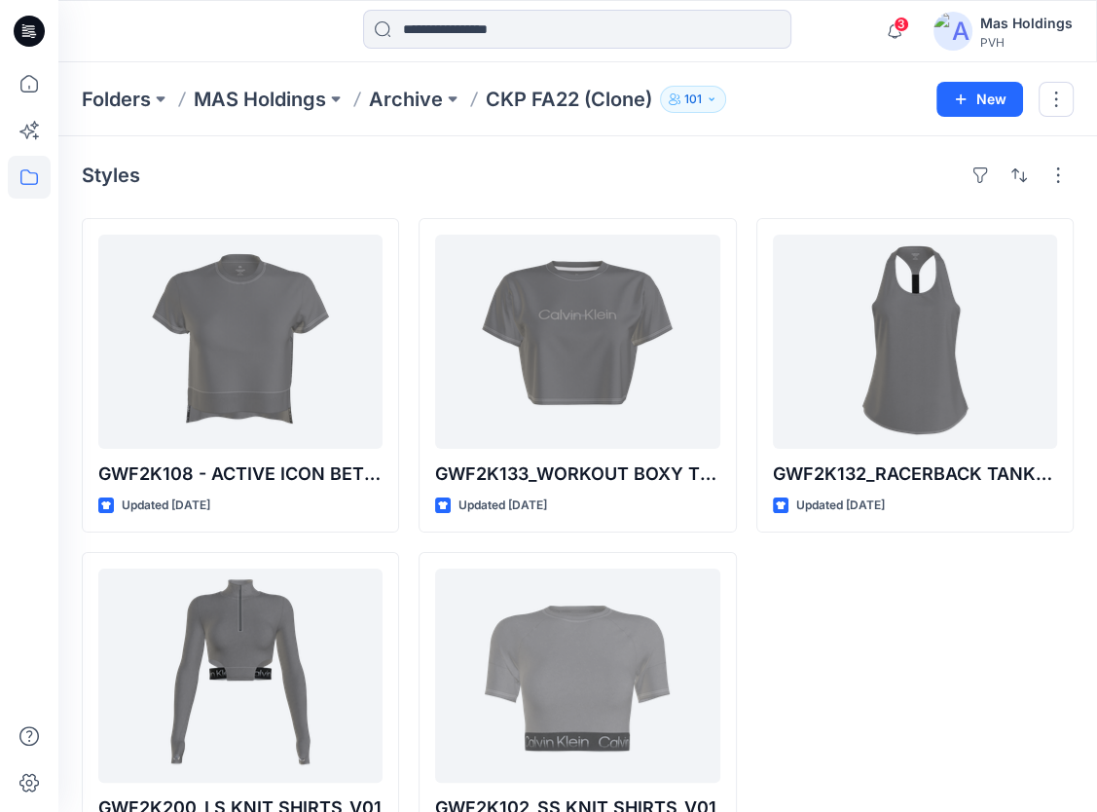
scroll to position [585, 0]
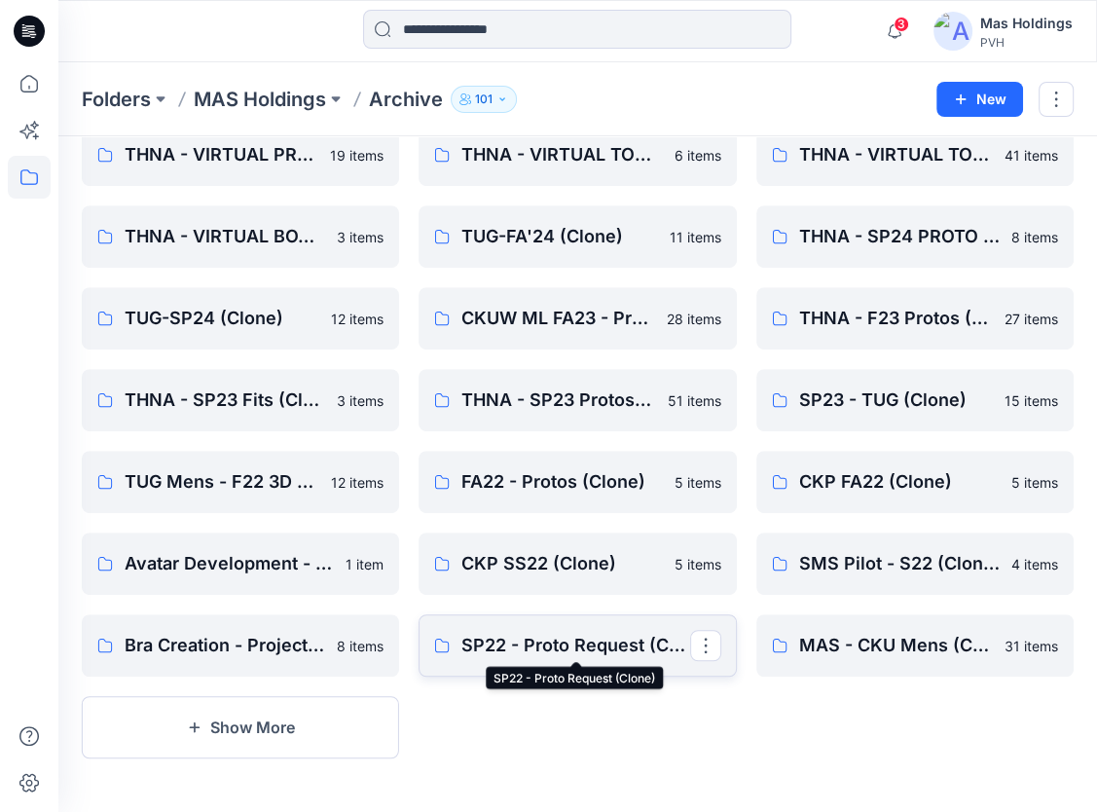
click at [557, 639] on p "SP22 - Proto Request (Clone)" at bounding box center [576, 645] width 228 height 27
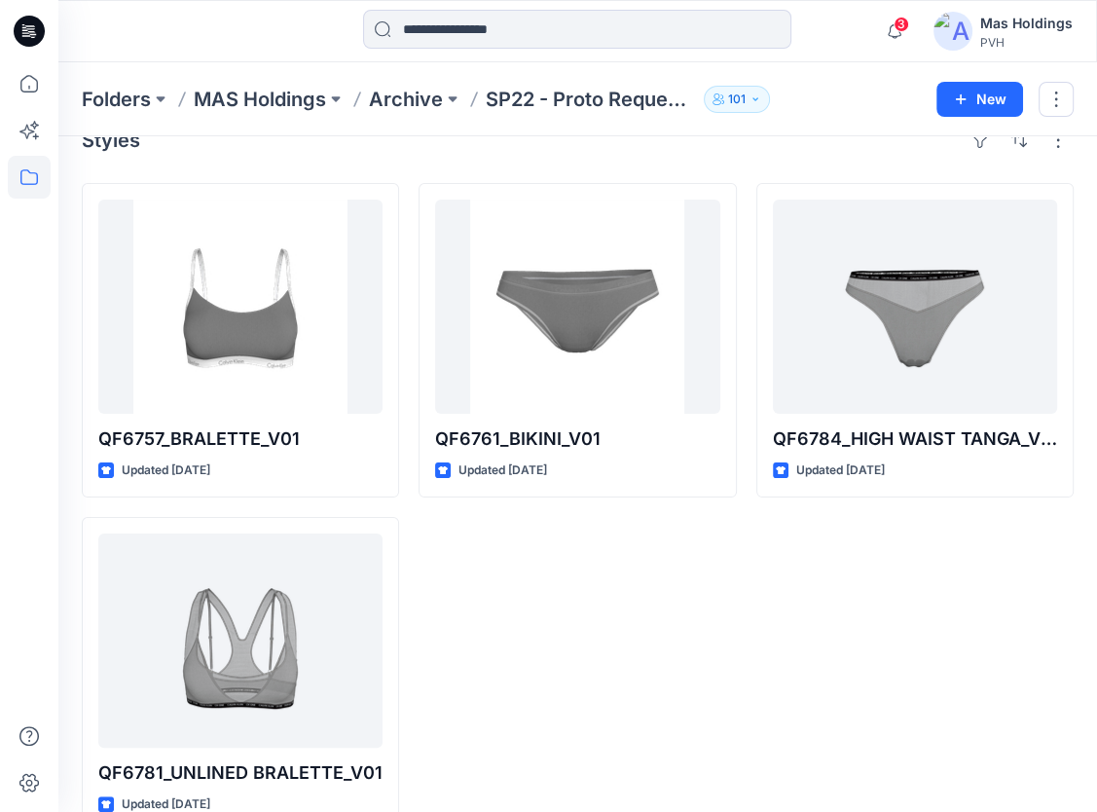
scroll to position [76, 0]
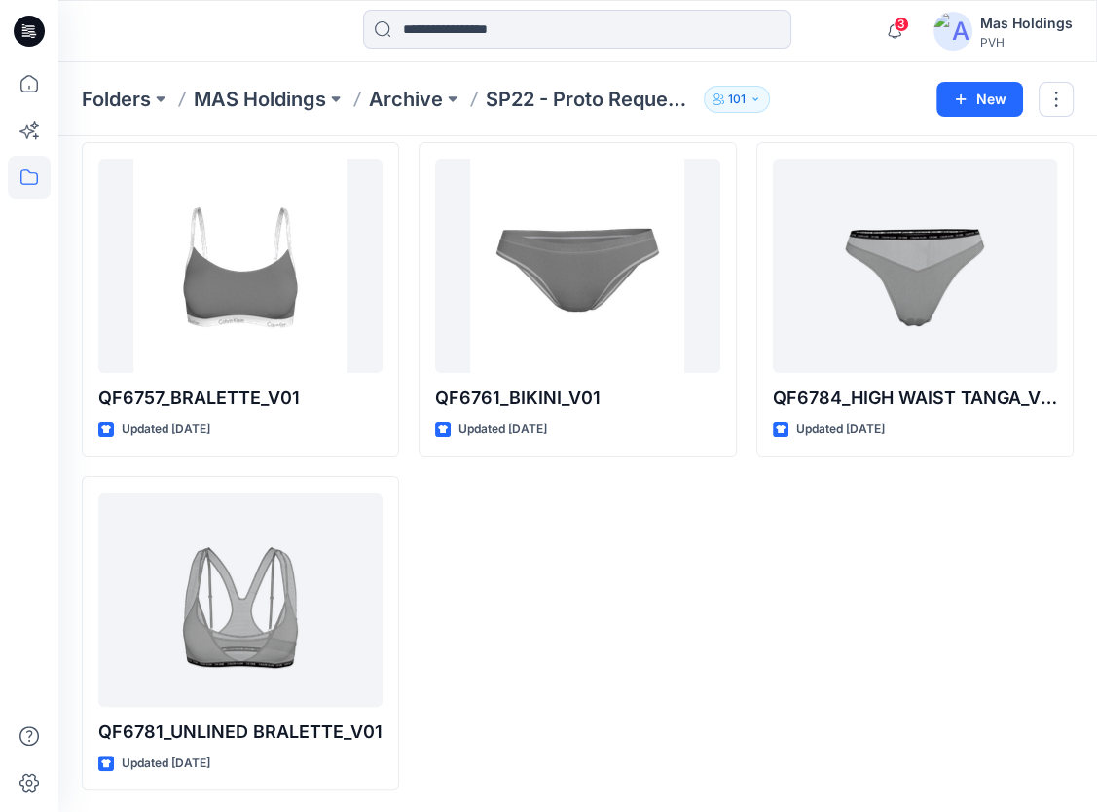
scroll to position [585, 0]
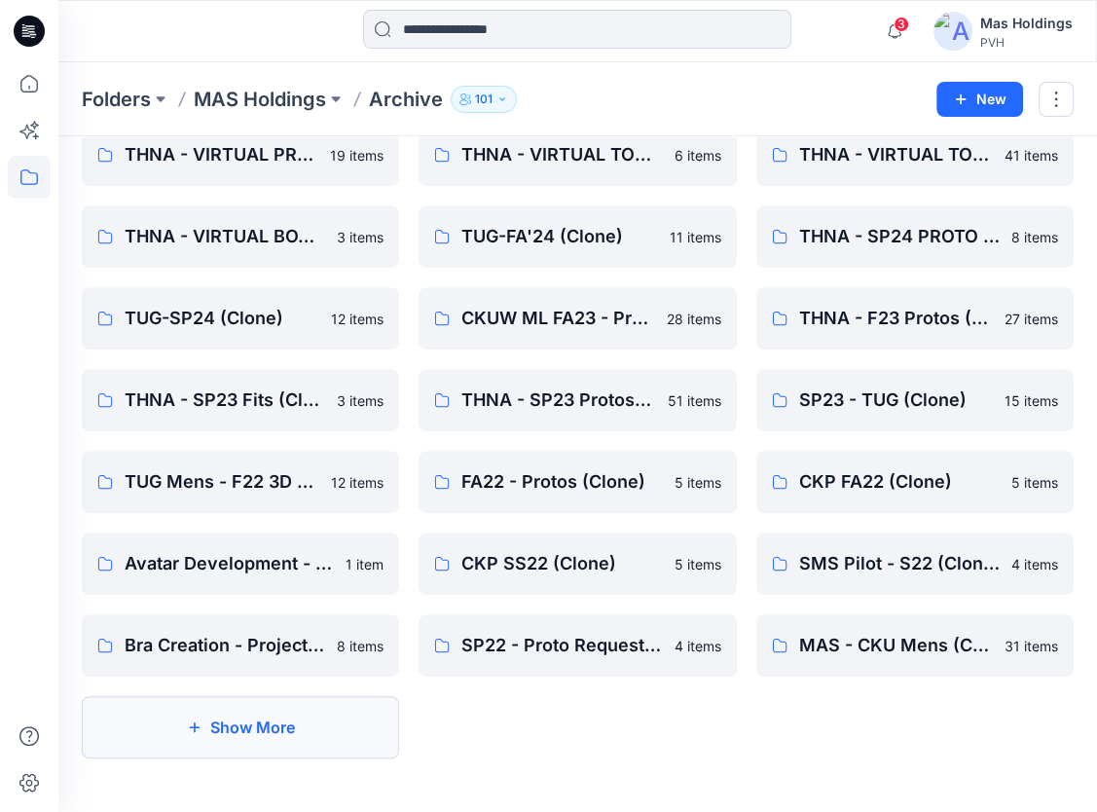
click at [325, 728] on button "Show More" at bounding box center [240, 727] width 317 height 62
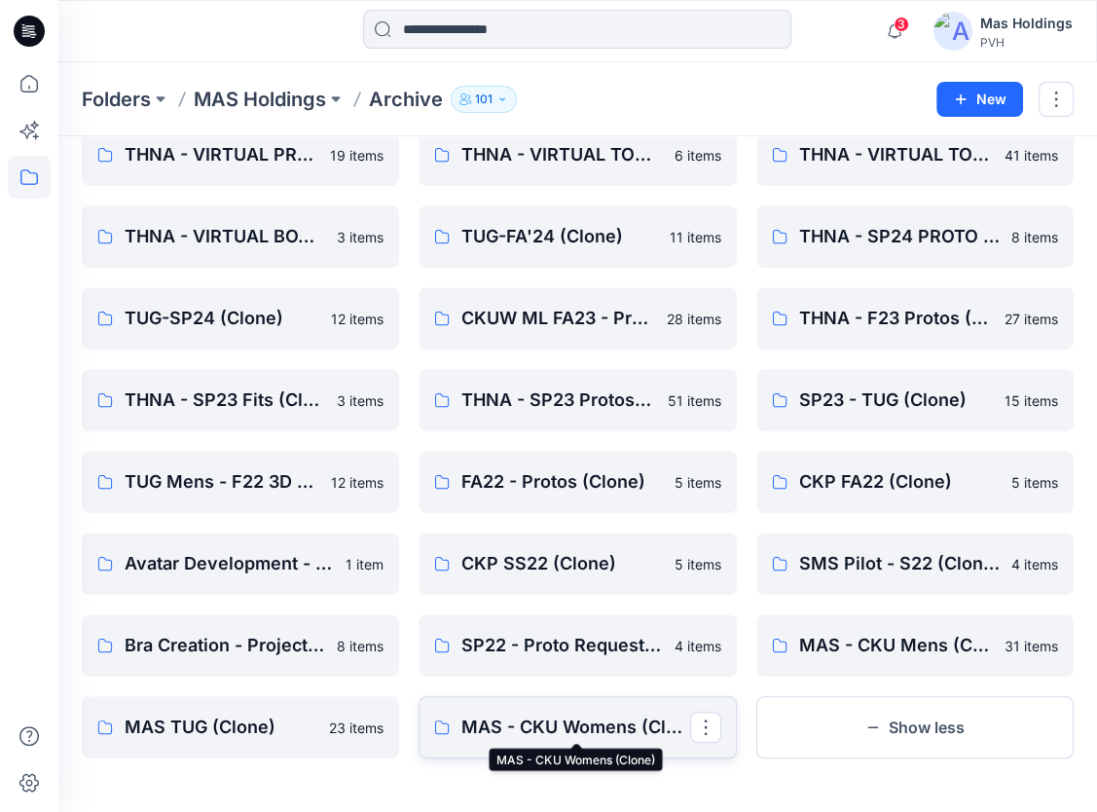
click at [632, 716] on p "MAS - CKU Womens (Clone)" at bounding box center [576, 727] width 228 height 27
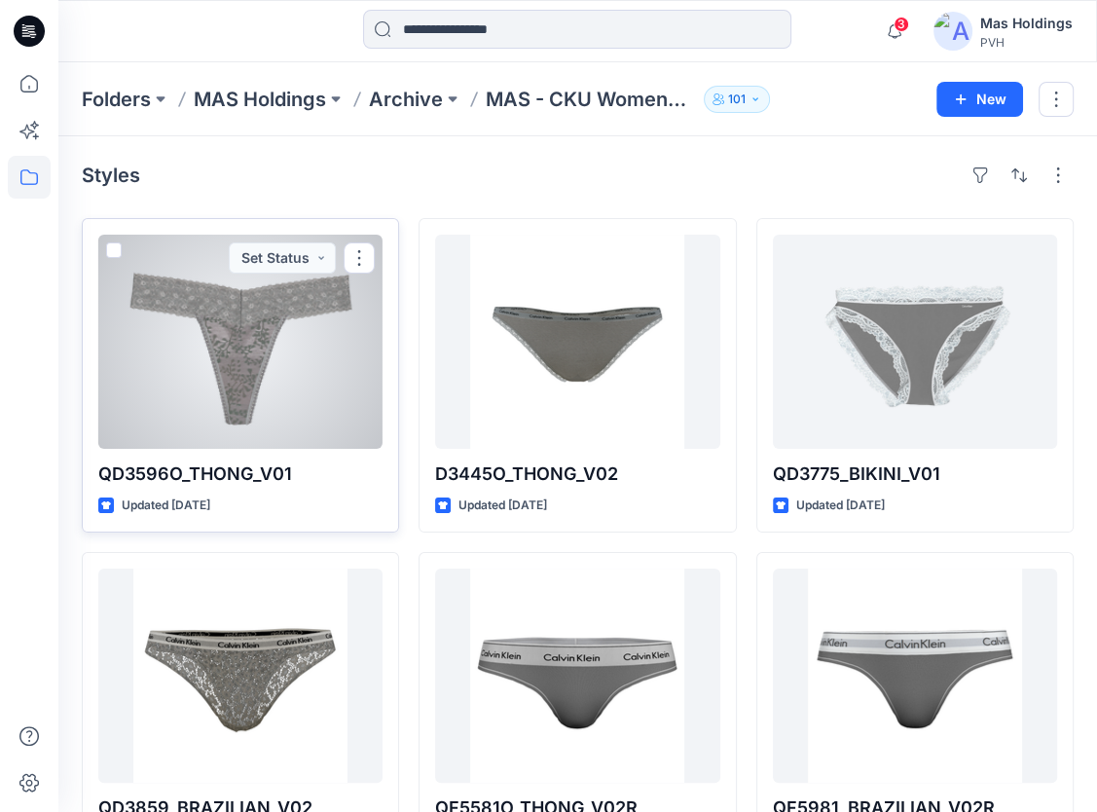
click at [302, 315] on div at bounding box center [240, 342] width 284 height 214
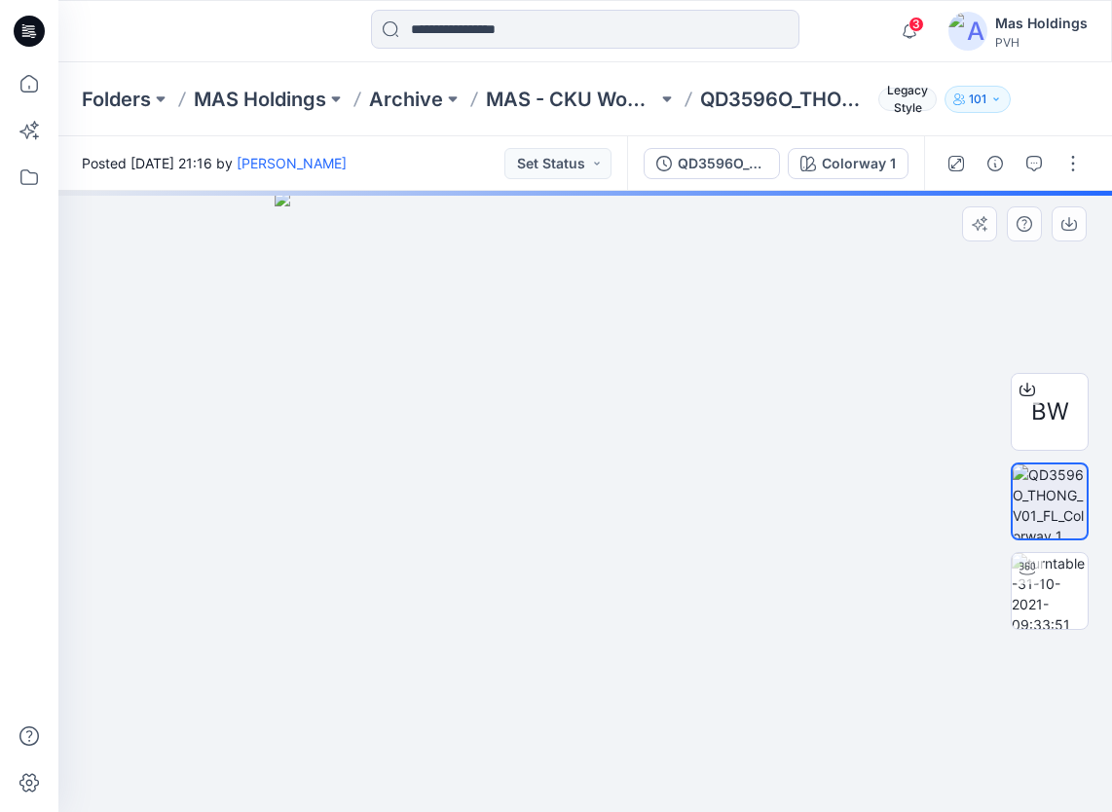
drag, startPoint x: 696, startPoint y: 585, endPoint x: 617, endPoint y: 575, distance: 79.5
click at [617, 575] on img at bounding box center [585, 501] width 621 height 621
drag, startPoint x: 708, startPoint y: 594, endPoint x: 595, endPoint y: 572, distance: 115.1
click at [595, 573] on img at bounding box center [585, 501] width 621 height 621
drag, startPoint x: 736, startPoint y: 585, endPoint x: 809, endPoint y: 560, distance: 77.3
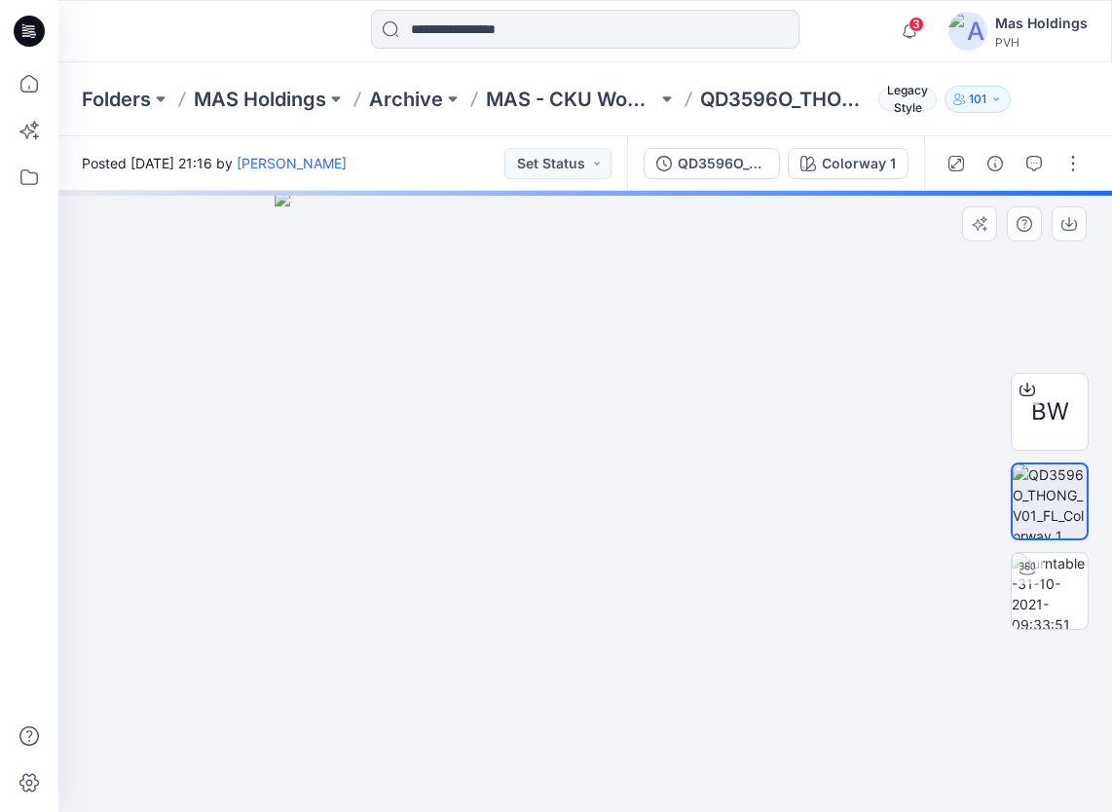
click at [754, 582] on img at bounding box center [585, 501] width 621 height 621
click at [1024, 383] on icon at bounding box center [1027, 390] width 16 height 16
